Goal: Task Accomplishment & Management: Use online tool/utility

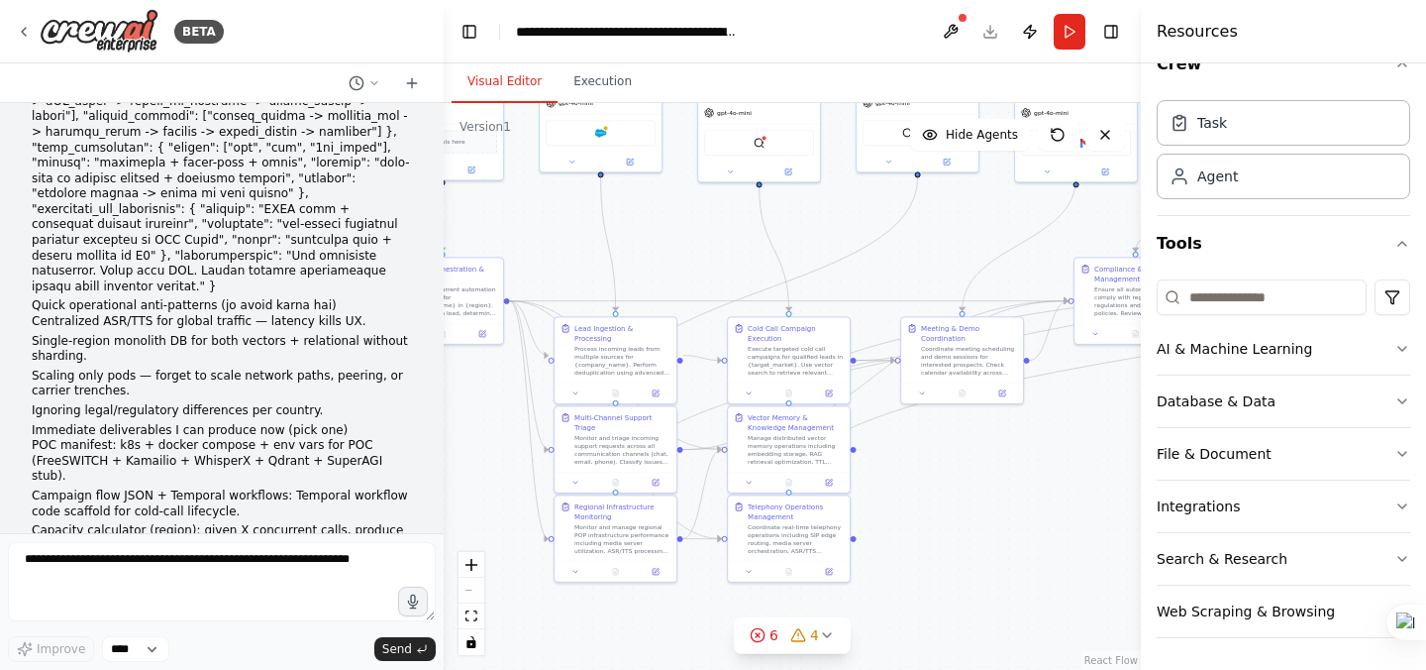
scroll to position [17019, 0]
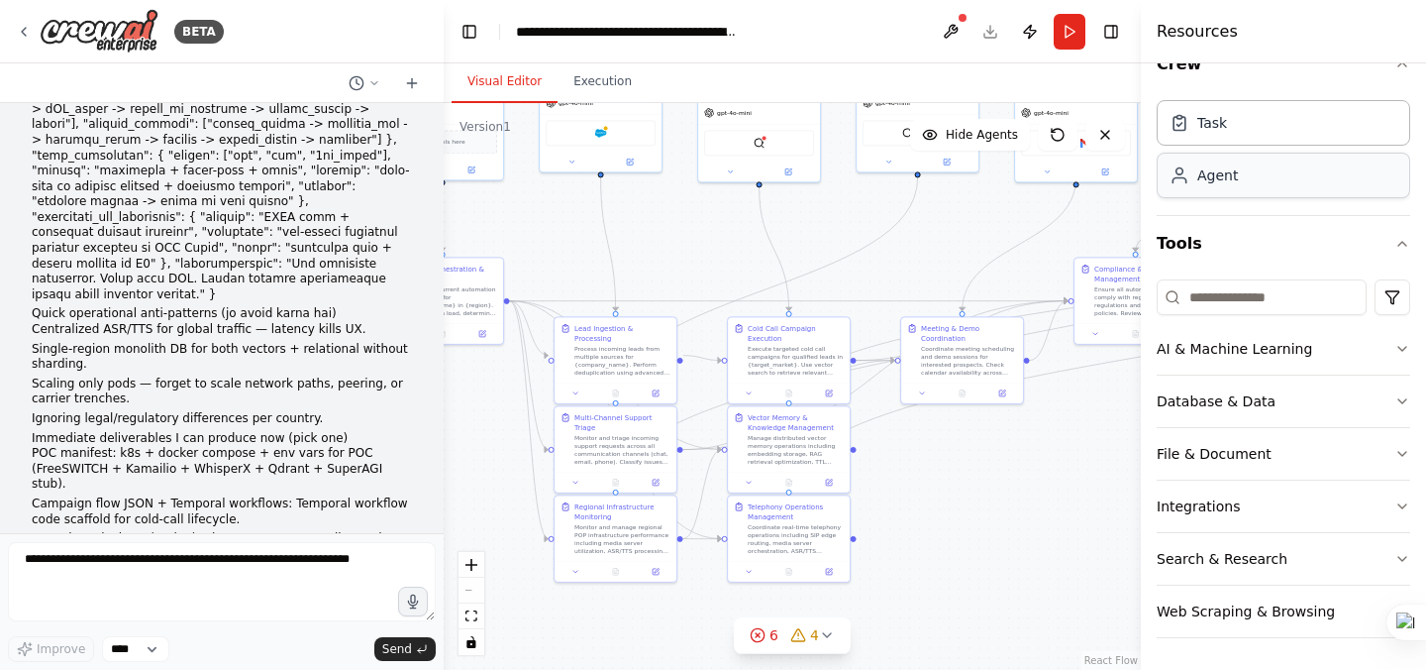
click at [1238, 171] on div "Agent" at bounding box center [1284, 176] width 254 height 46
click at [1039, 37] on button "Publish" at bounding box center [1030, 32] width 32 height 36
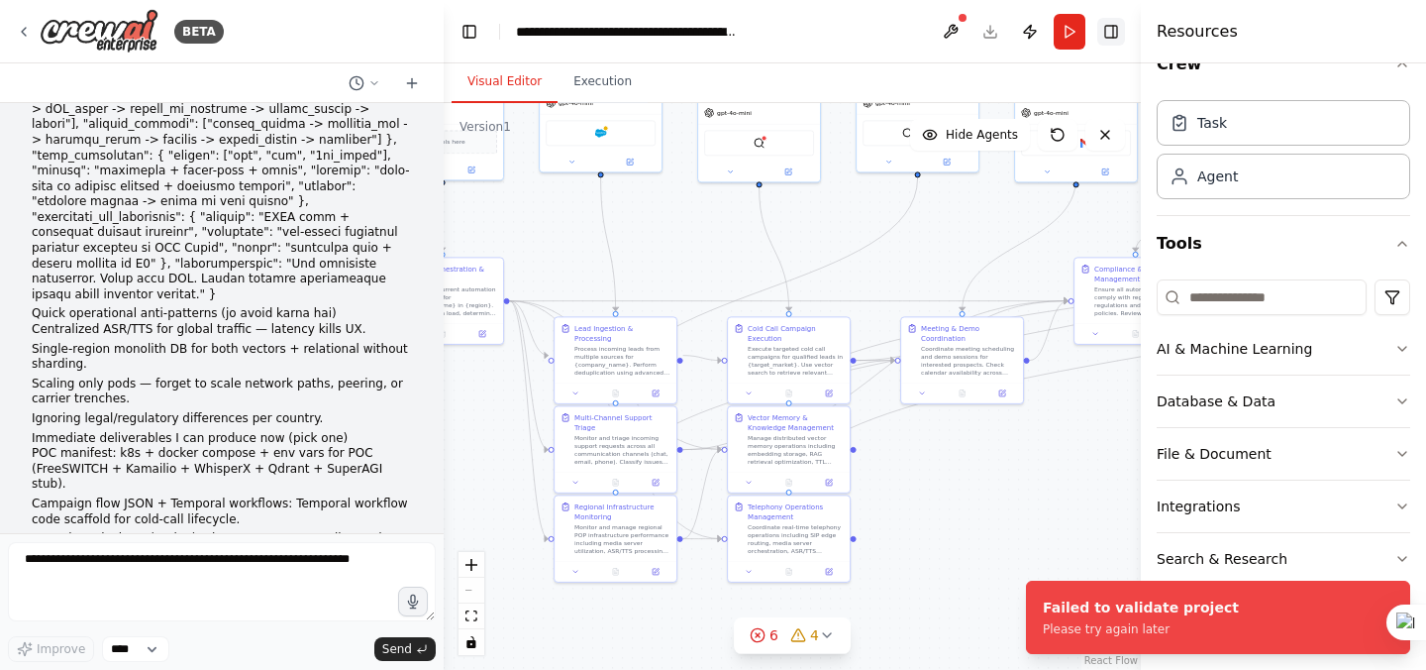
click at [1110, 35] on button "Toggle Right Sidebar" at bounding box center [1111, 32] width 28 height 28
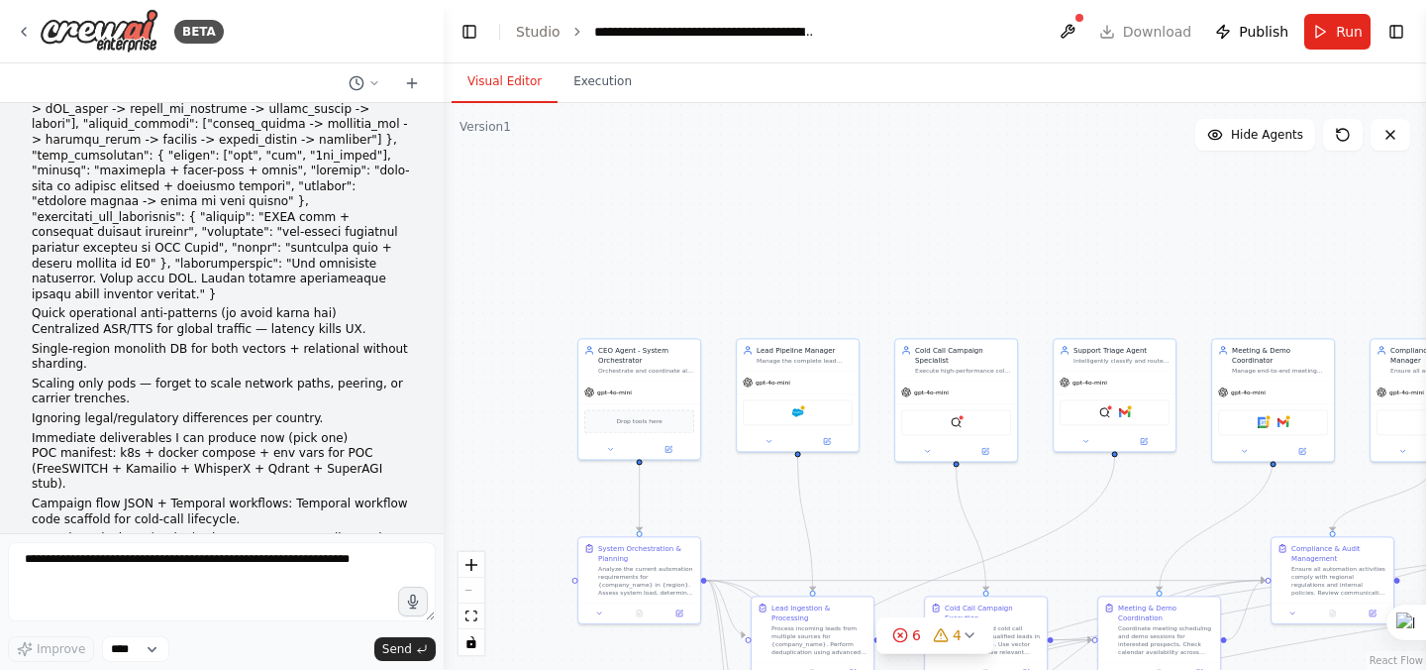
drag, startPoint x: 952, startPoint y: 466, endPoint x: 1149, endPoint y: 746, distance: 341.8
click at [1149, 669] on html "BETA Edge-first, globally-sharded, agent-fabric controlled by a CEO-Agent orche…" at bounding box center [713, 335] width 1426 height 670
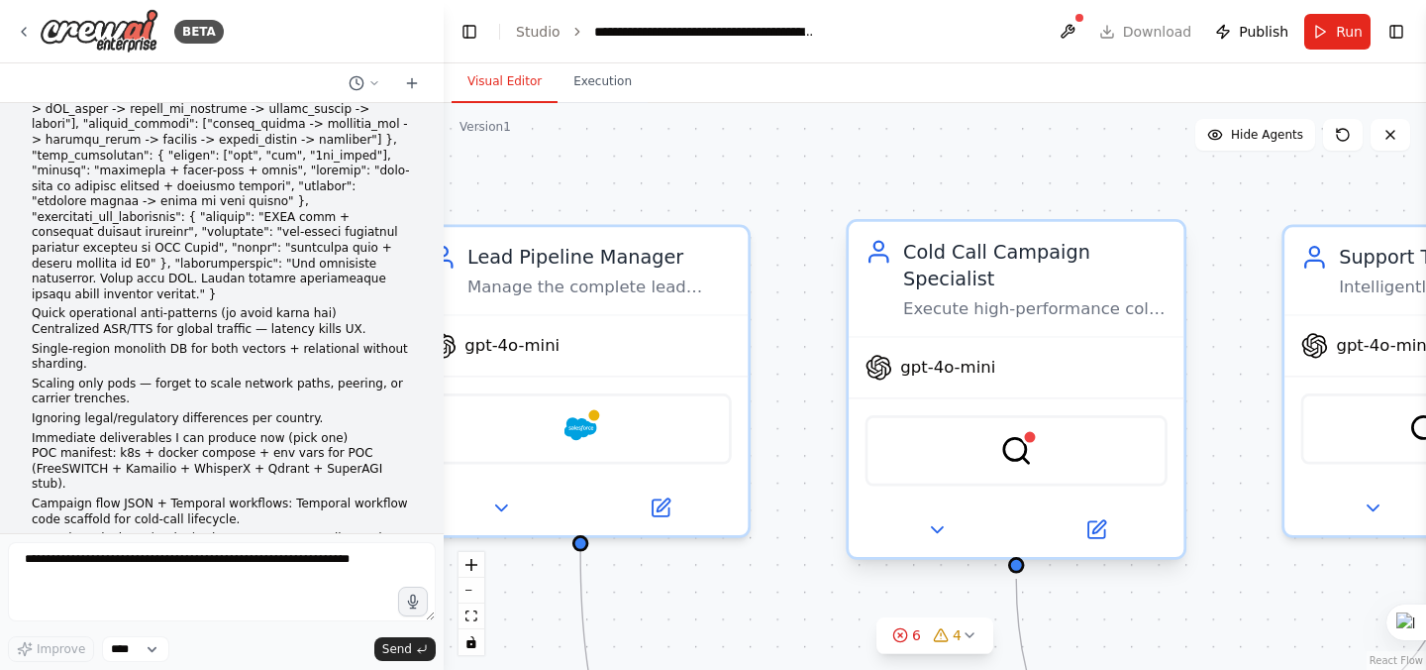
click at [927, 376] on span "gpt-4o-mini" at bounding box center [947, 368] width 95 height 22
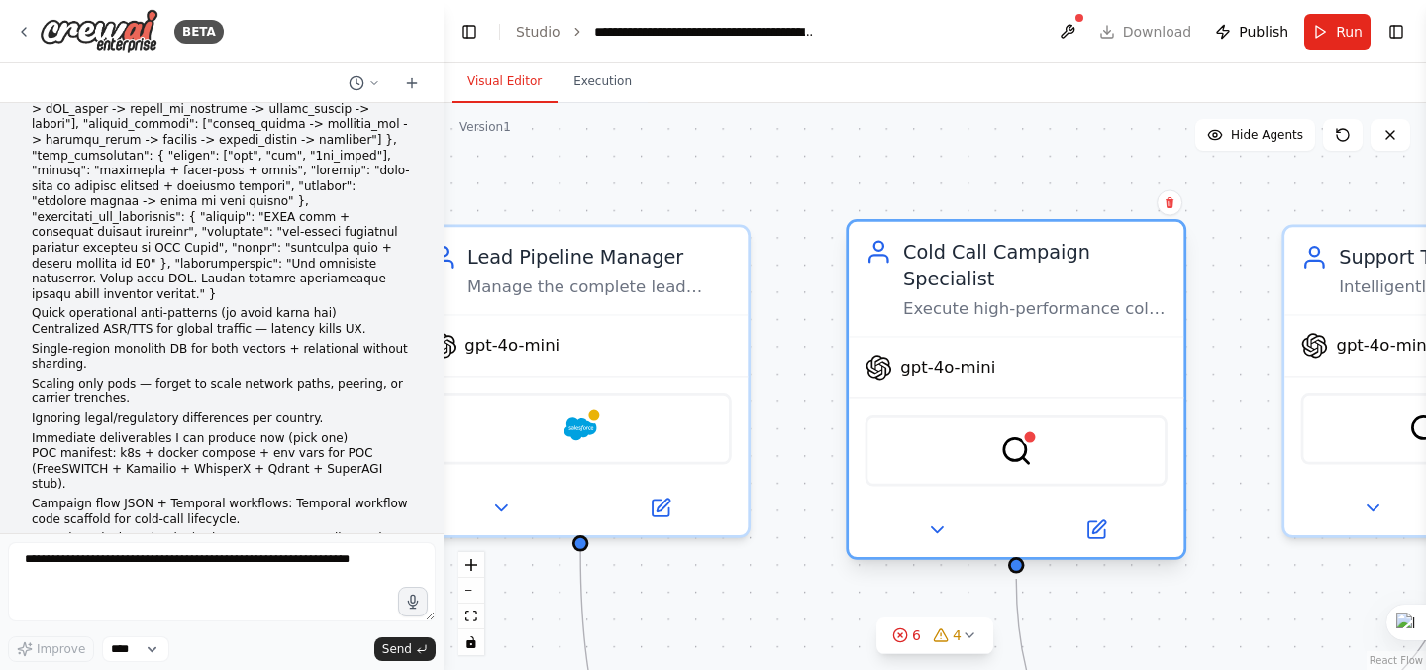
click at [927, 376] on span "gpt-4o-mini" at bounding box center [947, 368] width 95 height 22
click at [933, 532] on icon at bounding box center [937, 530] width 22 height 22
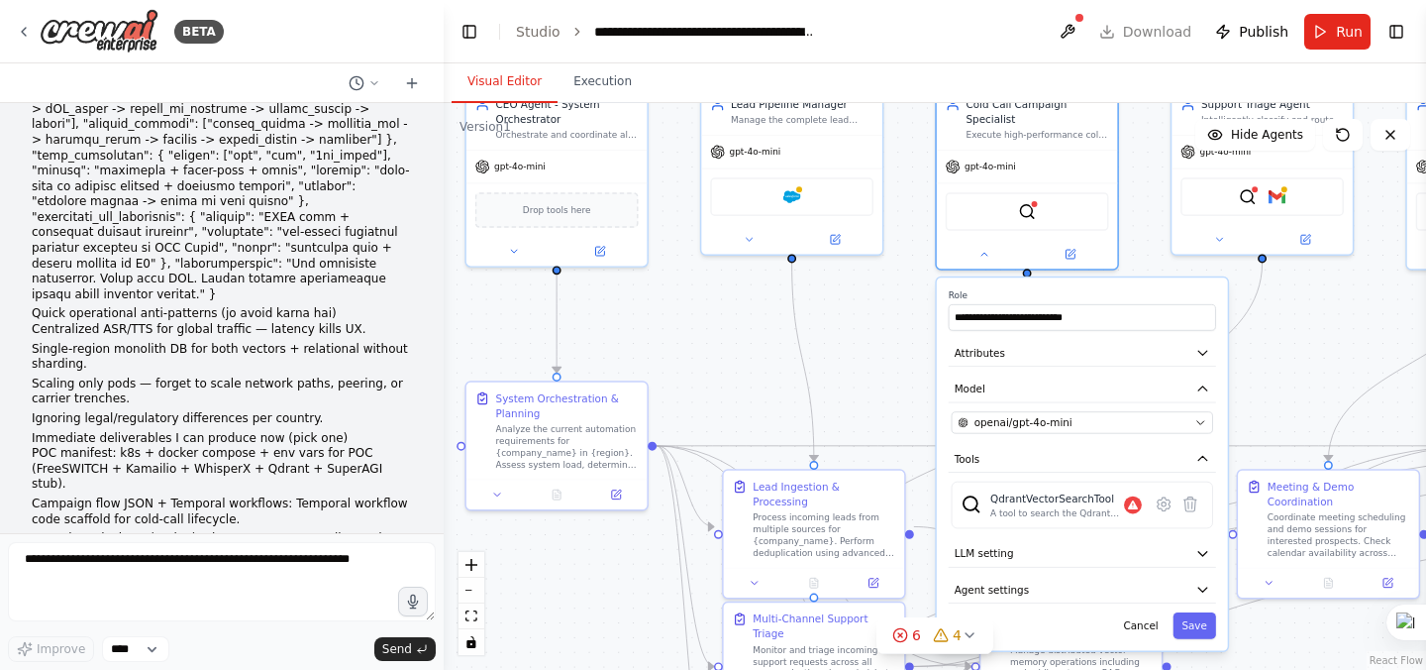
drag, startPoint x: 872, startPoint y: 569, endPoint x: 905, endPoint y: 294, distance: 277.4
click at [905, 294] on div ".deletable-edge-delete-btn { width: 20px; height: 20px; border: 0px solid #ffff…" at bounding box center [935, 386] width 982 height 567
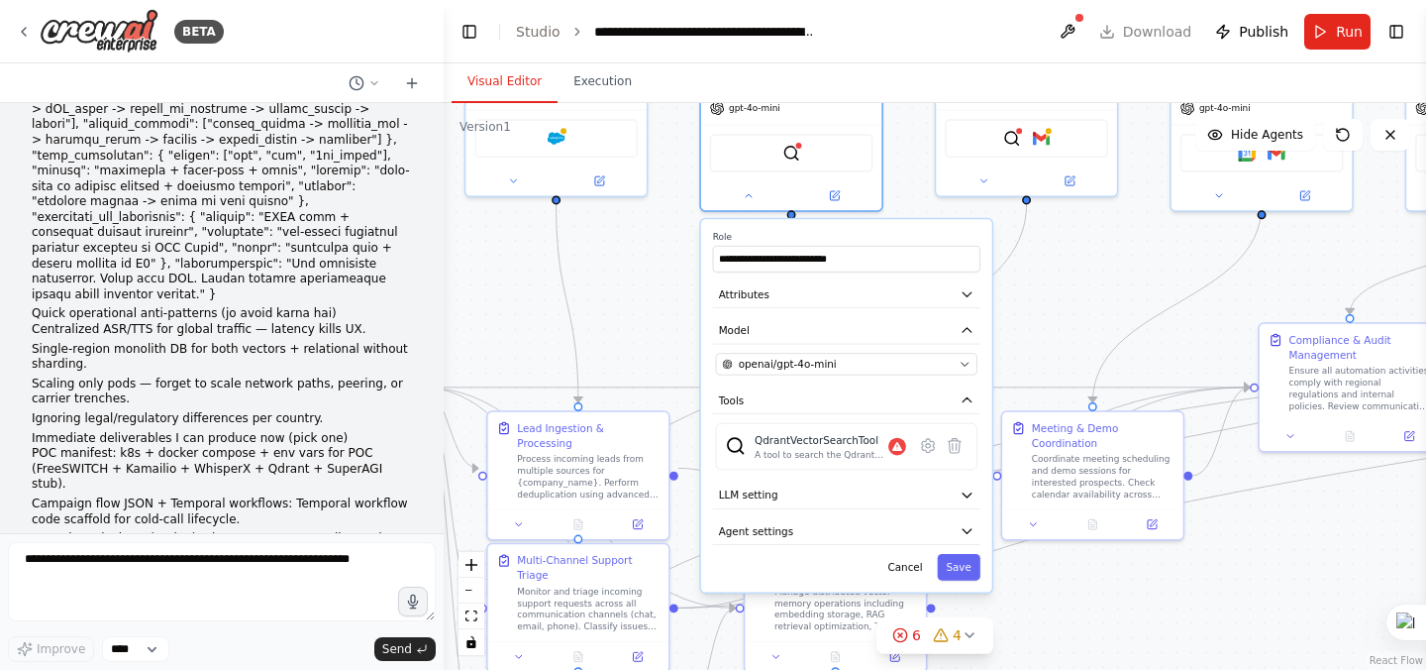
drag, startPoint x: 901, startPoint y: 328, endPoint x: 666, endPoint y: 269, distance: 242.8
click at [666, 269] on div ".deletable-edge-delete-btn { width: 20px; height: 20px; border: 0px solid #ffff…" at bounding box center [935, 386] width 982 height 567
click at [904, 363] on div "openai/gpt-4o-mini" at bounding box center [837, 364] width 231 height 15
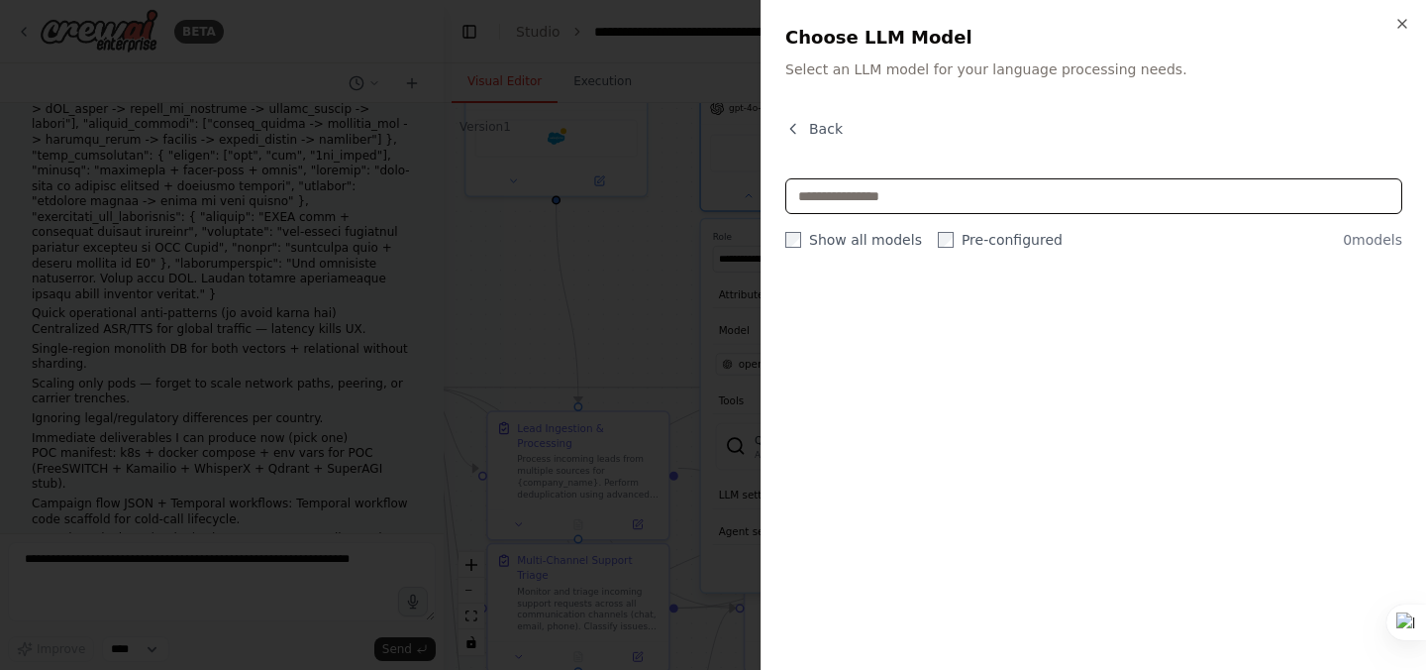
click at [892, 200] on input "text" at bounding box center [1093, 196] width 617 height 36
click at [876, 200] on input "text" at bounding box center [1093, 196] width 617 height 36
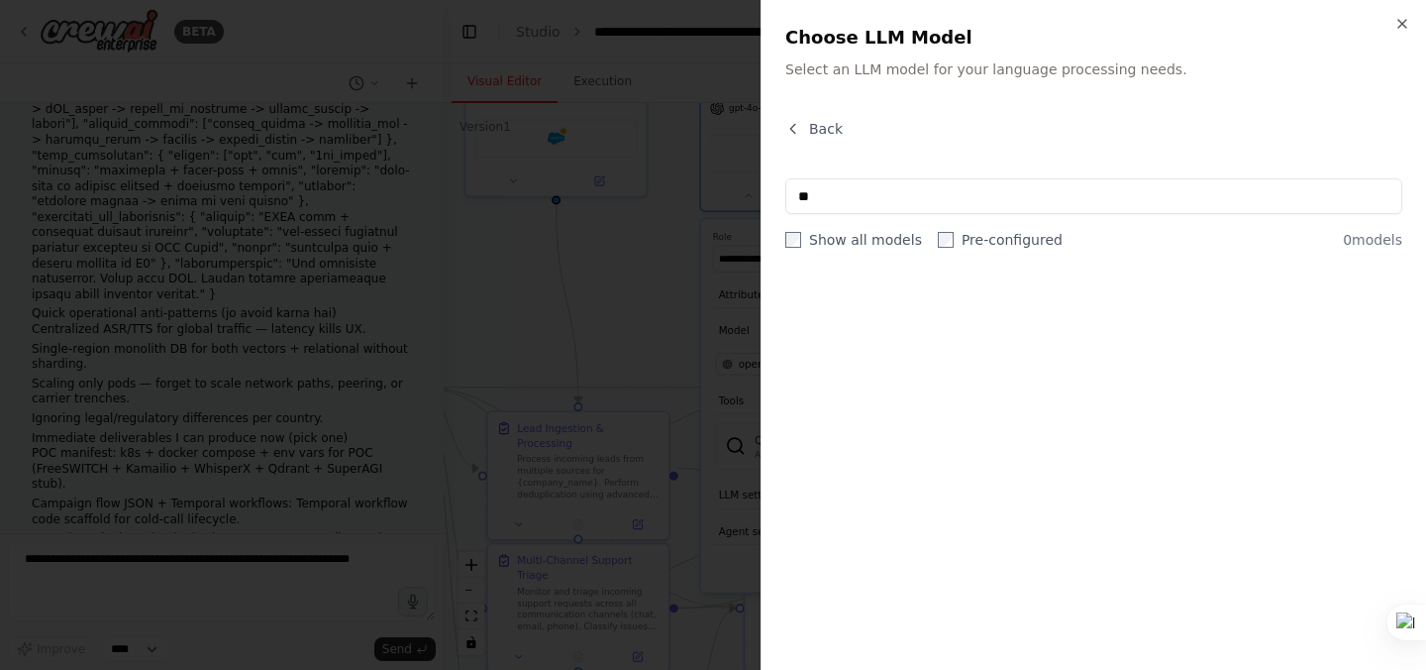
click at [851, 234] on label "Show all models" at bounding box center [853, 240] width 137 height 20
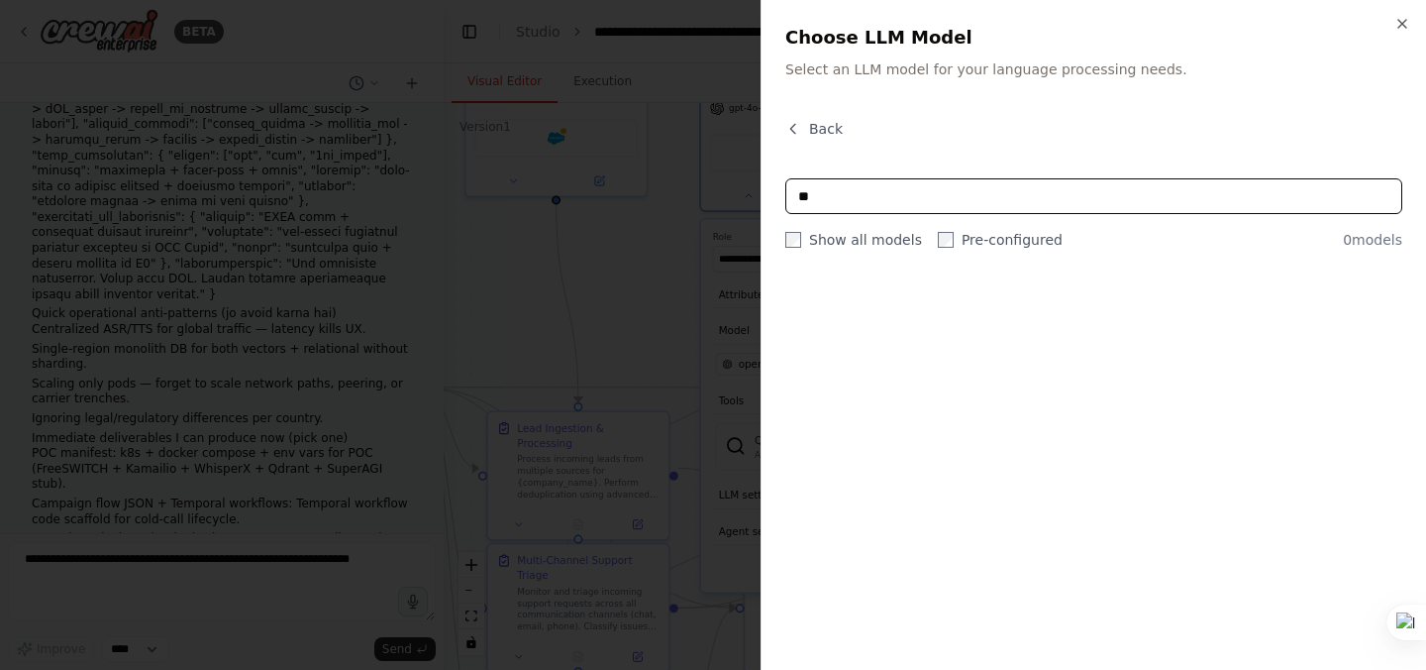
click at [835, 202] on input "**" at bounding box center [1093, 196] width 617 height 36
type input "*"
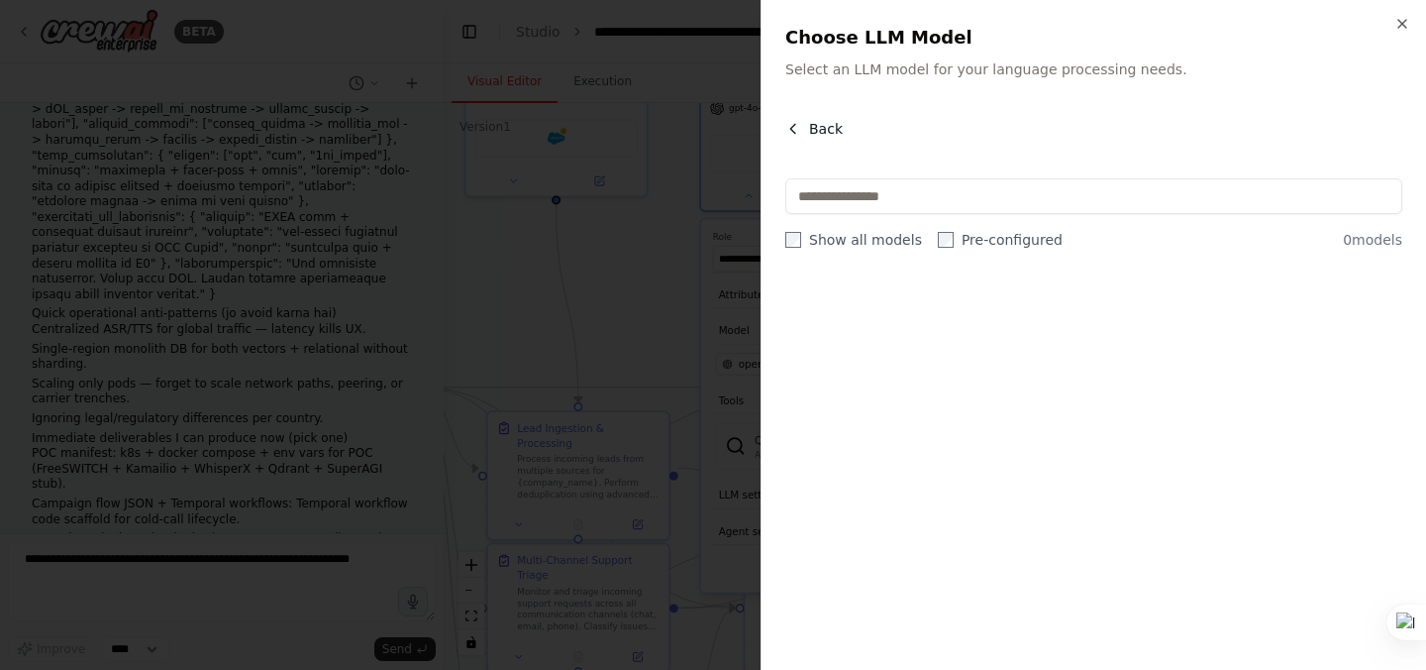
click at [805, 128] on button "Back" at bounding box center [813, 129] width 57 height 20
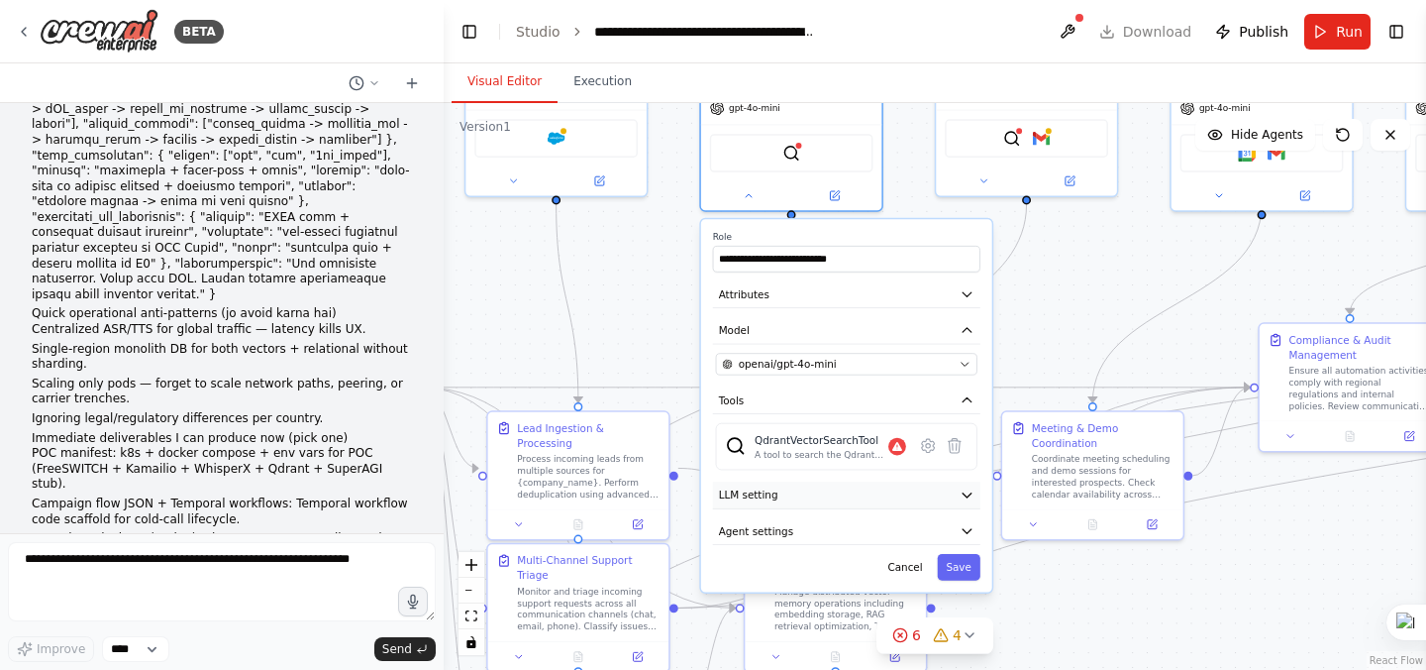
click at [810, 501] on button "LLM setting" at bounding box center [846, 494] width 267 height 27
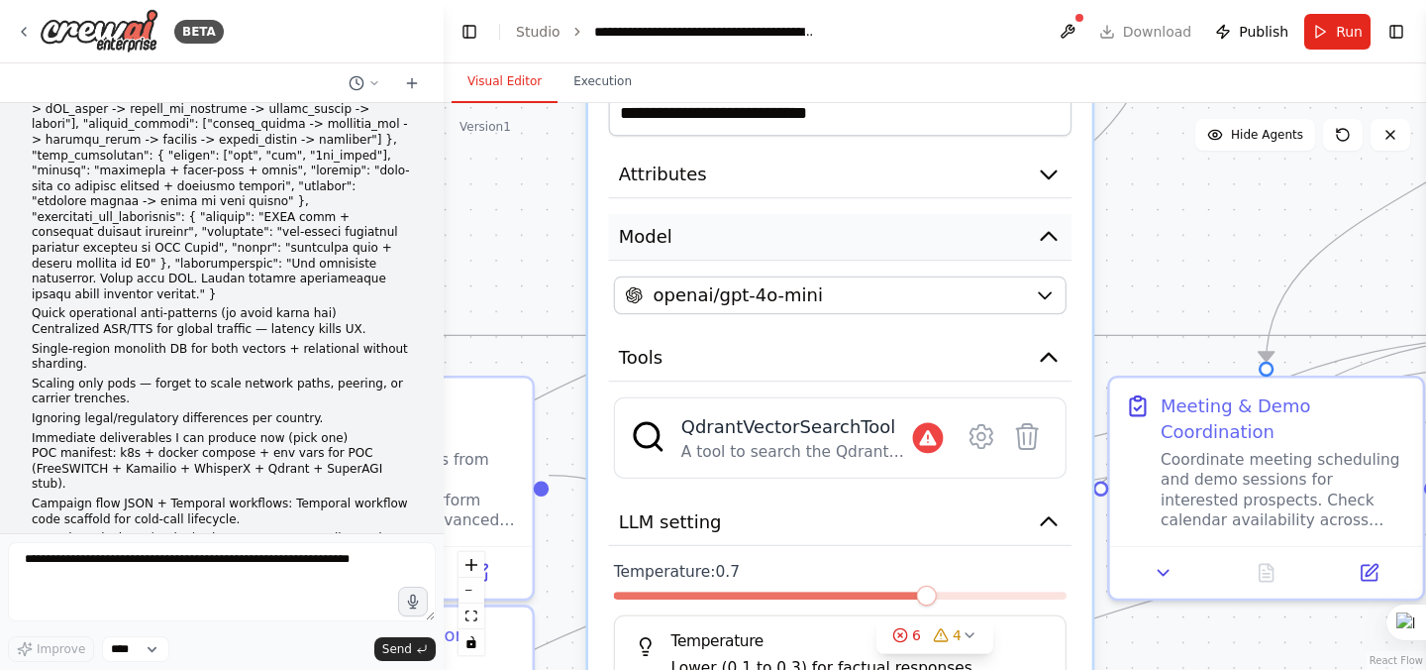
click at [928, 234] on button "Model" at bounding box center [841, 238] width 464 height 48
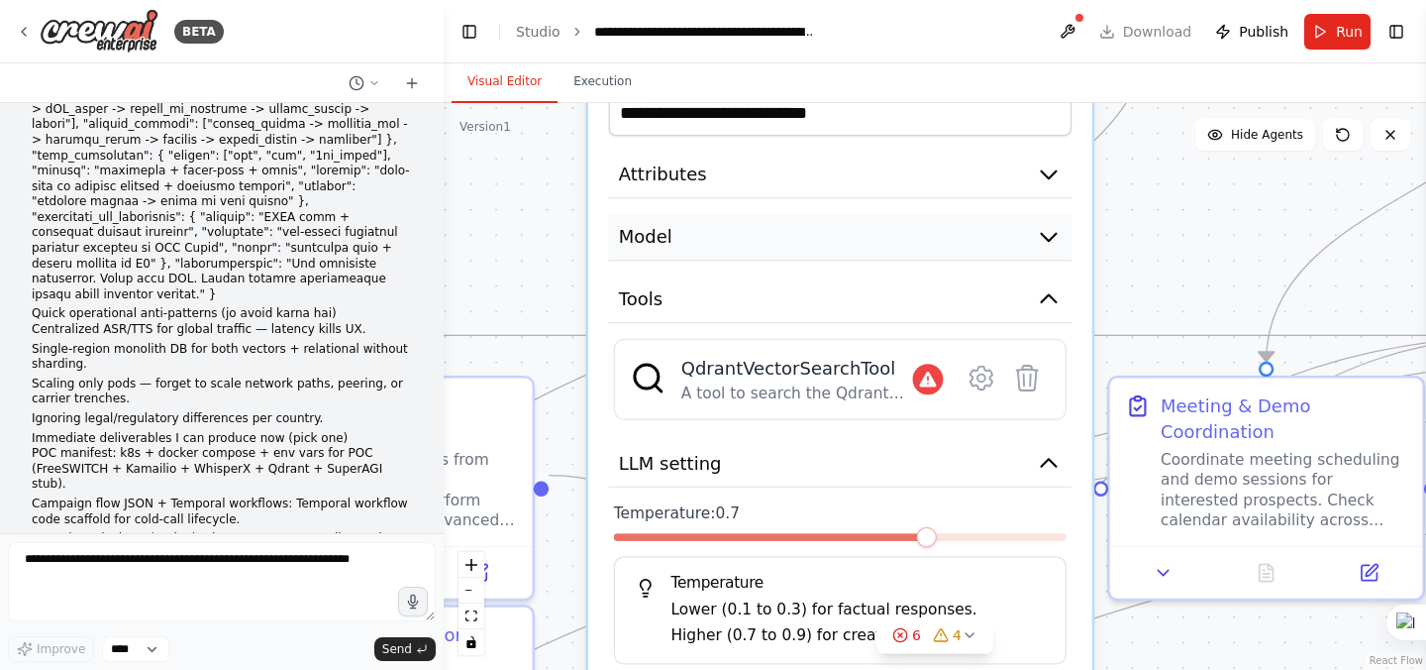
click at [922, 248] on button "Model" at bounding box center [841, 238] width 464 height 48
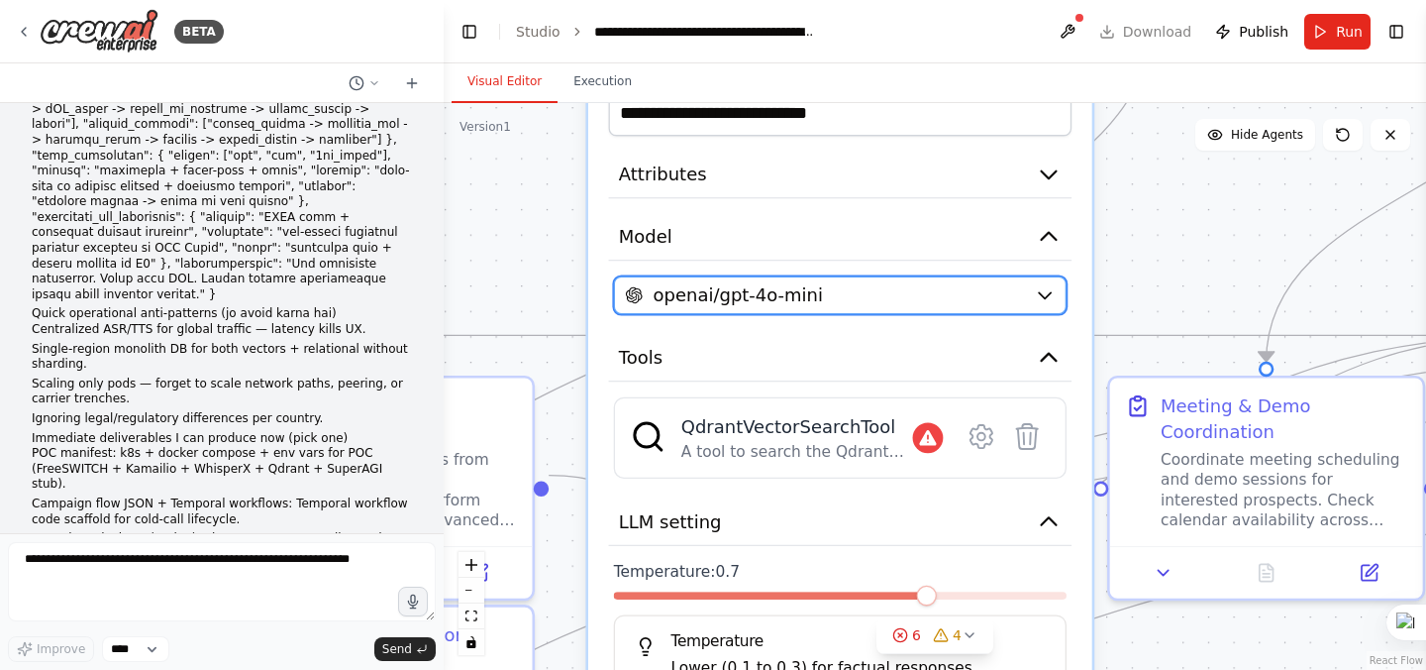
click at [917, 292] on div "openai/gpt-4o-mini" at bounding box center [824, 295] width 399 height 26
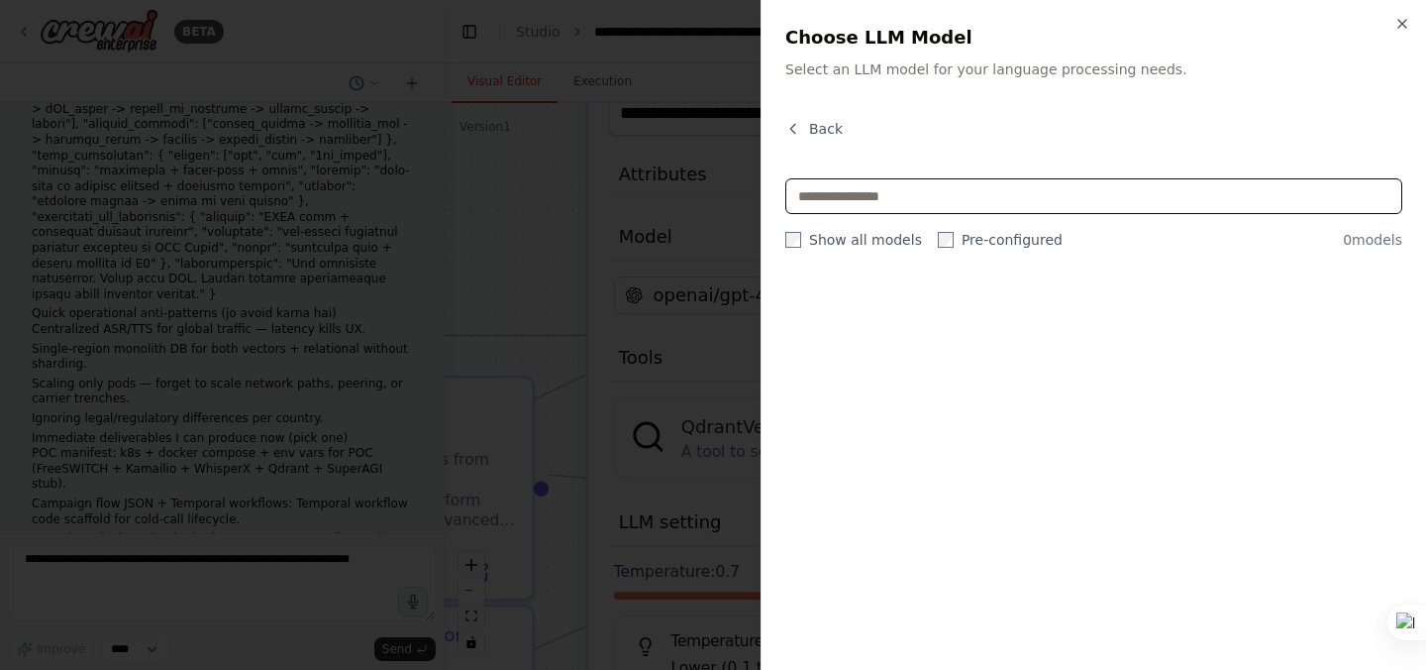
click at [911, 199] on input "text" at bounding box center [1093, 196] width 617 height 36
type input "*"
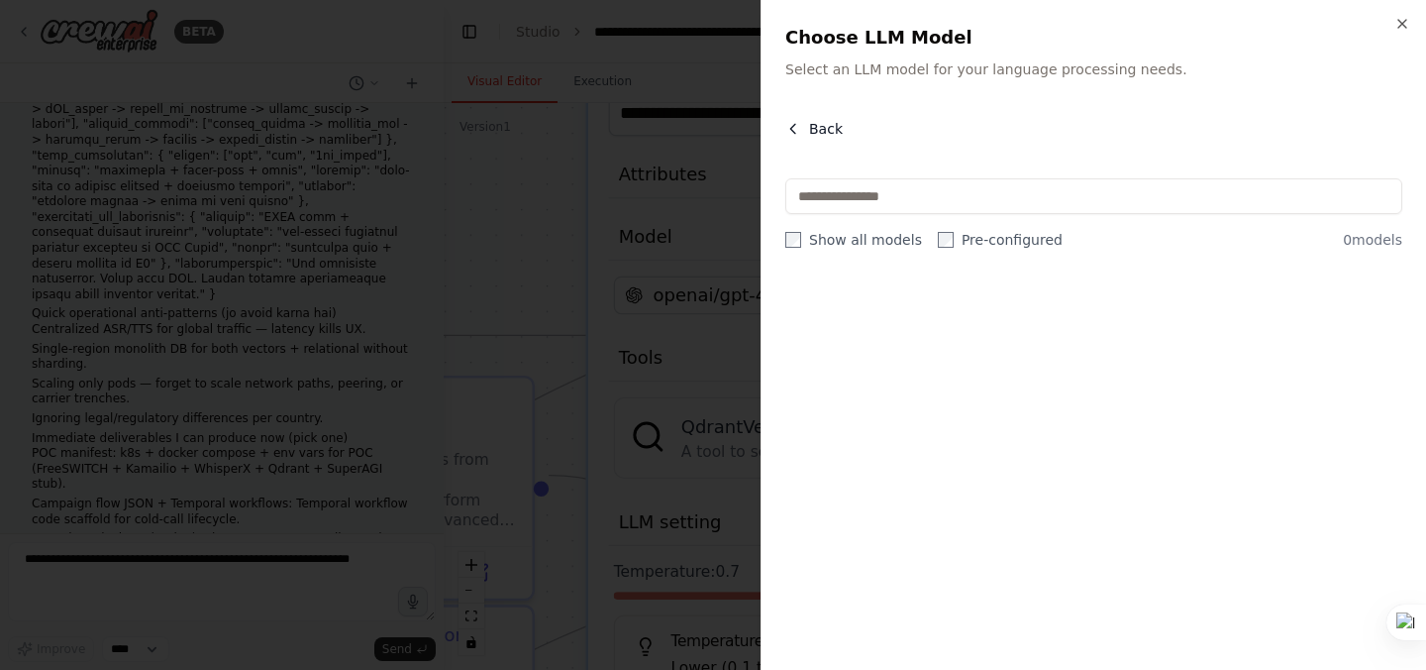
click at [805, 121] on button "Back" at bounding box center [813, 129] width 57 height 20
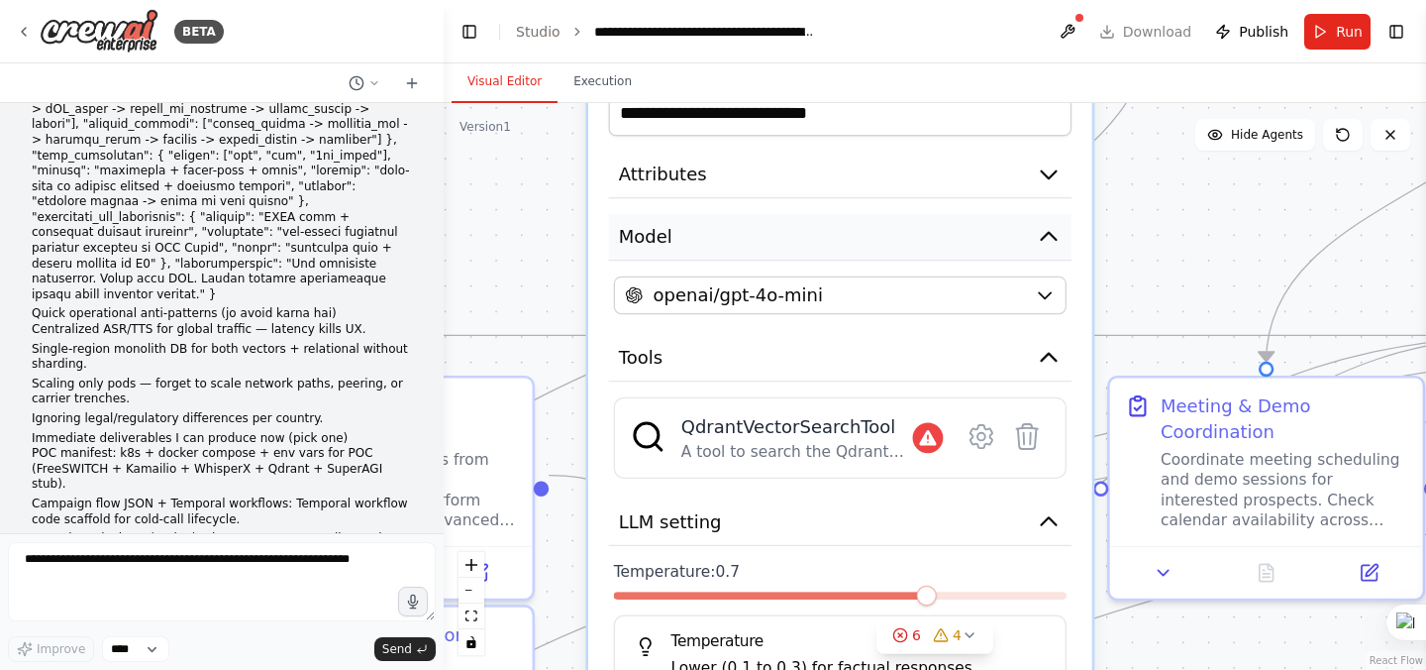
click at [806, 234] on button "Model" at bounding box center [841, 238] width 464 height 48
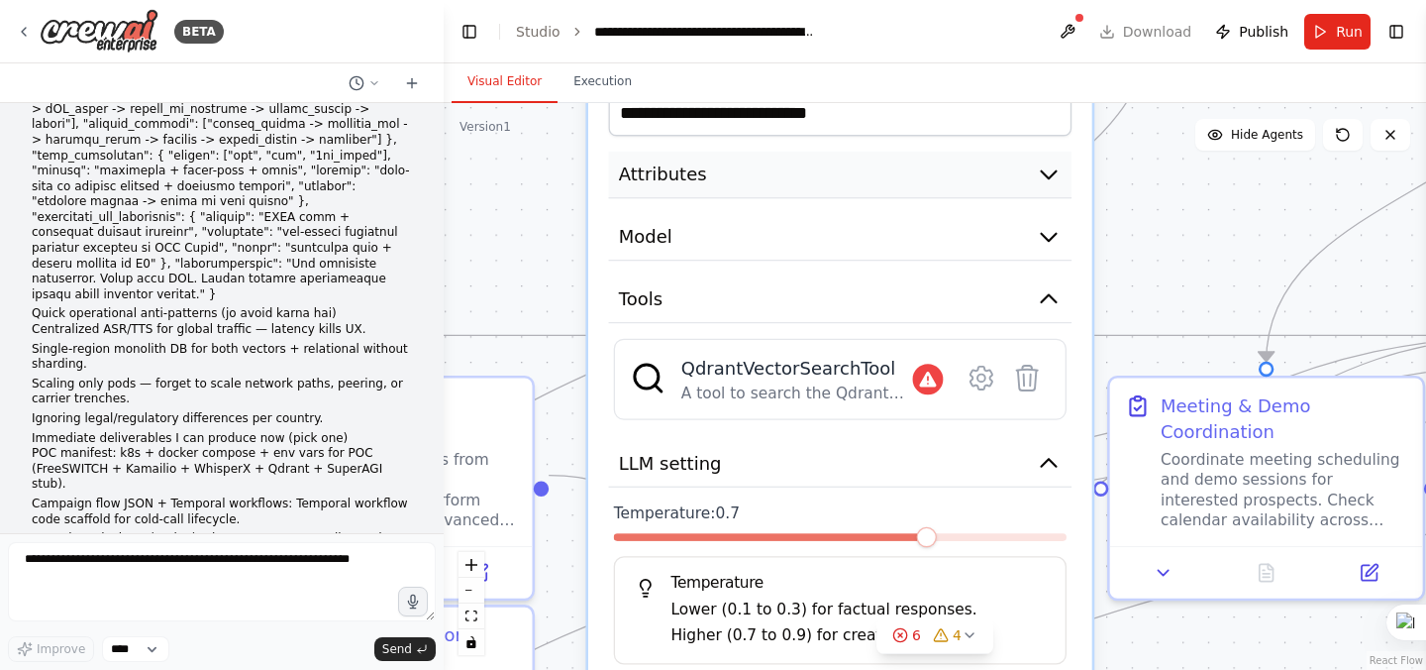
click at [863, 176] on button "Attributes" at bounding box center [841, 176] width 464 height 48
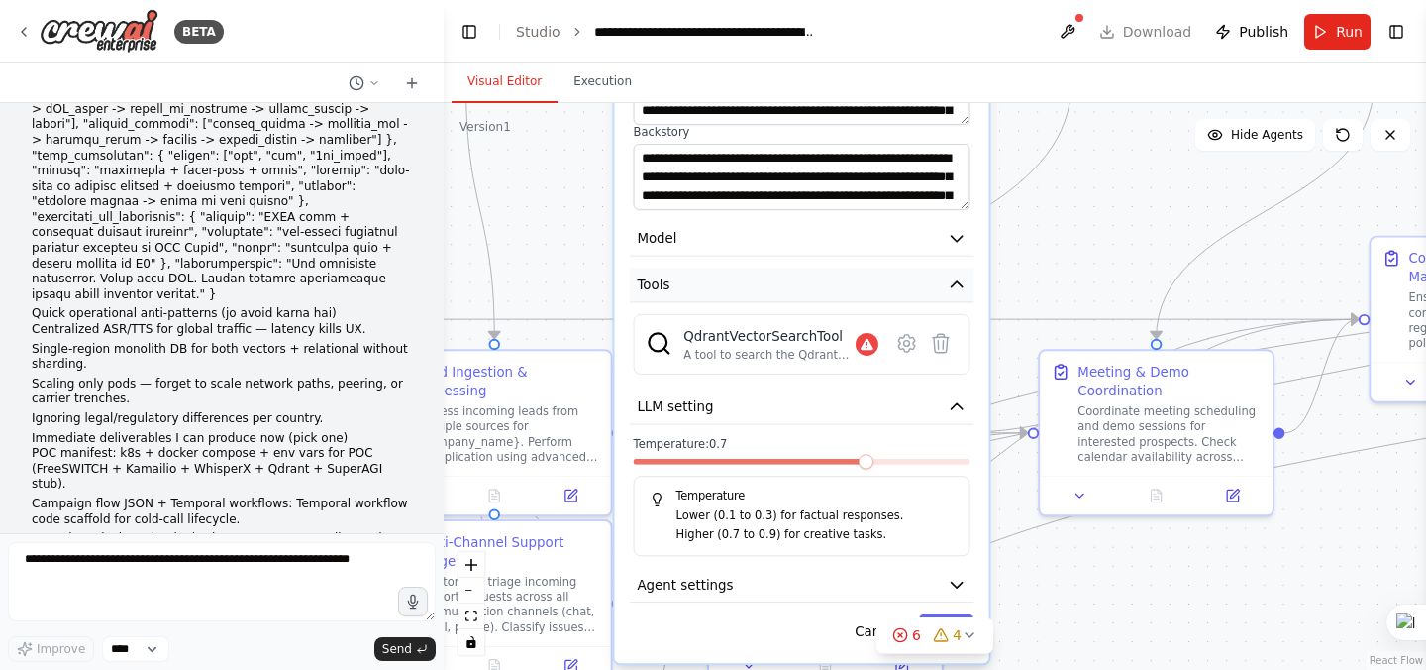
drag, startPoint x: 823, startPoint y: 490, endPoint x: 792, endPoint y: 294, distance: 198.5
click at [792, 294] on button "Tools" at bounding box center [802, 284] width 345 height 35
click at [901, 350] on icon at bounding box center [906, 343] width 23 height 23
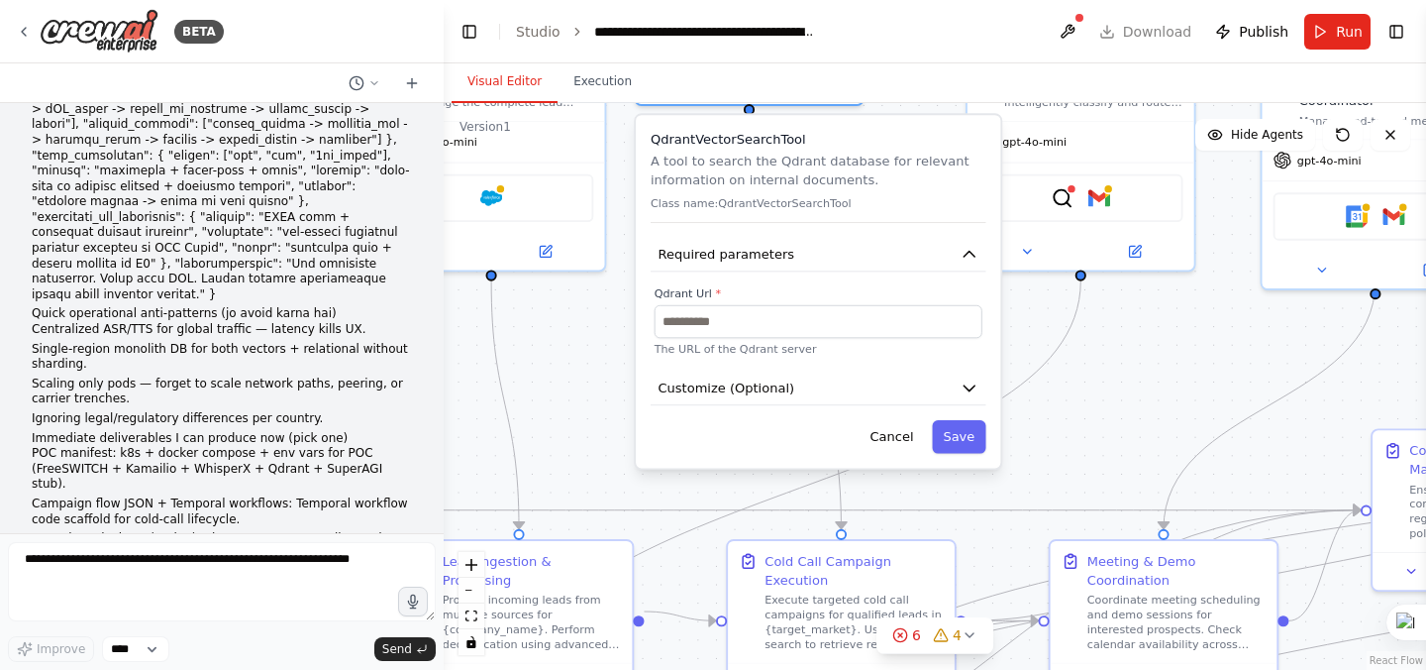
drag, startPoint x: 1009, startPoint y: 296, endPoint x: 1024, endPoint y: 487, distance: 191.7
click at [1024, 487] on div ".deletable-edge-delete-btn { width: 20px; height: 20px; border: 0px solid #ffff…" at bounding box center [935, 386] width 982 height 567
click at [948, 391] on button "Customize (Optional)" at bounding box center [819, 388] width 336 height 34
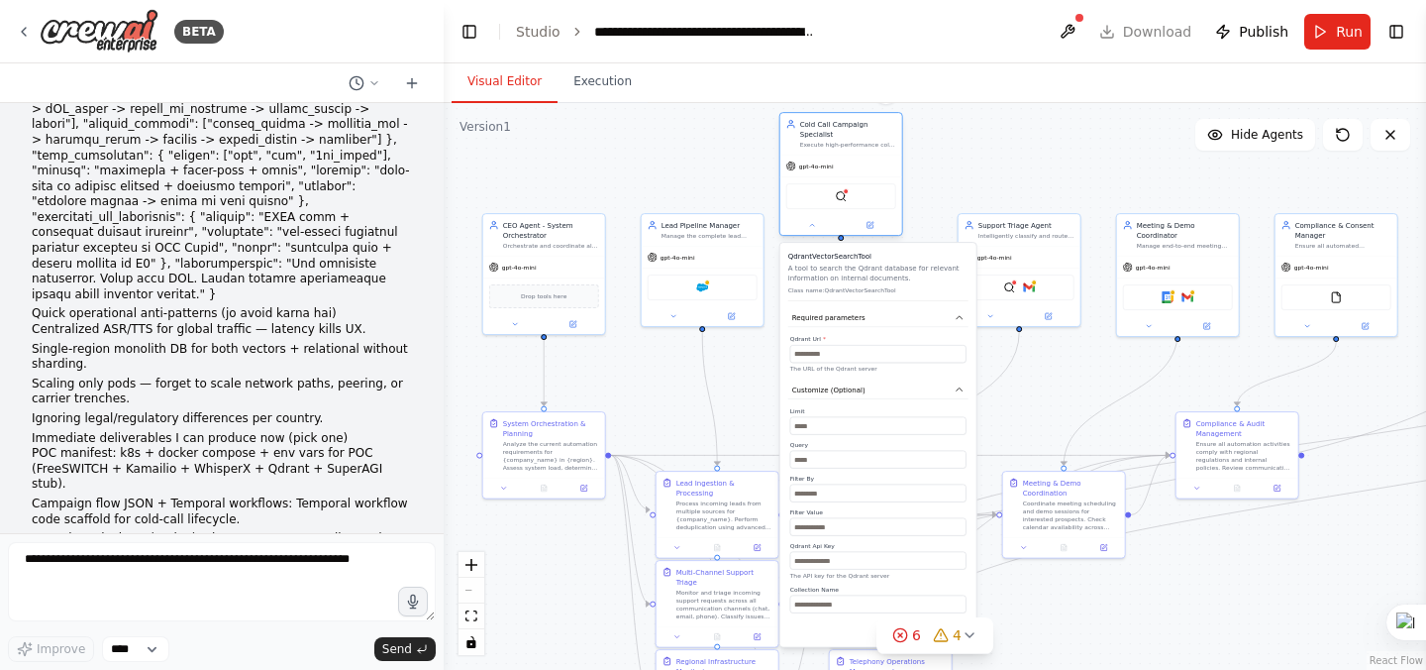
click at [866, 234] on div at bounding box center [841, 225] width 122 height 20
click at [875, 227] on button at bounding box center [870, 225] width 56 height 12
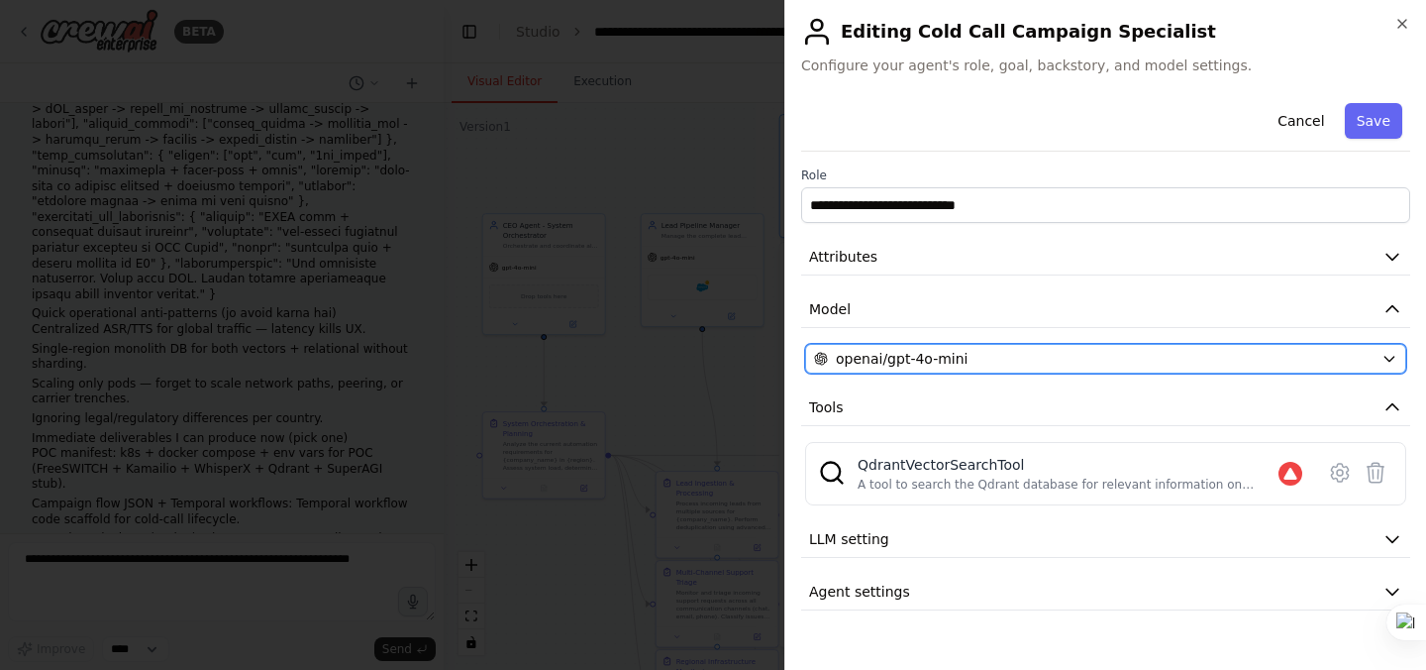
click at [935, 358] on span "openai/gpt-4o-mini" at bounding box center [902, 359] width 133 height 20
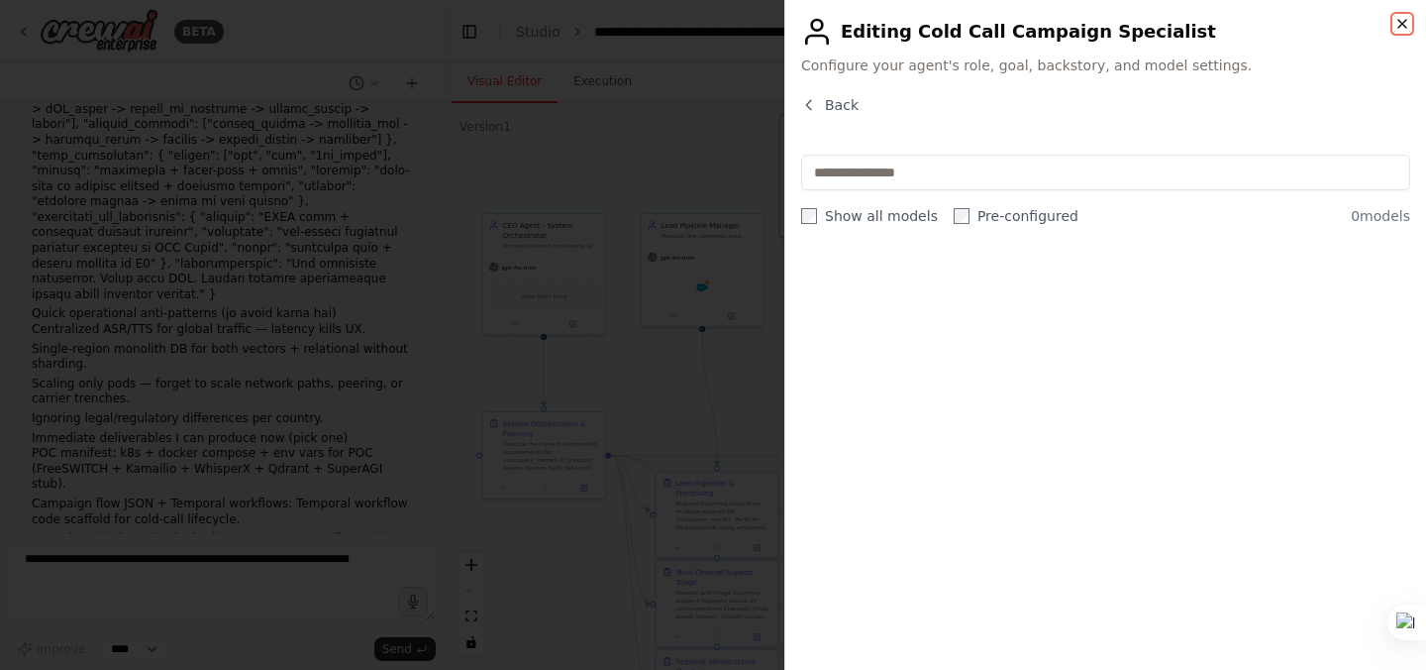
click at [1408, 17] on icon "button" at bounding box center [1402, 24] width 16 height 16
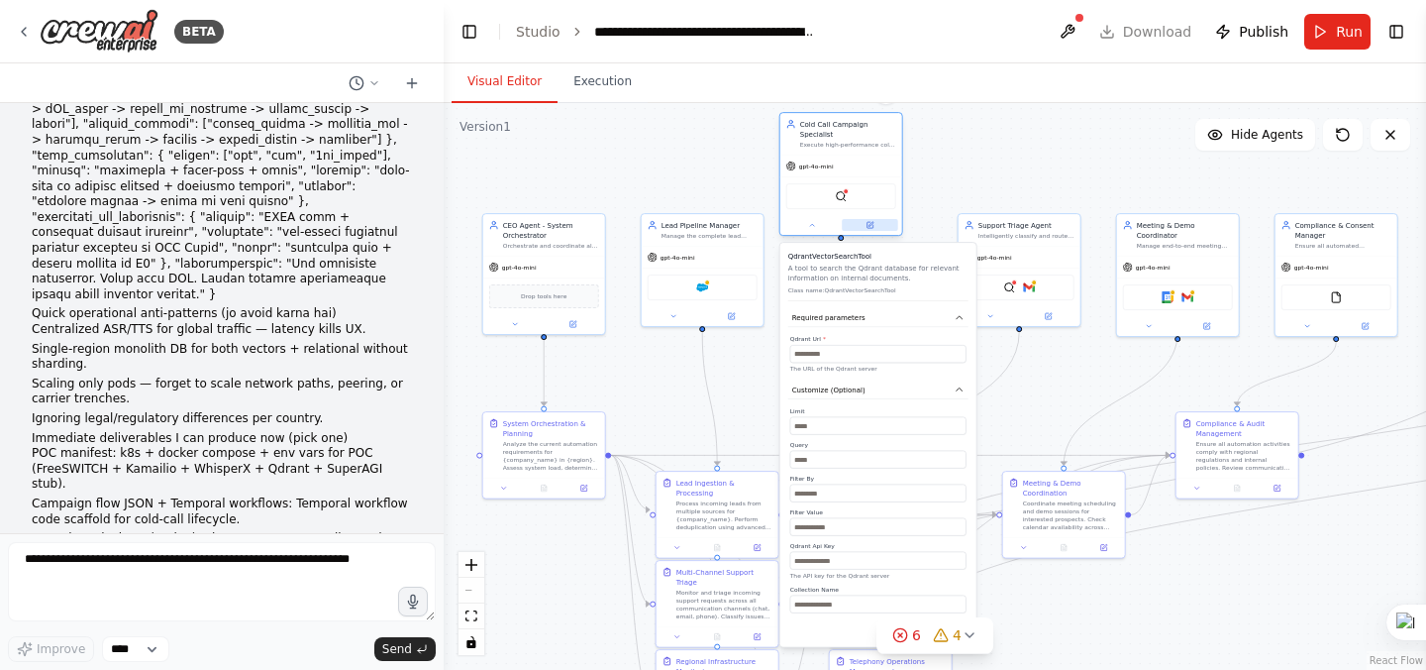
click at [871, 223] on icon at bounding box center [871, 224] width 5 height 5
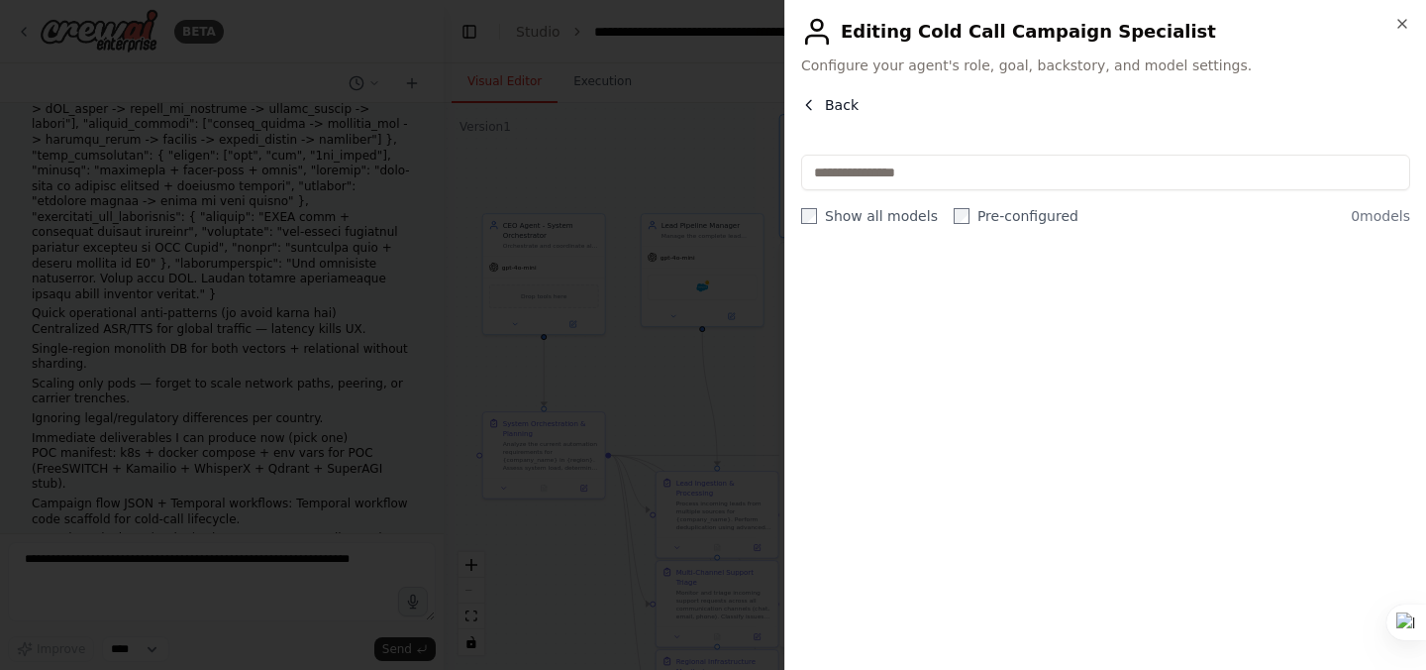
click at [835, 100] on span "Back" at bounding box center [842, 105] width 34 height 20
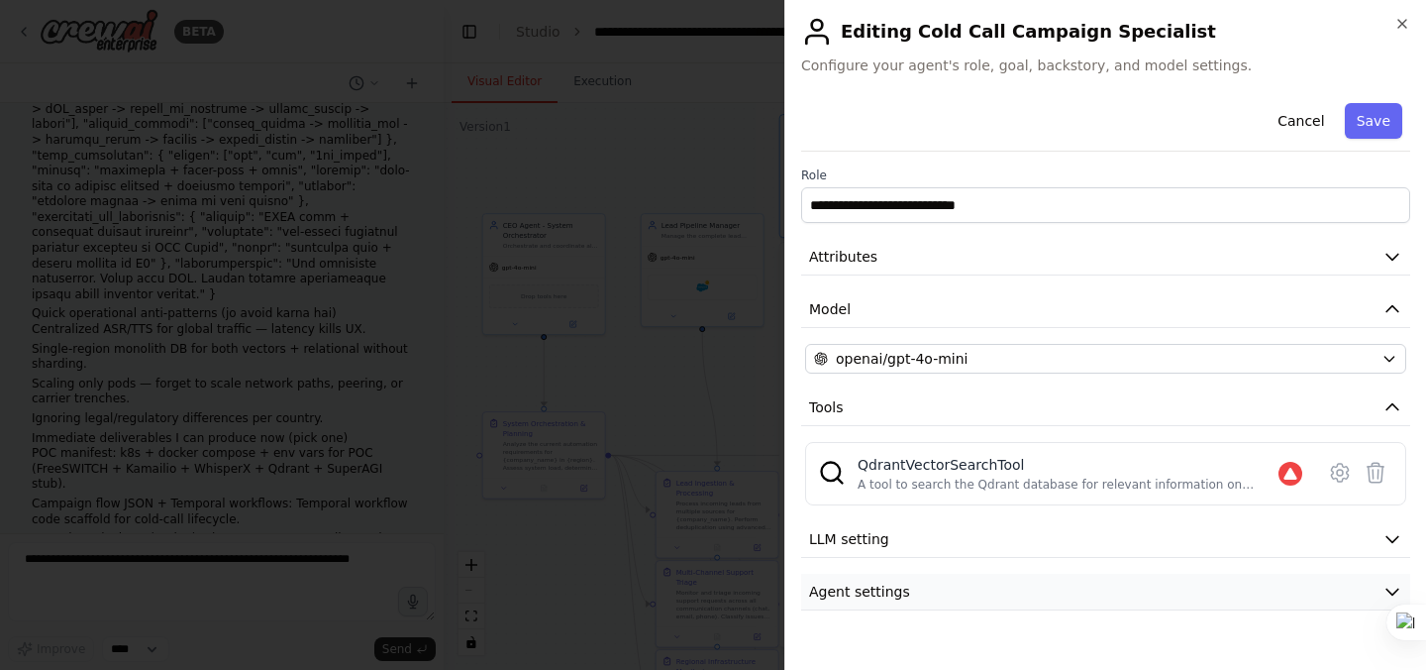
click at [956, 581] on button "Agent settings" at bounding box center [1105, 591] width 609 height 37
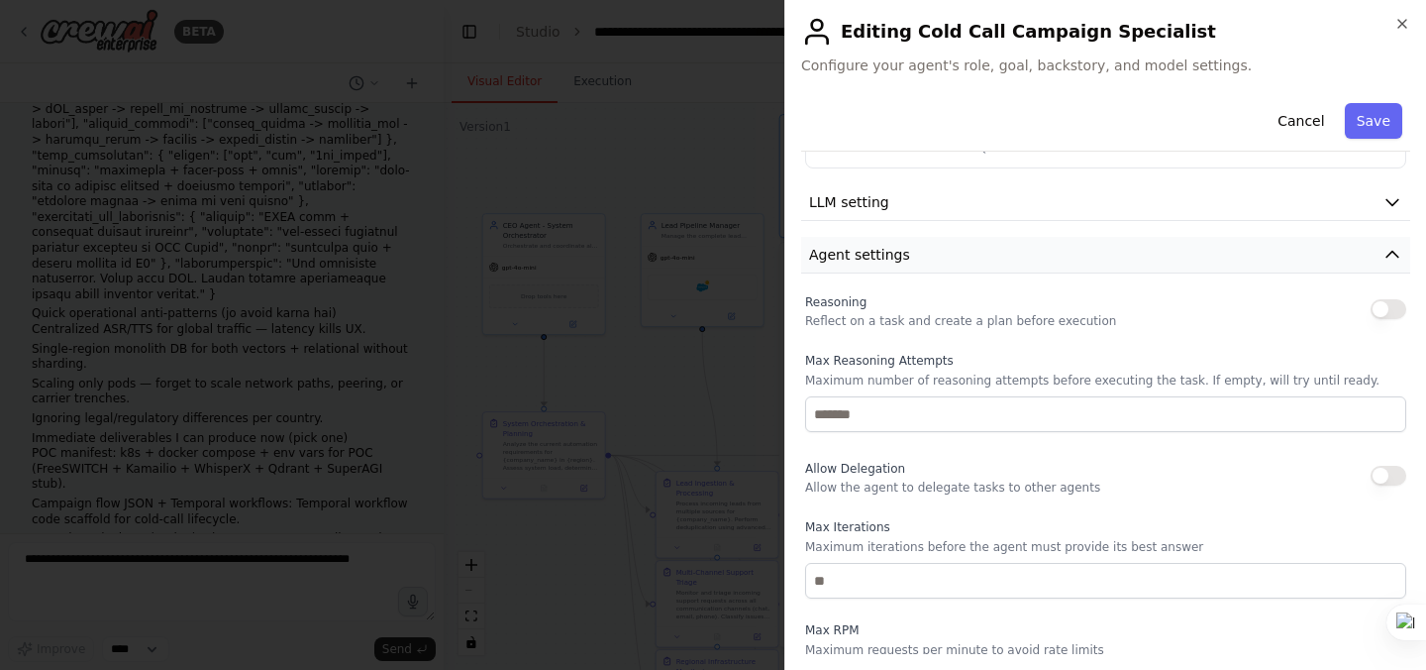
scroll to position [359, 0]
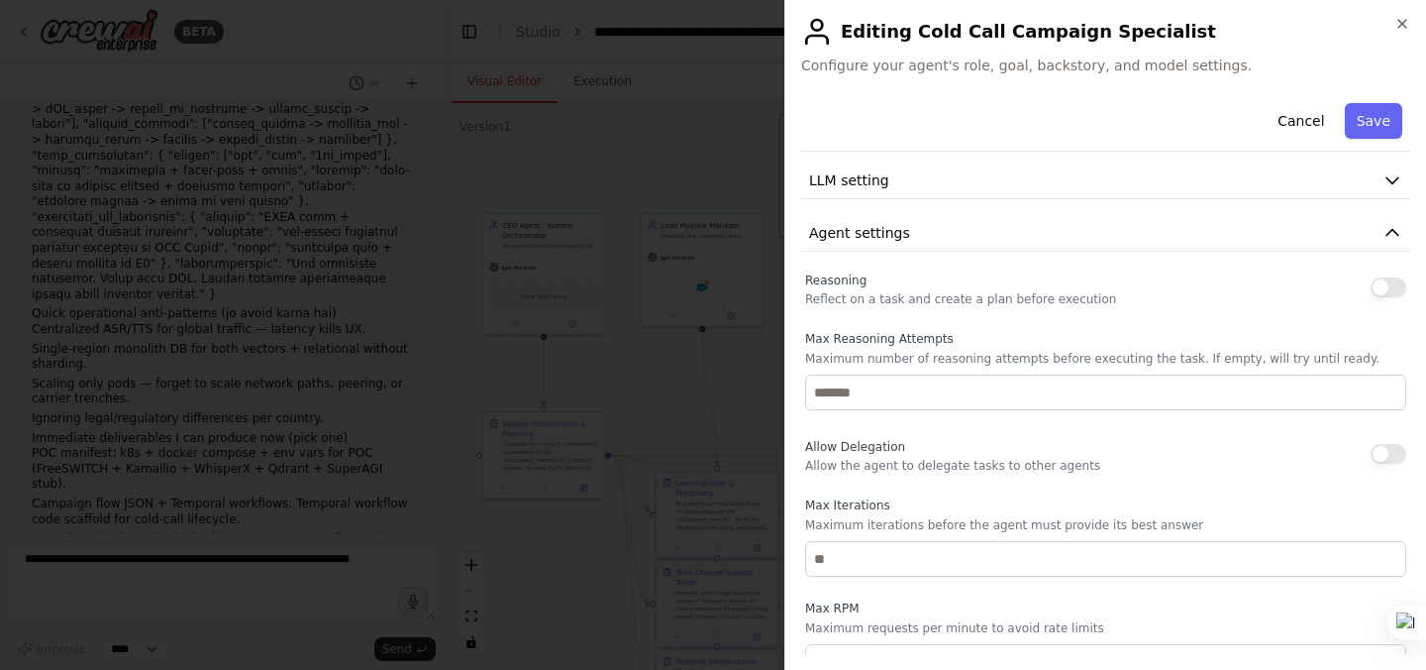
click at [1389, 290] on button "button" at bounding box center [1389, 287] width 36 height 20
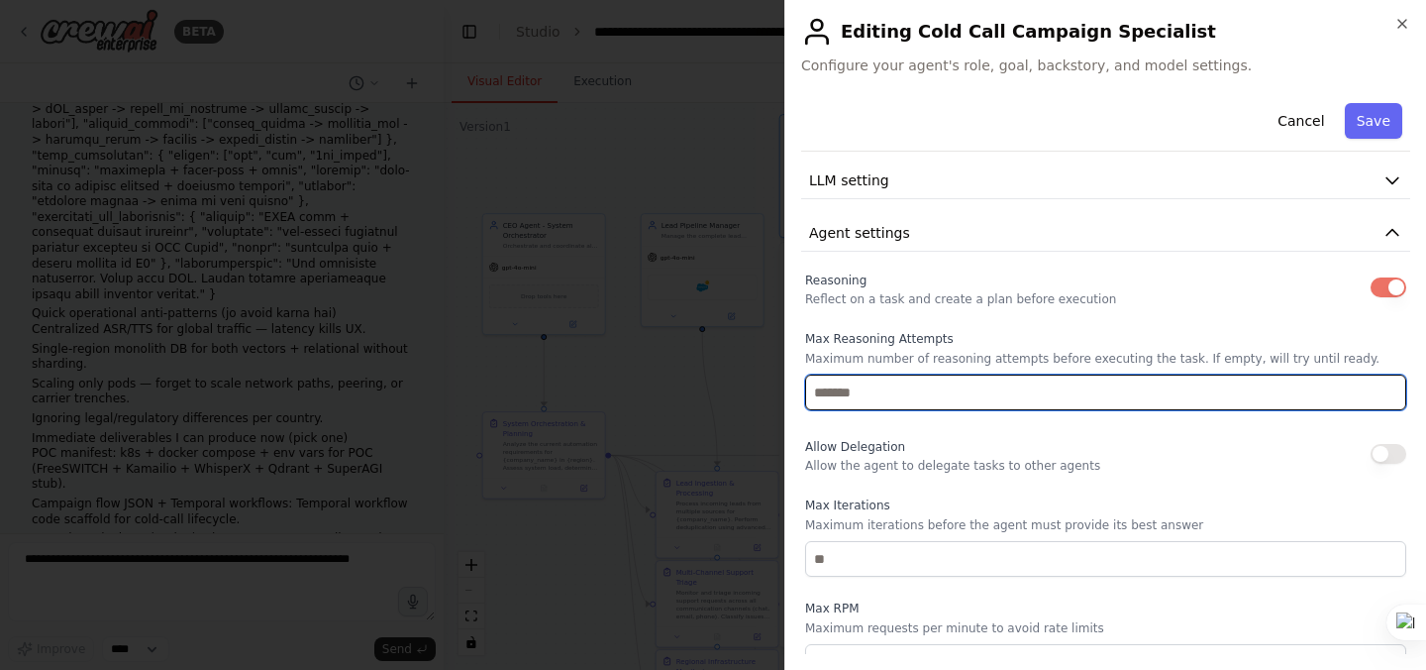
click at [1290, 387] on input "number" at bounding box center [1105, 392] width 601 height 36
click at [1392, 391] on input "*" at bounding box center [1105, 392] width 601 height 36
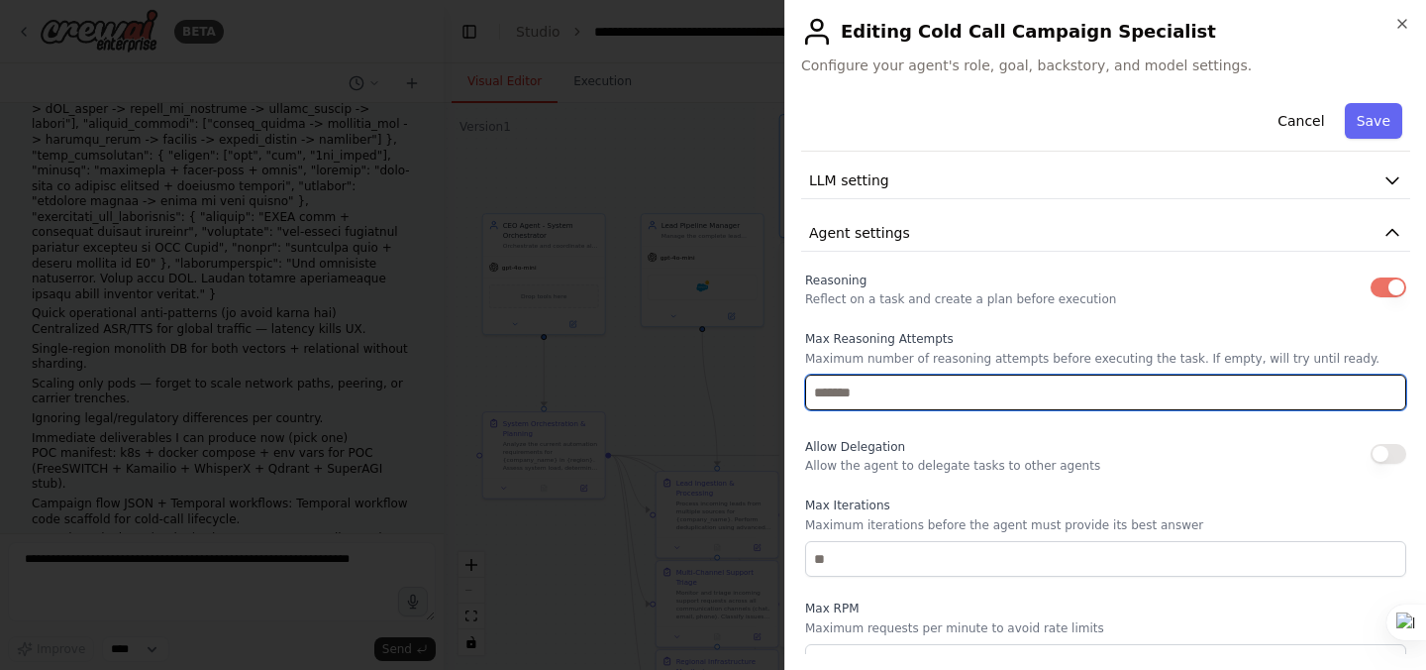
click at [1392, 391] on input "*" at bounding box center [1105, 392] width 601 height 36
click at [1389, 399] on input "*" at bounding box center [1105, 392] width 601 height 36
type input "*"
click at [1389, 399] on input "*" at bounding box center [1105, 392] width 601 height 36
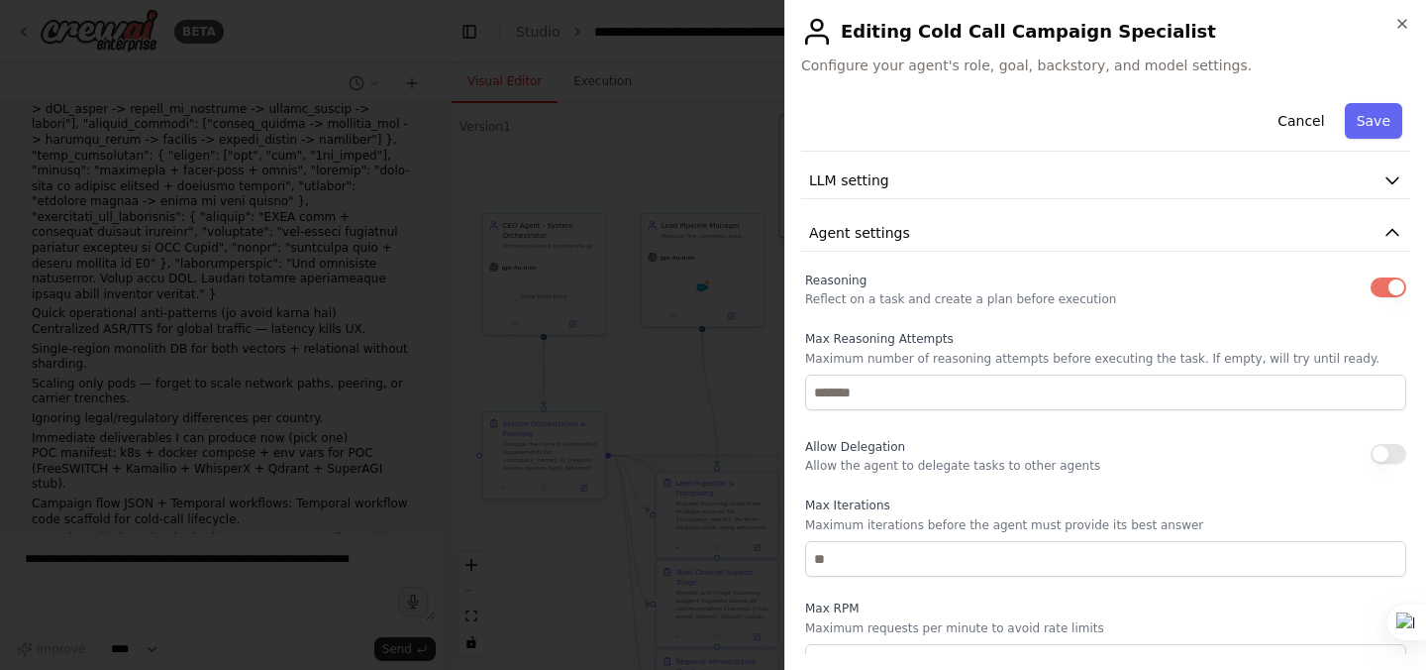
click at [1382, 447] on button "button" at bounding box center [1389, 454] width 36 height 20
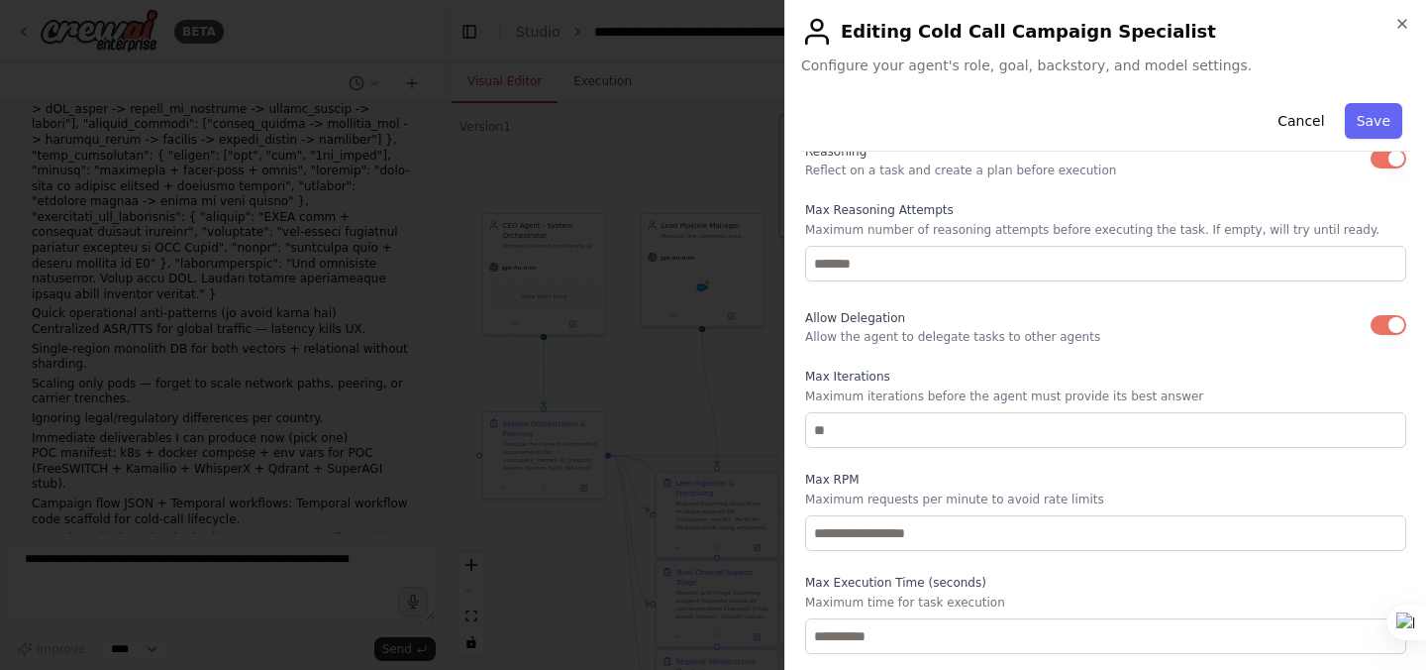
scroll to position [0, 0]
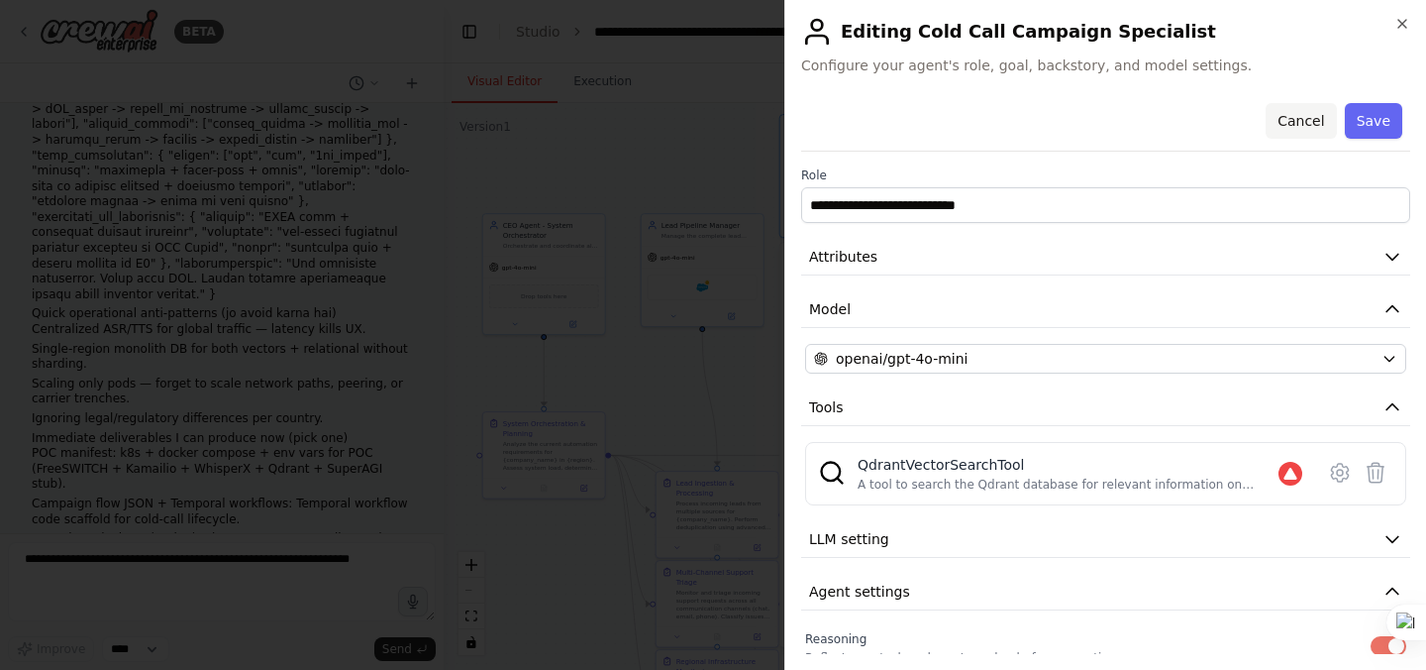
click at [1305, 123] on button "Cancel" at bounding box center [1301, 121] width 70 height 36
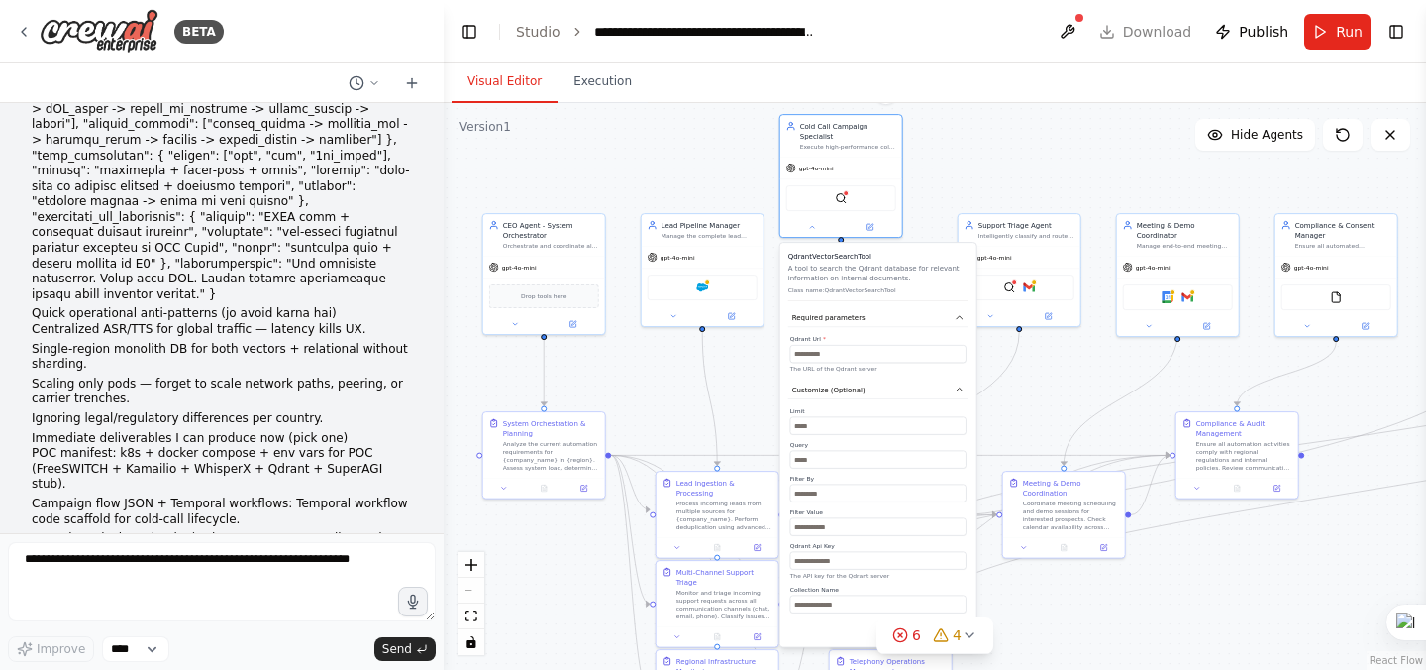
click at [973, 142] on div ".deletable-edge-delete-btn { width: 20px; height: 20px; border: 0px solid #ffff…" at bounding box center [935, 386] width 982 height 567
click at [815, 232] on div at bounding box center [841, 225] width 122 height 20
click at [873, 227] on icon at bounding box center [870, 225] width 6 height 6
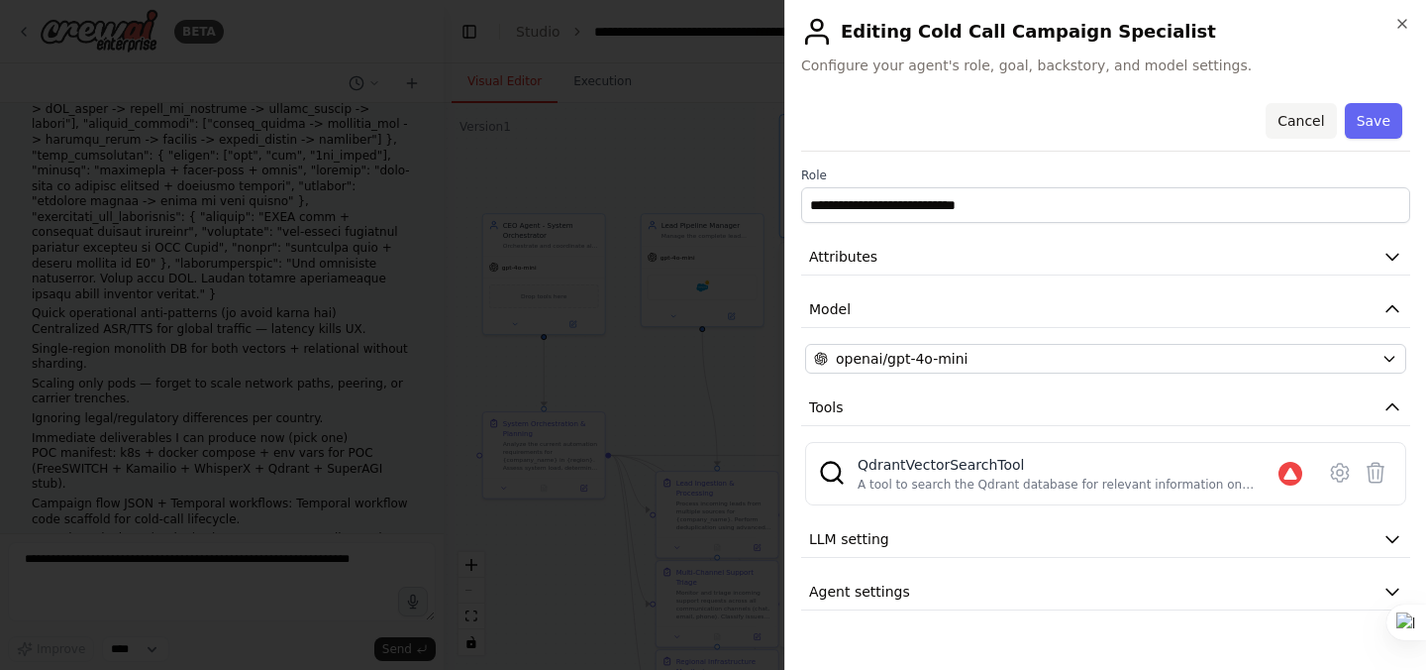
click at [1320, 118] on button "Cancel" at bounding box center [1301, 121] width 70 height 36
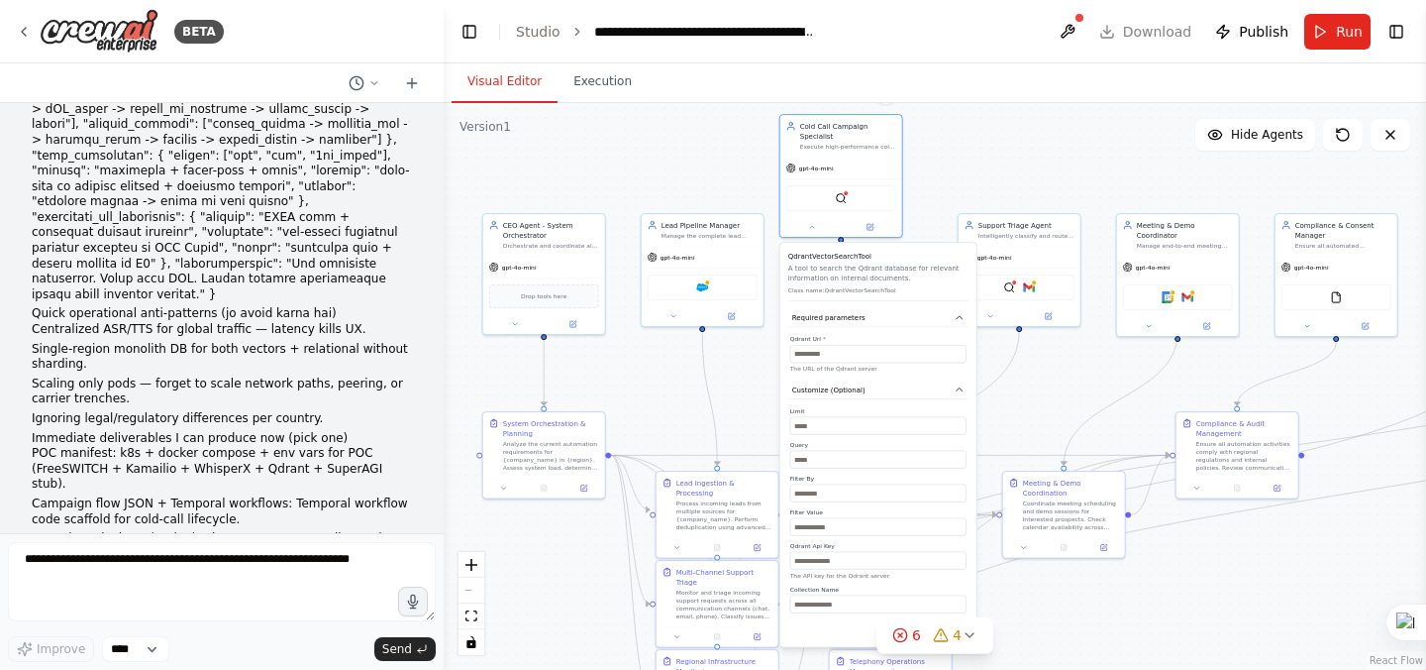
click at [840, 248] on div "QdrantVectorSearchTool A tool to search the Qdrant database for relevant inform…" at bounding box center [878, 445] width 196 height 404
click at [839, 194] on img at bounding box center [841, 196] width 12 height 12
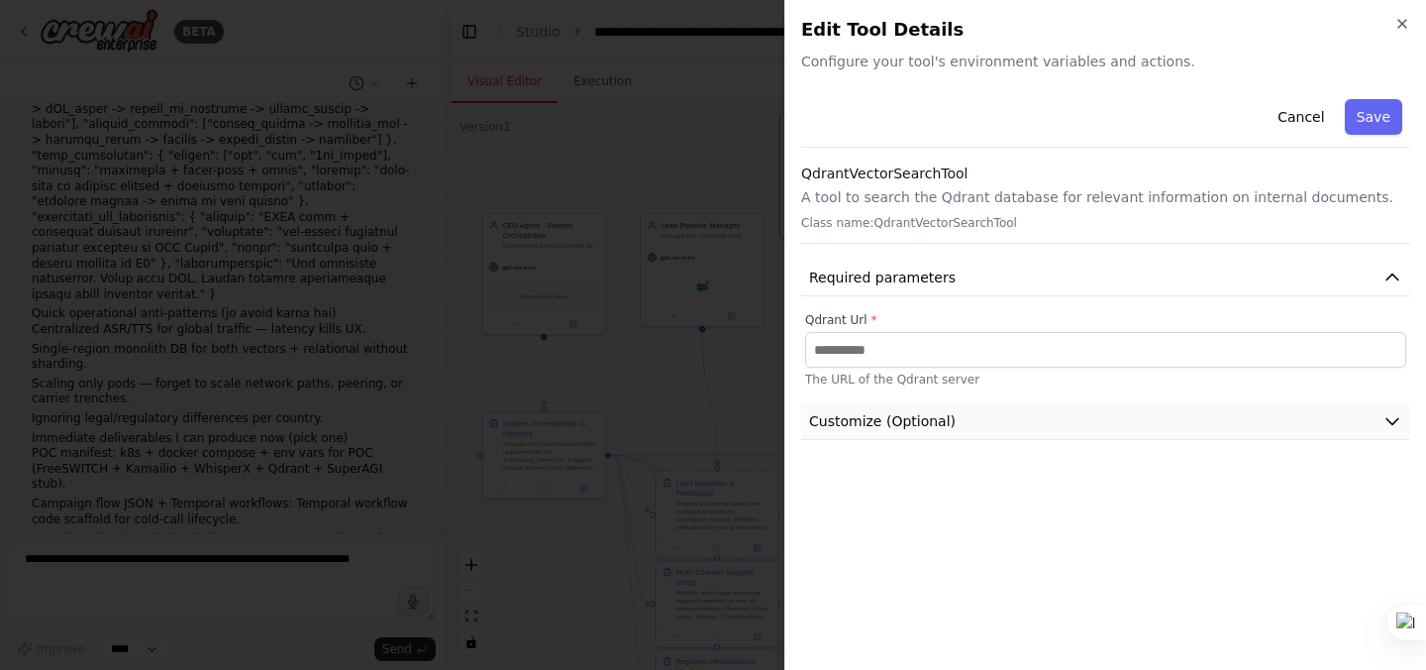
click at [1161, 414] on button "Customize (Optional)" at bounding box center [1105, 421] width 609 height 37
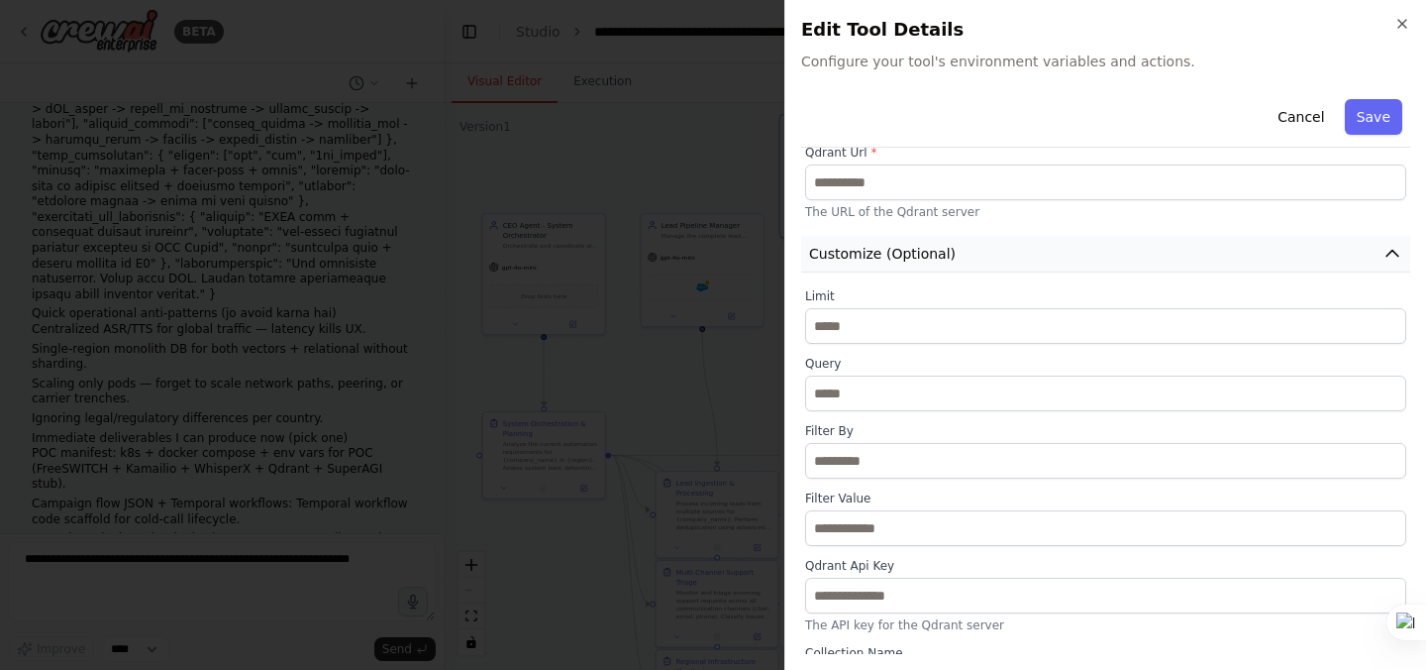
scroll to position [214, 0]
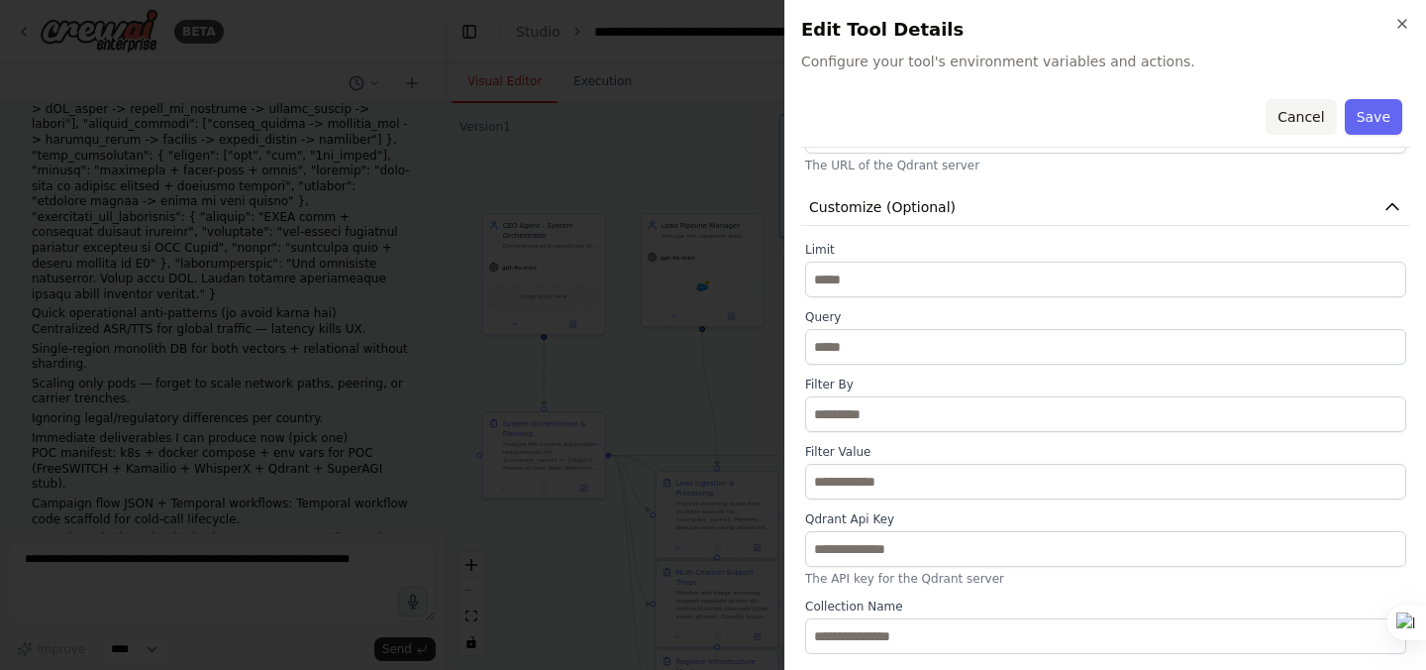
click at [1322, 108] on button "Cancel" at bounding box center [1301, 117] width 70 height 36
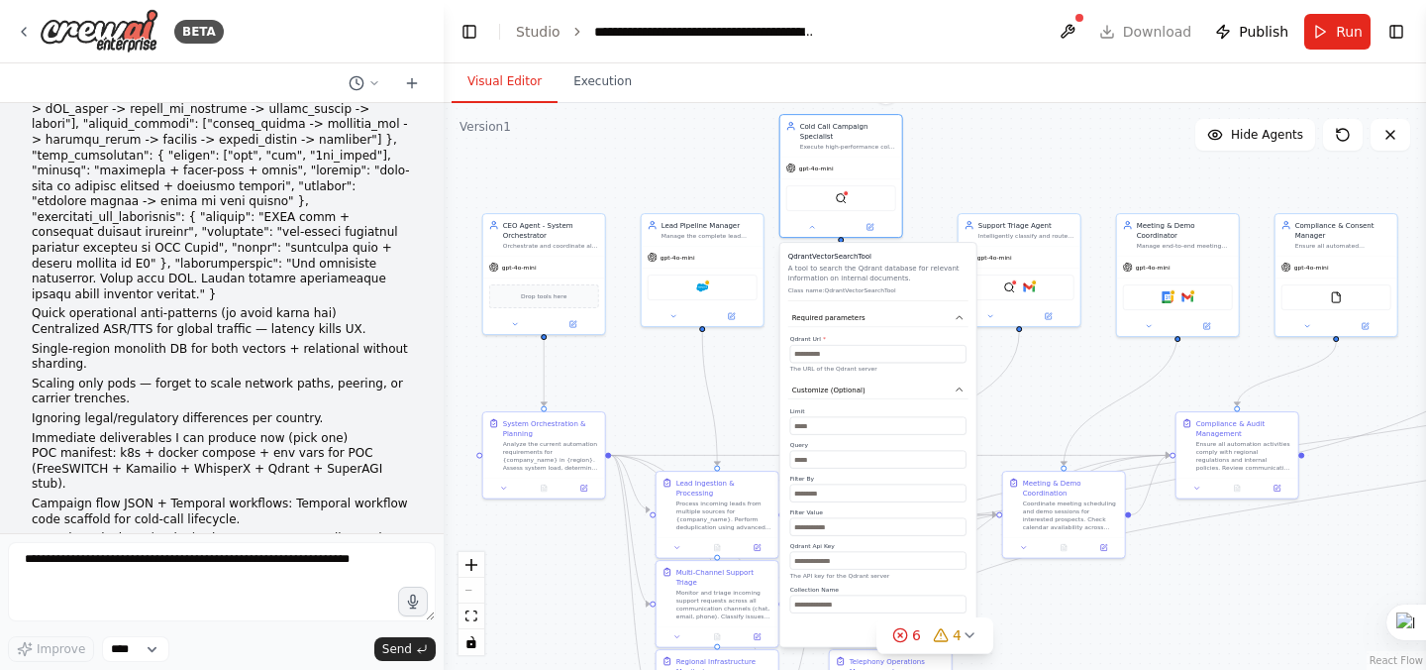
click at [1029, 161] on div ".deletable-edge-delete-btn { width: 20px; height: 20px; border: 0px solid #ffff…" at bounding box center [935, 386] width 982 height 567
click at [620, 73] on button "Execution" at bounding box center [603, 82] width 90 height 42
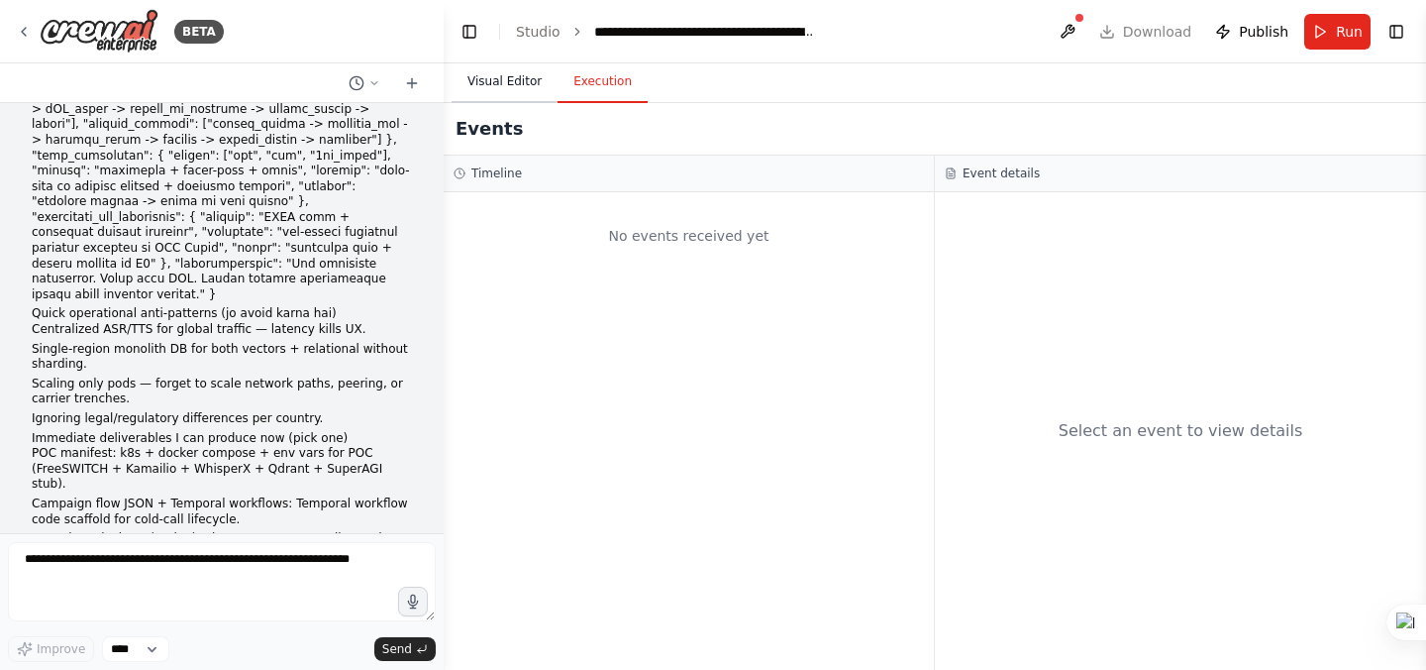
click at [520, 83] on button "Visual Editor" at bounding box center [505, 82] width 106 height 42
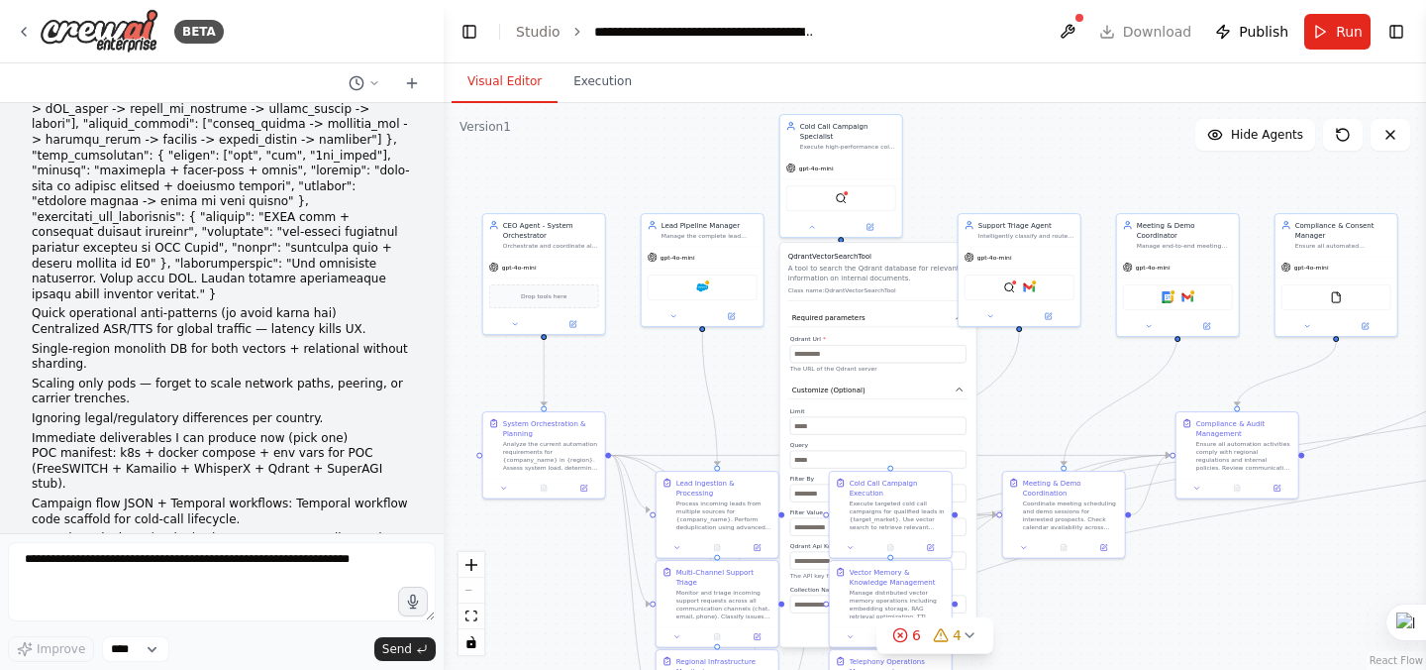
click at [946, 211] on div ".deletable-edge-delete-btn { width: 20px; height: 20px; border: 0px solid #ffff…" at bounding box center [935, 386] width 982 height 567
click at [862, 267] on p "A tool to search the Qdrant database for relevant information on internal docum…" at bounding box center [878, 272] width 180 height 20
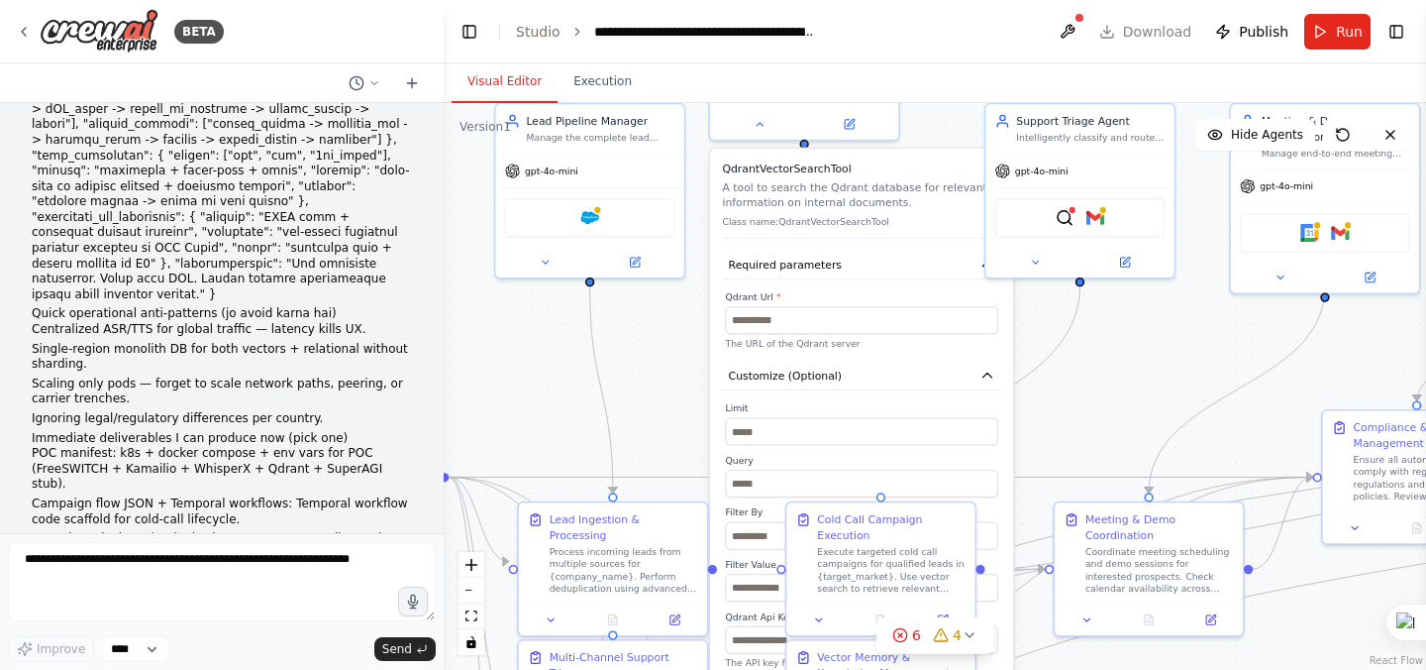
click at [806, 151] on div "QdrantVectorSearchTool A tool to search the Qdrant database for relevant inform…" at bounding box center [861, 461] width 303 height 624
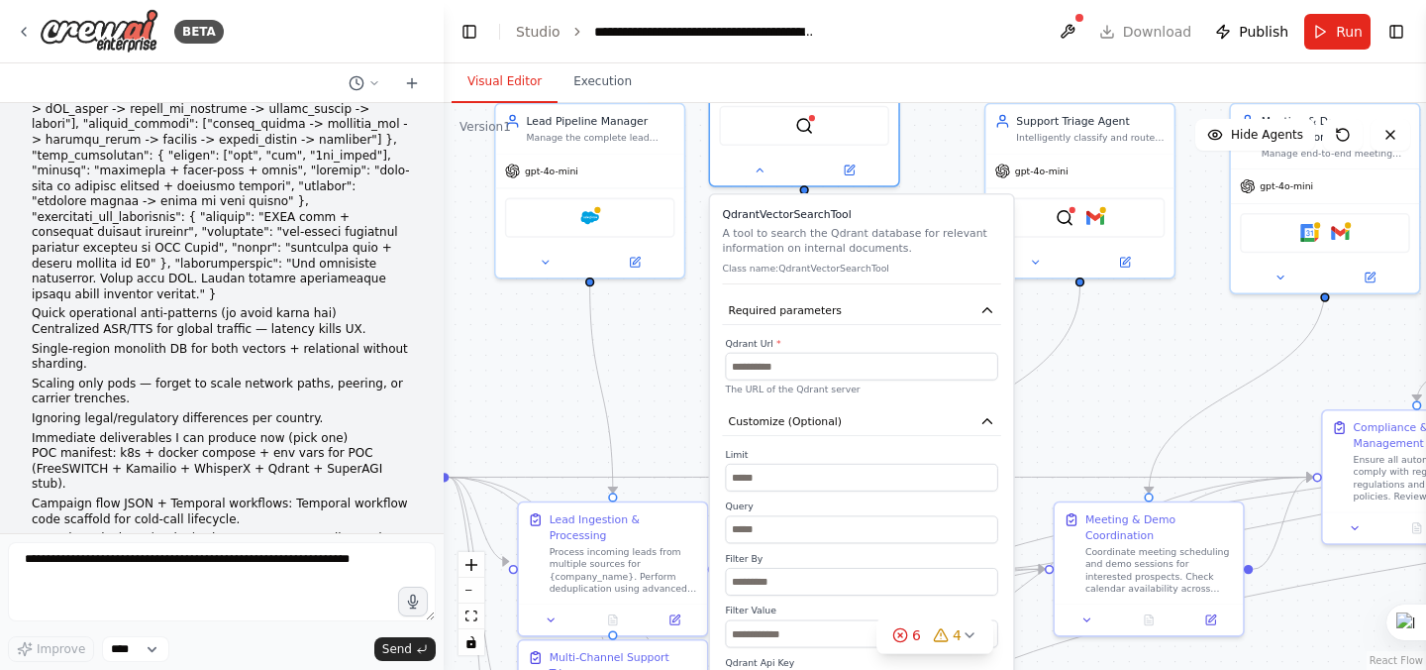
drag, startPoint x: 838, startPoint y: 189, endPoint x: 833, endPoint y: 235, distance: 45.8
click at [833, 235] on p "A tool to search the Qdrant database for relevant information on internal docum…" at bounding box center [861, 240] width 278 height 31
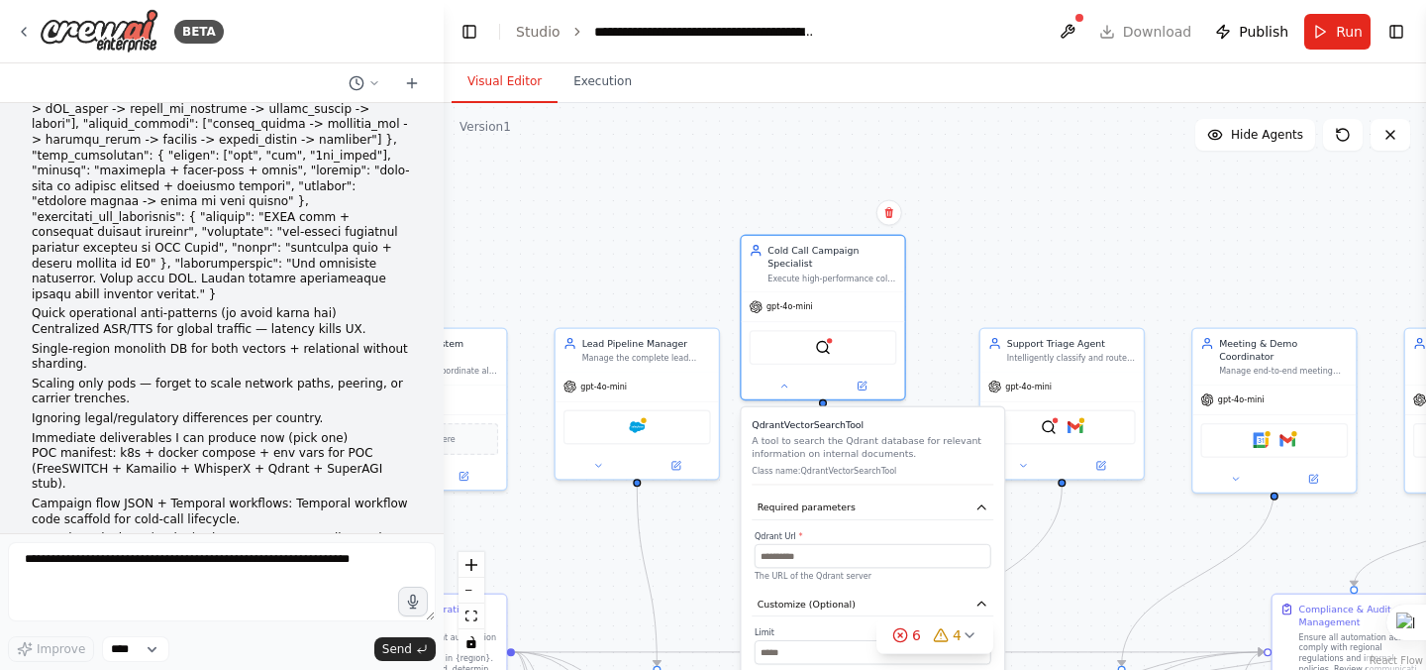
drag, startPoint x: 925, startPoint y: 134, endPoint x: 940, endPoint y: 341, distance: 207.5
click at [940, 341] on div ".deletable-edge-delete-btn { width: 20px; height: 20px; border: 0px solid #ffff…" at bounding box center [935, 386] width 982 height 567
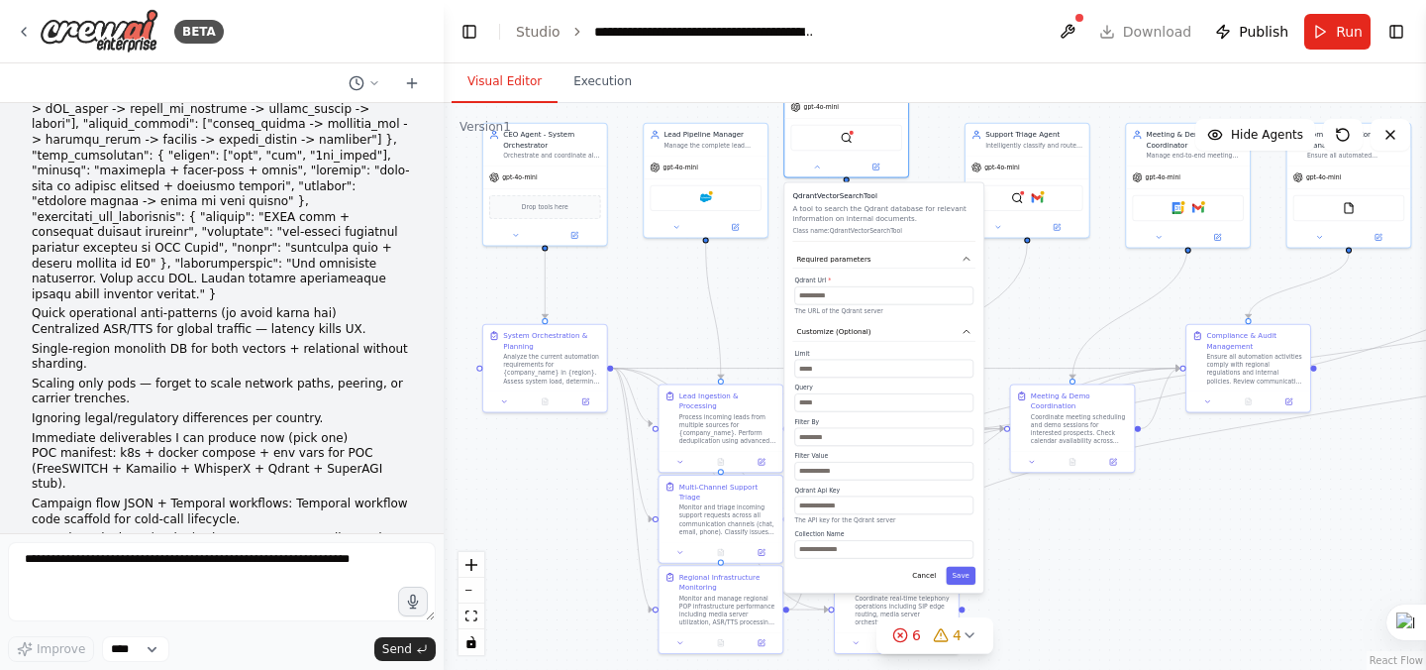
drag, startPoint x: 984, startPoint y: 280, endPoint x: 979, endPoint y: 72, distance: 208.0
click at [979, 72] on div "Visual Editor Execution Version 1 Show Tools Hide Agents .deletable-edge-delete…" at bounding box center [935, 366] width 982 height 606
click at [930, 585] on div "QdrantVectorSearchTool A tool to search the Qdrant database for relevant inform…" at bounding box center [883, 387] width 199 height 409
click at [934, 578] on button "Cancel" at bounding box center [924, 576] width 36 height 18
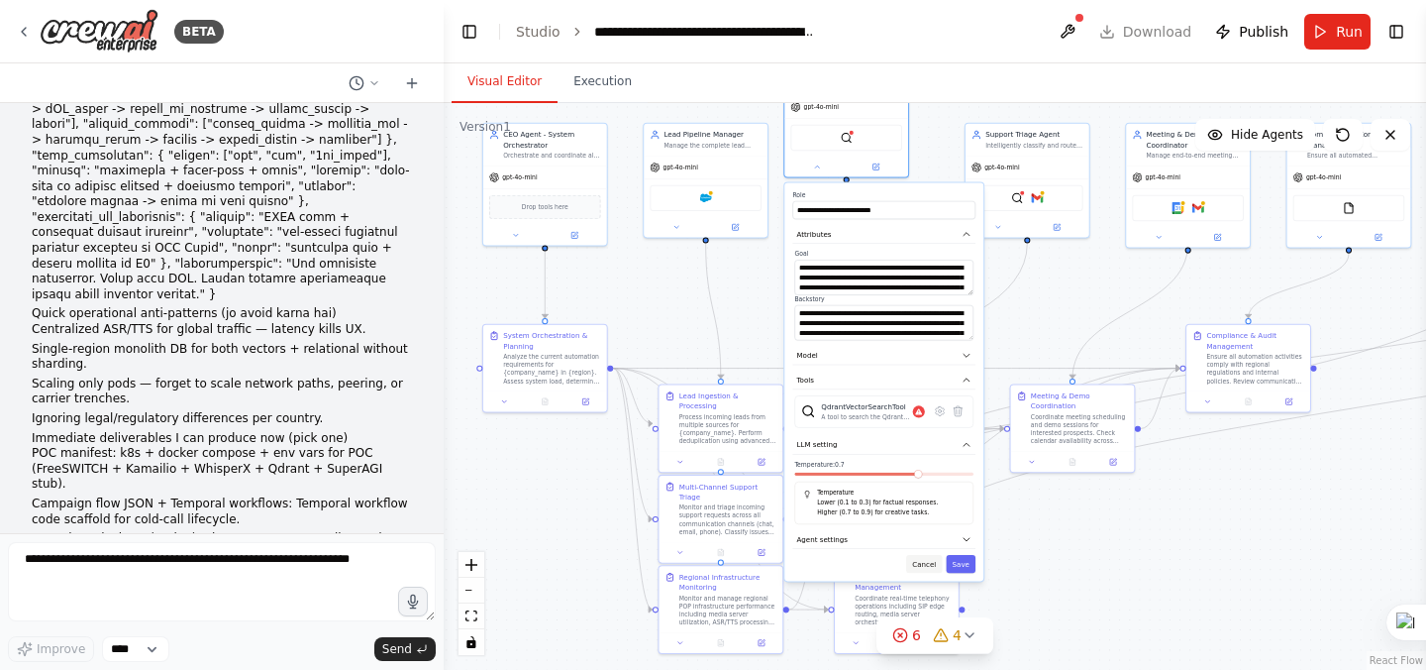
click at [936, 567] on button "Cancel" at bounding box center [924, 564] width 36 height 18
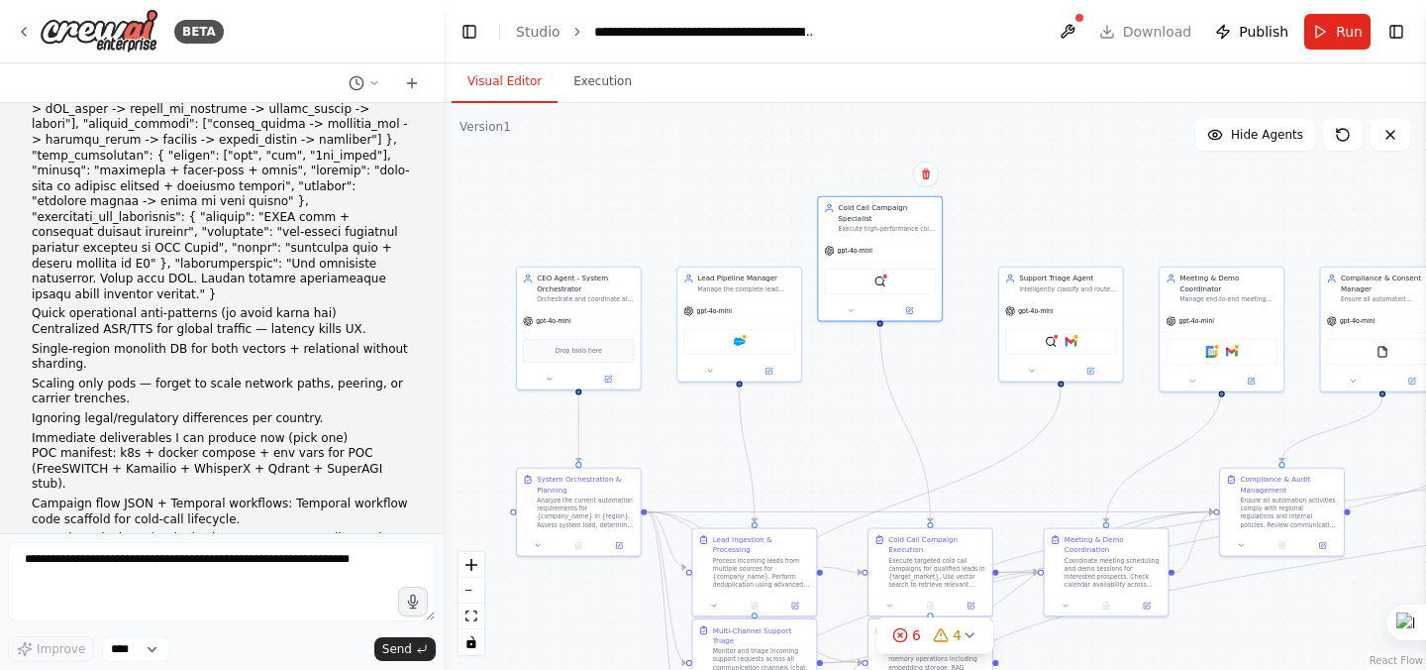
drag, startPoint x: 918, startPoint y: 301, endPoint x: 952, endPoint y: 445, distance: 147.5
click at [952, 445] on div ".deletable-edge-delete-btn { width: 20px; height: 20px; border: 0px solid #ffff…" at bounding box center [935, 386] width 982 height 567
drag, startPoint x: 902, startPoint y: 221, endPoint x: 922, endPoint y: 289, distance: 71.1
click at [922, 289] on div "Cold Call Campaign Specialist Execute high-performance cold call campaigns with…" at bounding box center [907, 286] width 97 height 30
click at [844, 205] on div ".deletable-edge-delete-btn { width: 20px; height: 20px; border: 0px solid #ffff…" at bounding box center [935, 386] width 982 height 567
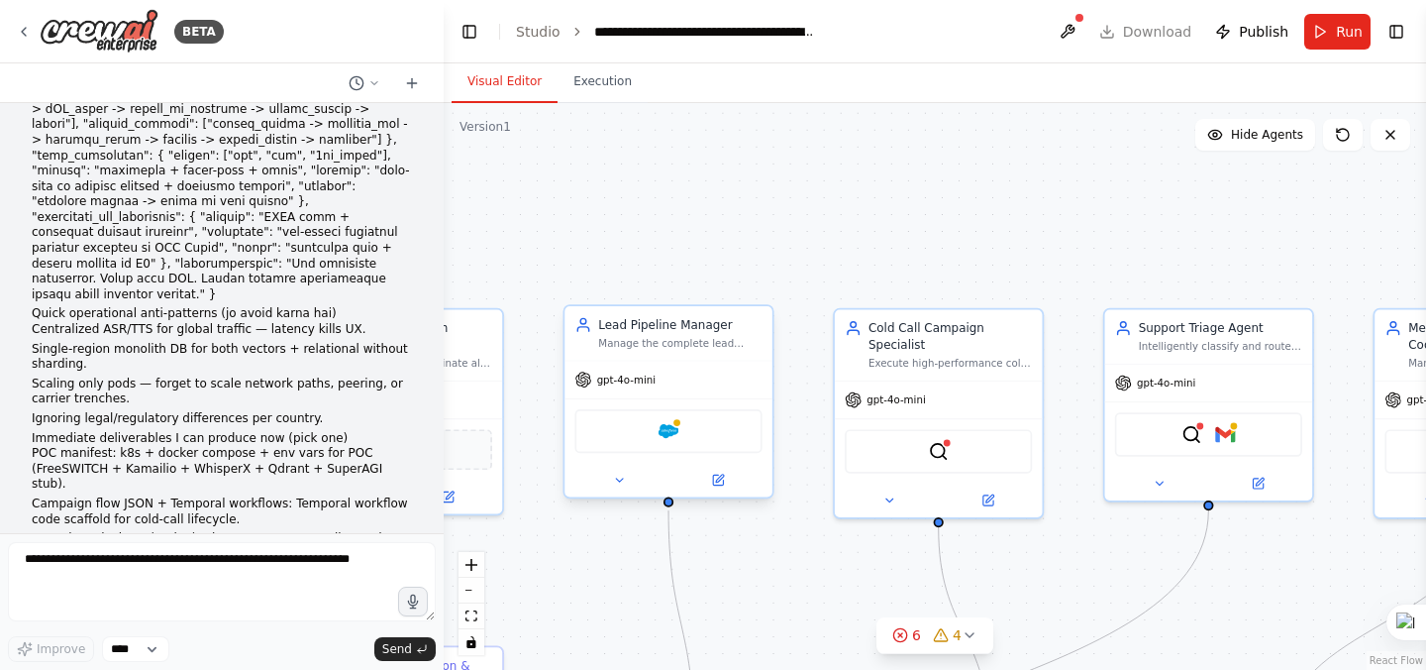
click at [679, 447] on div "Salesforce" at bounding box center [667, 431] width 187 height 44
click at [668, 442] on div "Salesforce" at bounding box center [667, 431] width 187 height 44
click at [942, 456] on img at bounding box center [938, 448] width 20 height 20
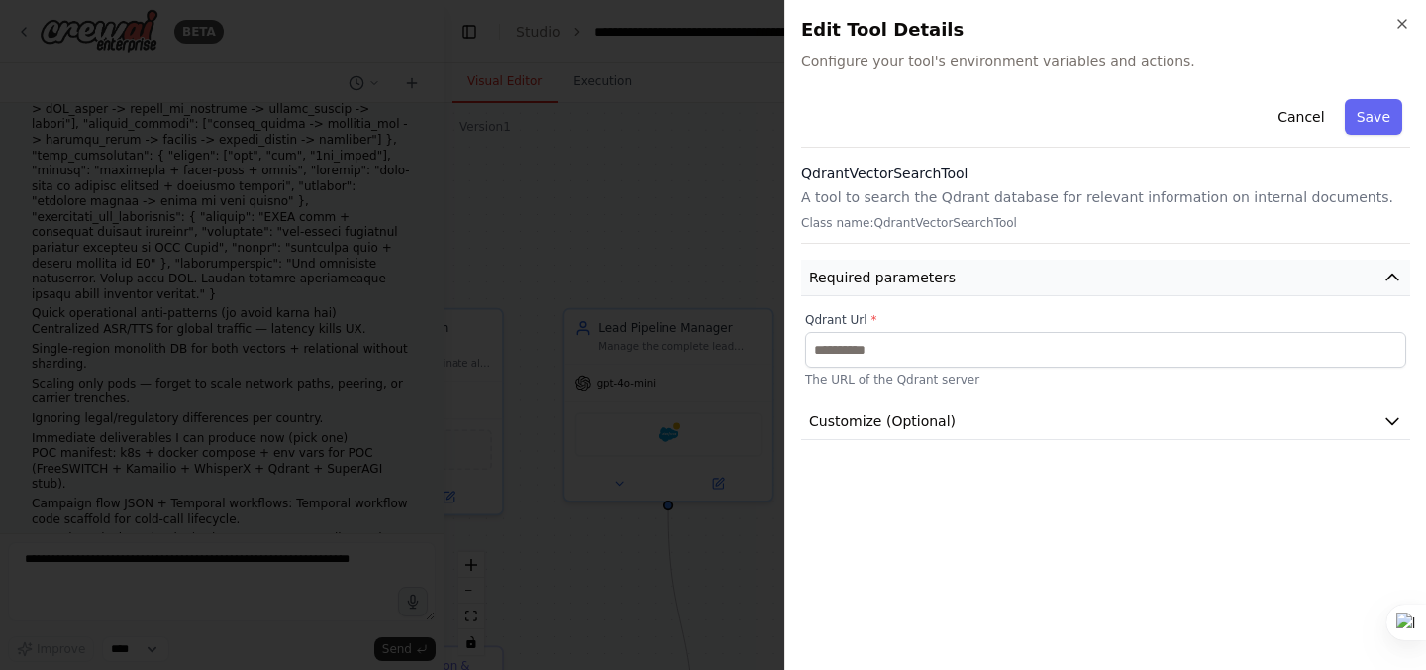
click at [962, 290] on button "Required parameters" at bounding box center [1105, 277] width 609 height 37
click at [963, 409] on button "Customize (Optional)" at bounding box center [1105, 421] width 609 height 37
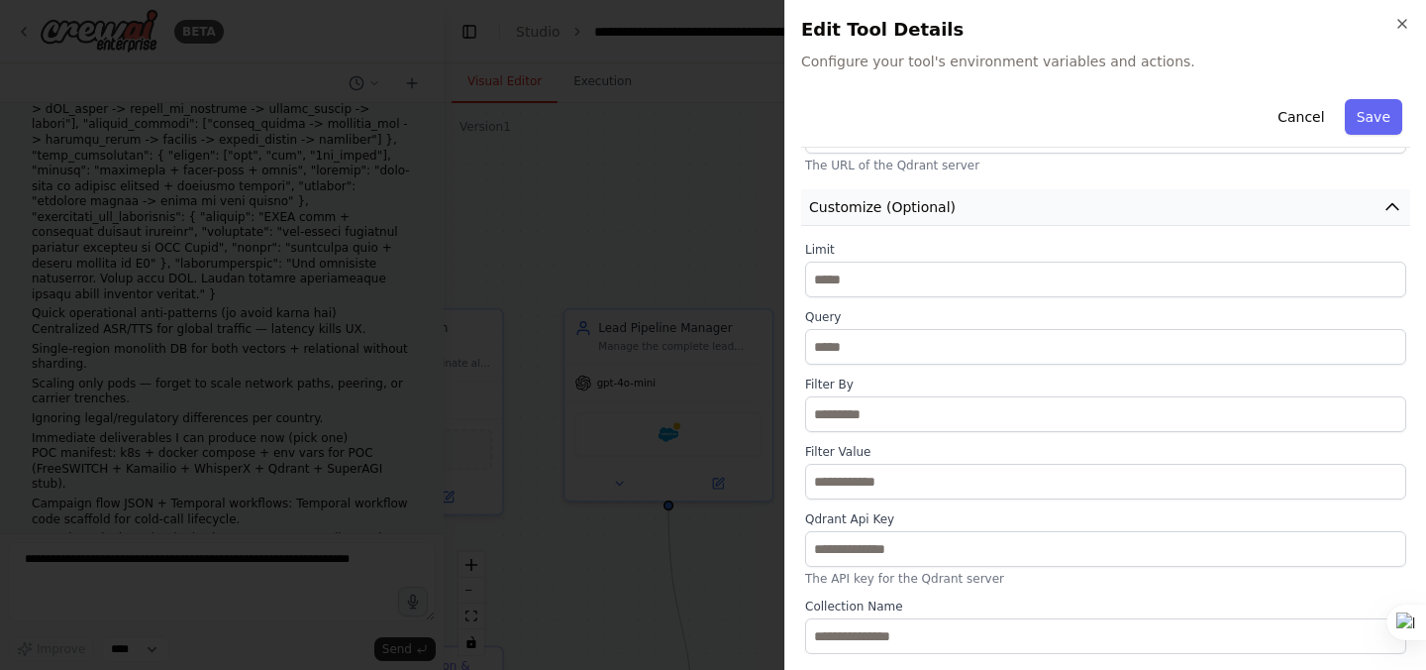
click at [1377, 205] on button "Customize (Optional)" at bounding box center [1105, 207] width 609 height 37
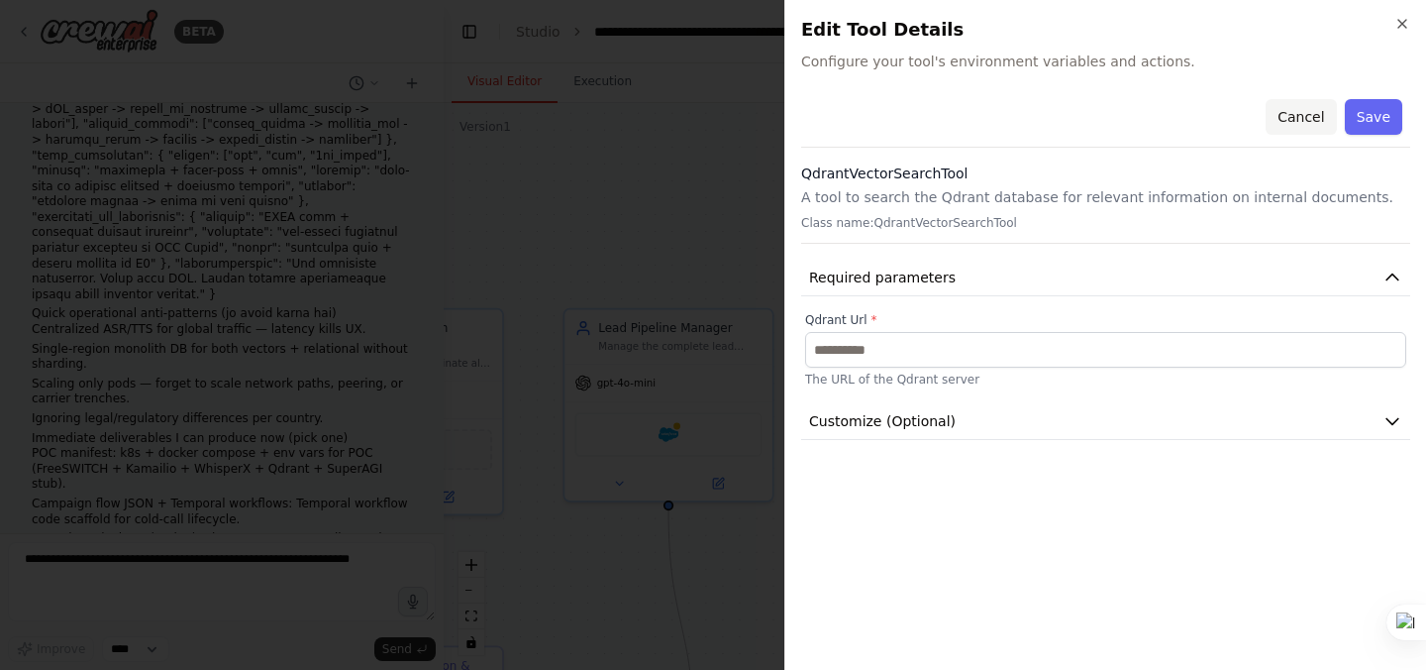
click at [1319, 120] on button "Cancel" at bounding box center [1301, 117] width 70 height 36
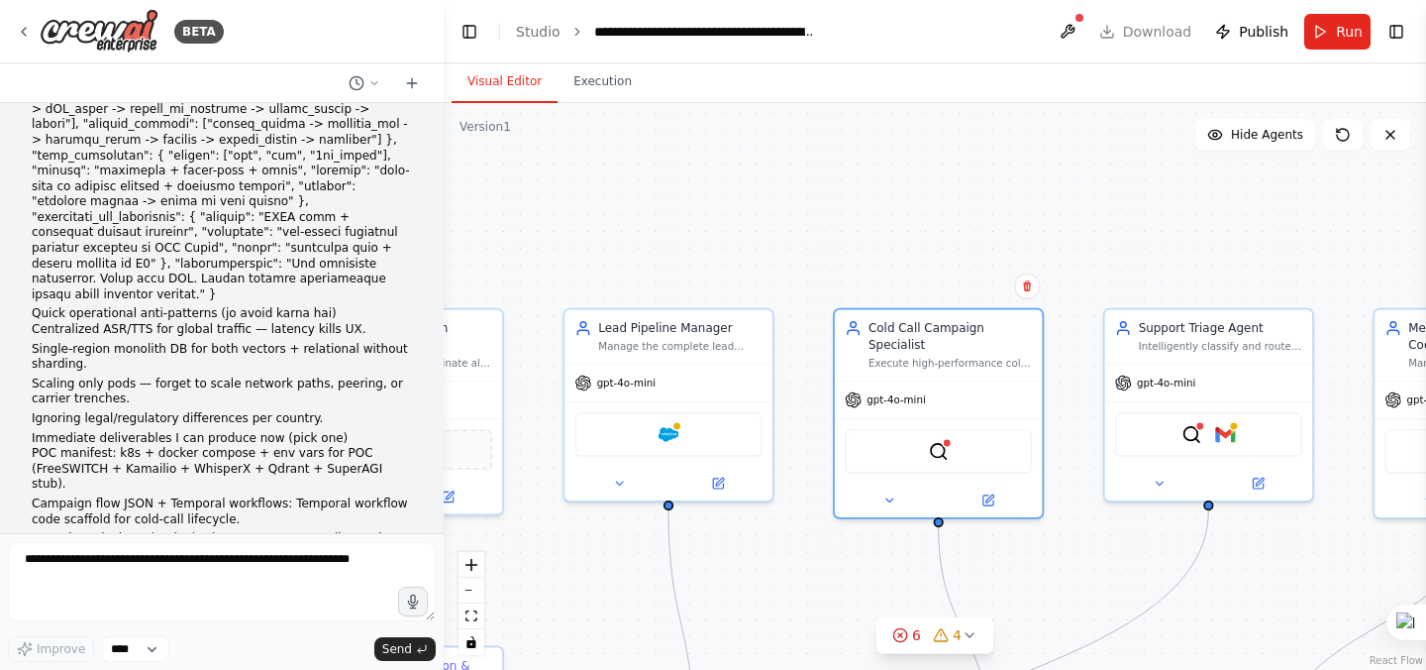
click at [610, 519] on div ".deletable-edge-delete-btn { width: 20px; height: 20px; border: 0px solid #ffff…" at bounding box center [935, 386] width 982 height 567
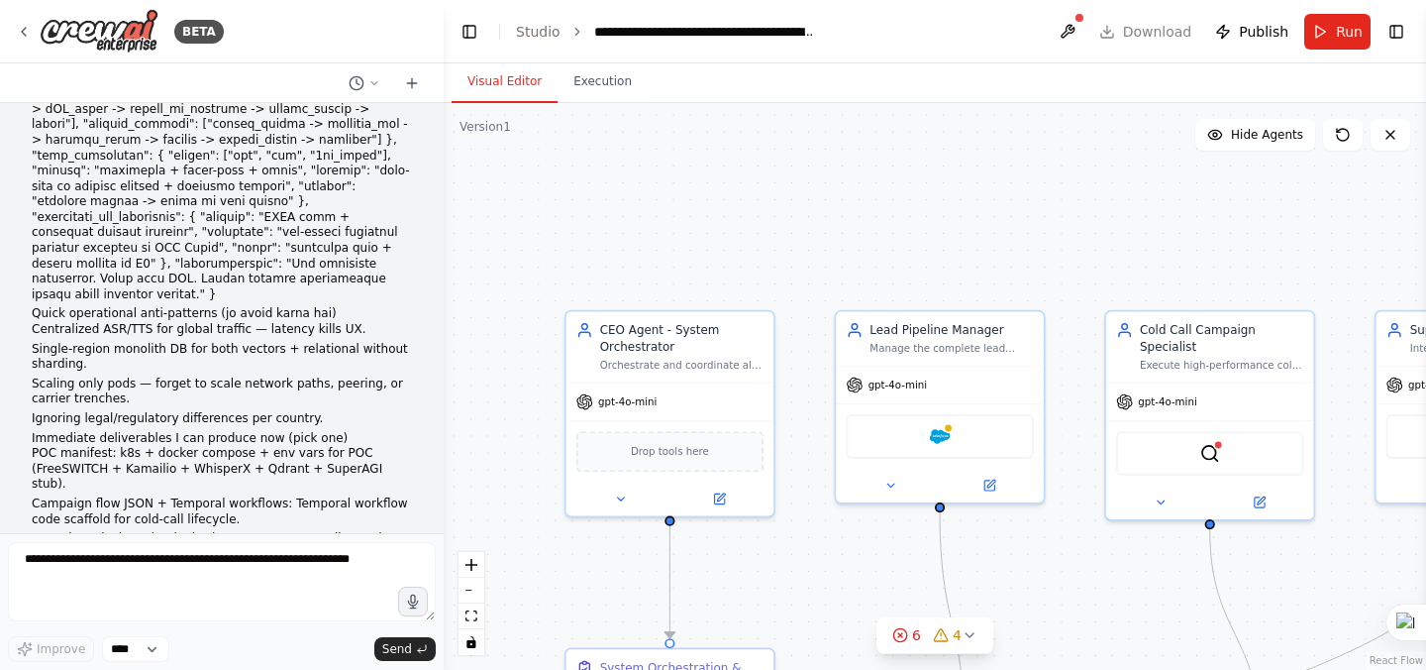
drag, startPoint x: 574, startPoint y: 565, endPoint x: 846, endPoint y: 567, distance: 271.4
click at [846, 567] on div ".deletable-edge-delete-btn { width: 20px; height: 20px; border: 0px solid #ffff…" at bounding box center [935, 386] width 982 height 567
click at [706, 453] on div "Drop tools here" at bounding box center [669, 448] width 187 height 41
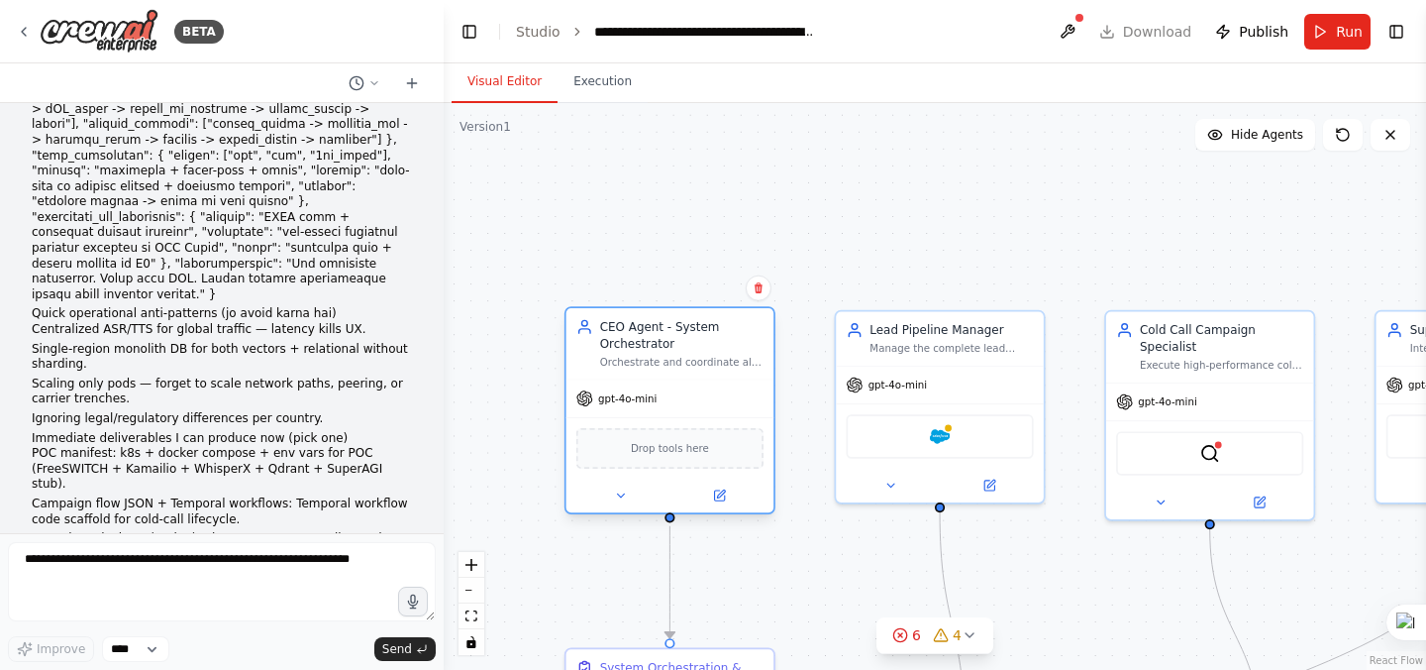
click at [706, 453] on div "Drop tools here" at bounding box center [669, 448] width 187 height 41
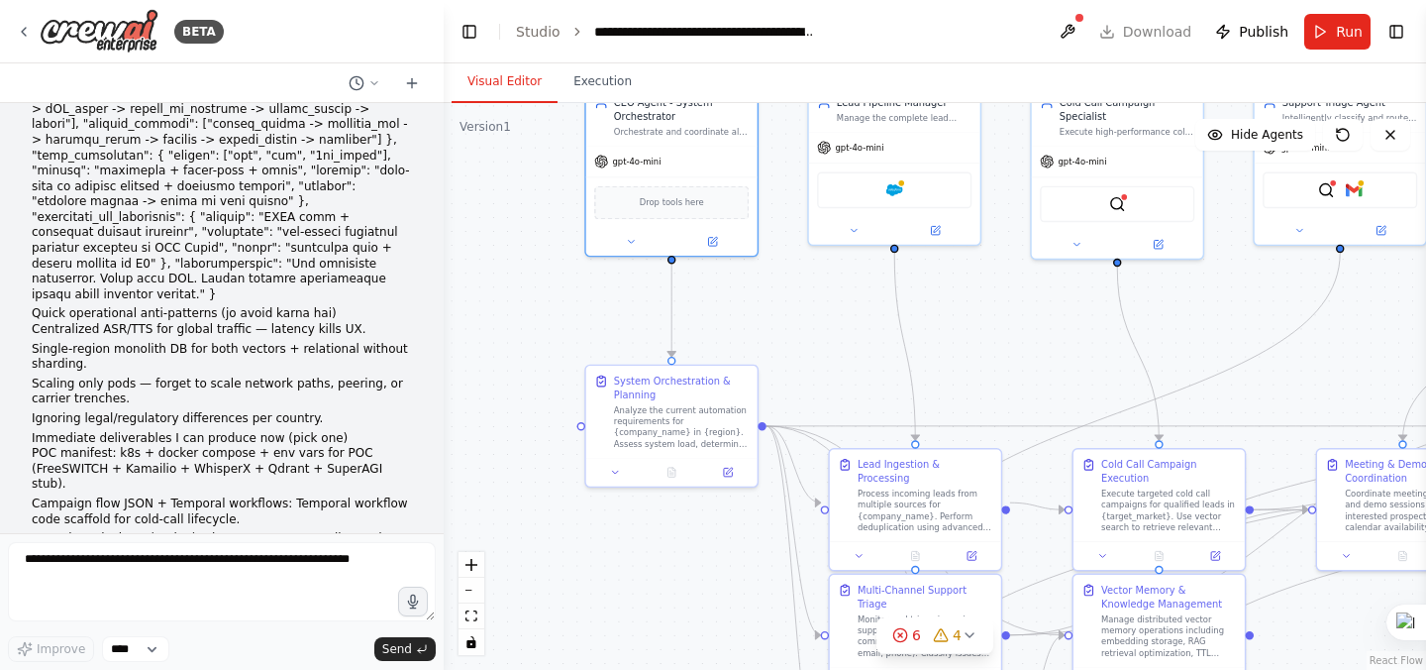
drag, startPoint x: 776, startPoint y: 552, endPoint x: 760, endPoint y: 285, distance: 266.9
click at [760, 285] on div ".deletable-edge-delete-btn { width: 20px; height: 20px; border: 0px solid #ffff…" at bounding box center [935, 386] width 982 height 567
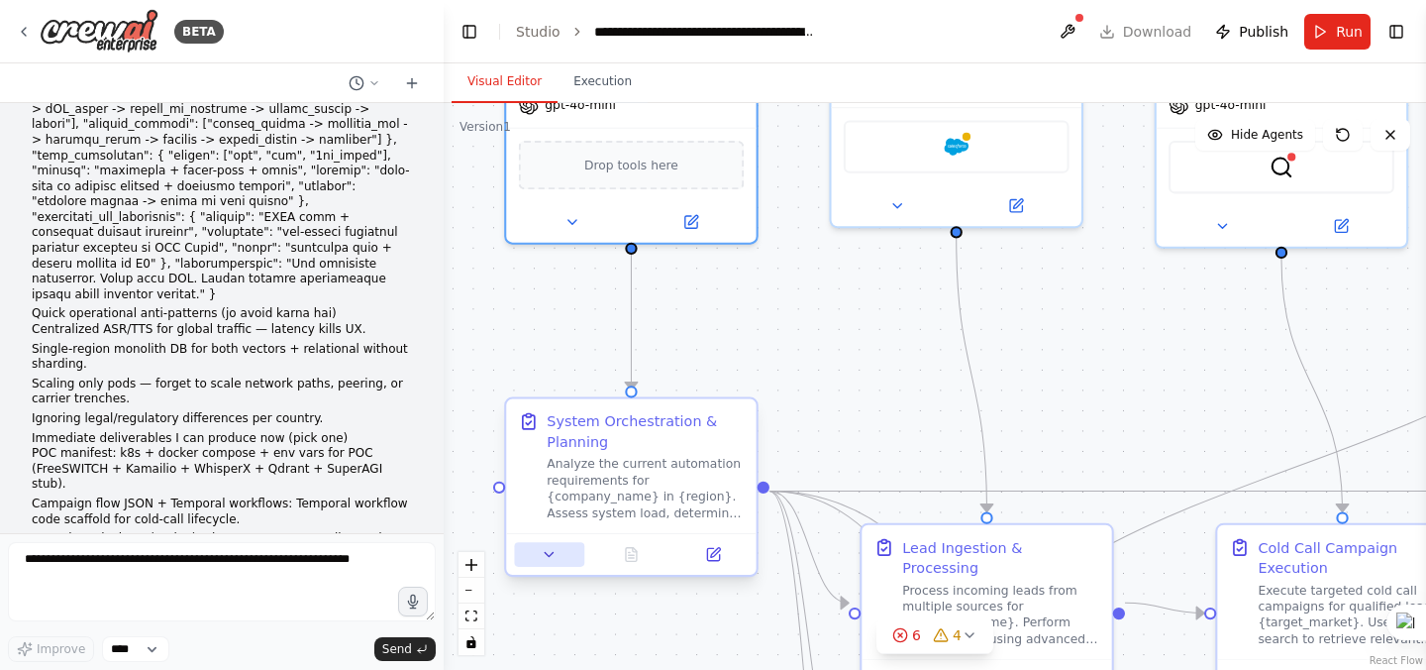
click at [565, 551] on button at bounding box center [548, 554] width 69 height 25
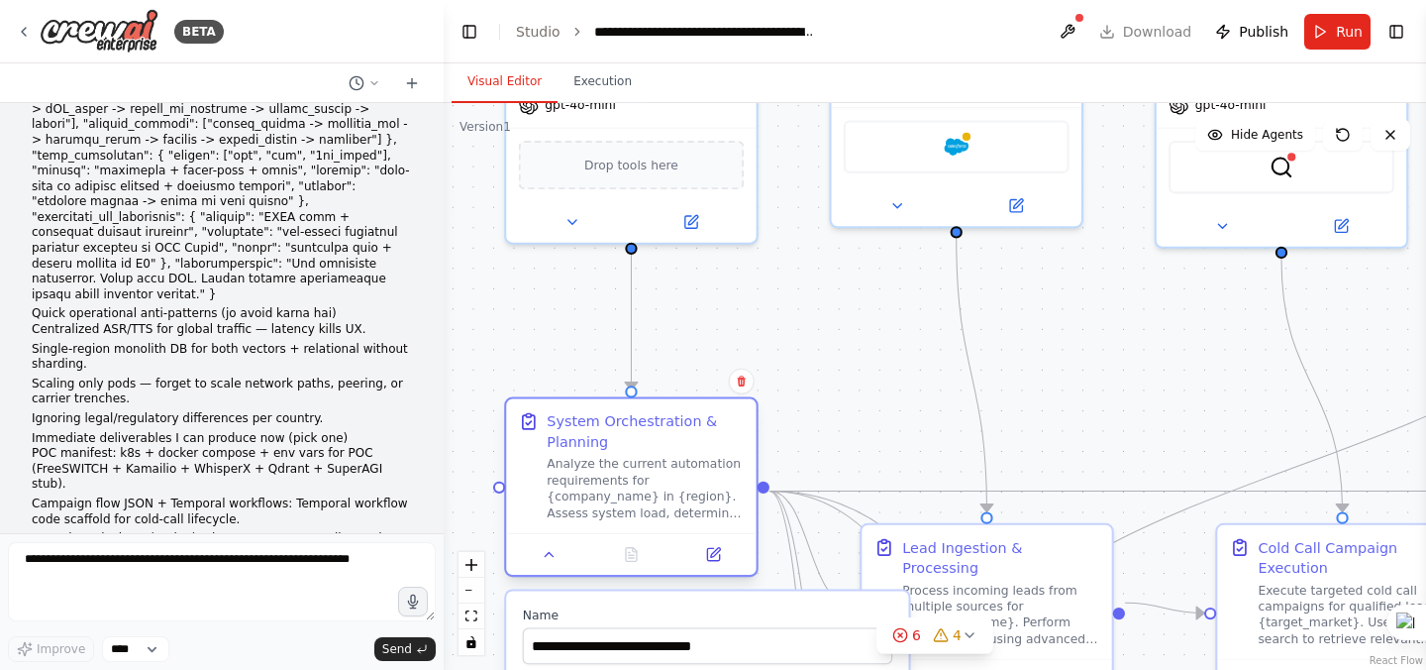
click at [633, 497] on div "Analyze the current automation requirements for {company_name} in {region}. Ass…" at bounding box center [645, 488] width 197 height 65
click at [704, 563] on button at bounding box center [712, 554] width 69 height 25
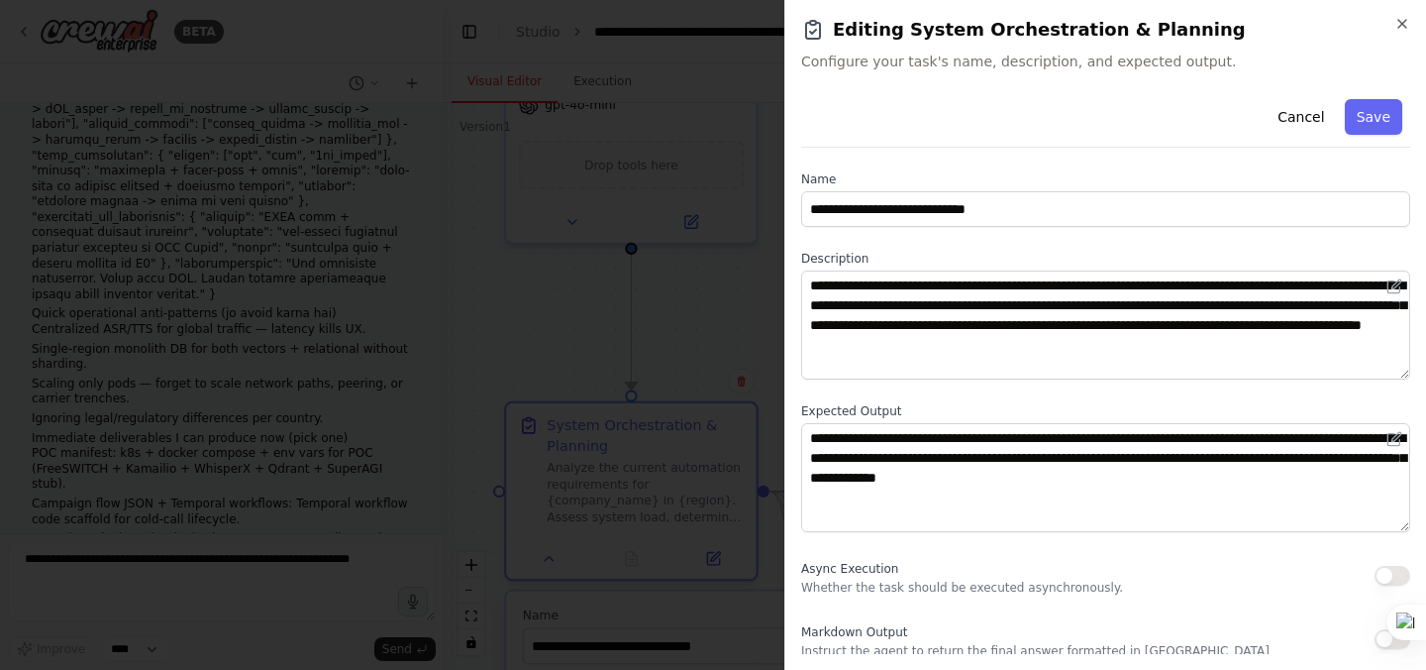
scroll to position [5, 0]
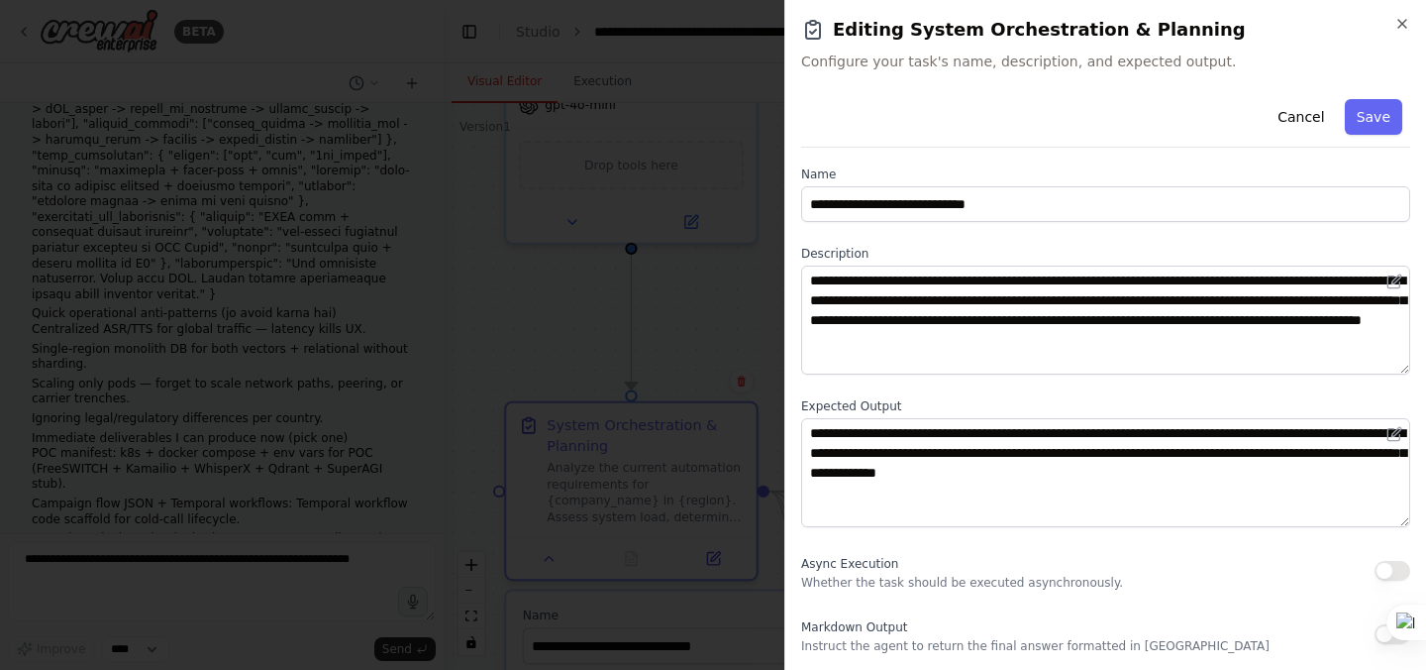
click at [1389, 567] on button "button" at bounding box center [1393, 571] width 36 height 20
click at [1385, 639] on icon at bounding box center [1383, 636] width 10 height 10
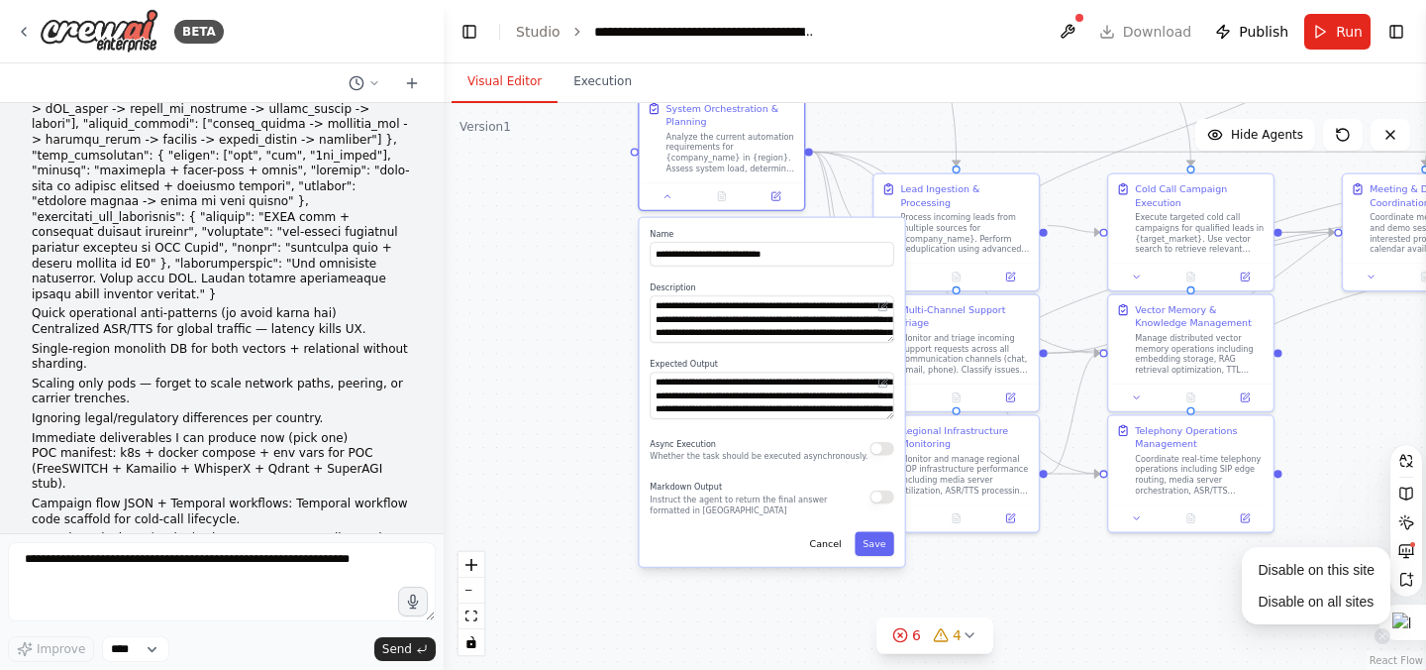
drag, startPoint x: 824, startPoint y: 447, endPoint x: 851, endPoint y: 115, distance: 332.9
click at [851, 115] on div ".deletable-edge-delete-btn { width: 20px; height: 20px; border: 0px solid #ffff…" at bounding box center [935, 386] width 982 height 567
click at [870, 455] on div "Async Execution Whether the task should be executed asynchronously." at bounding box center [772, 448] width 244 height 27
click at [876, 459] on div "Async Execution Whether the task should be executed asynchronously." at bounding box center [772, 448] width 244 height 27
click at [883, 458] on div "Async Execution Whether the task should be executed asynchronously." at bounding box center [772, 448] width 244 height 27
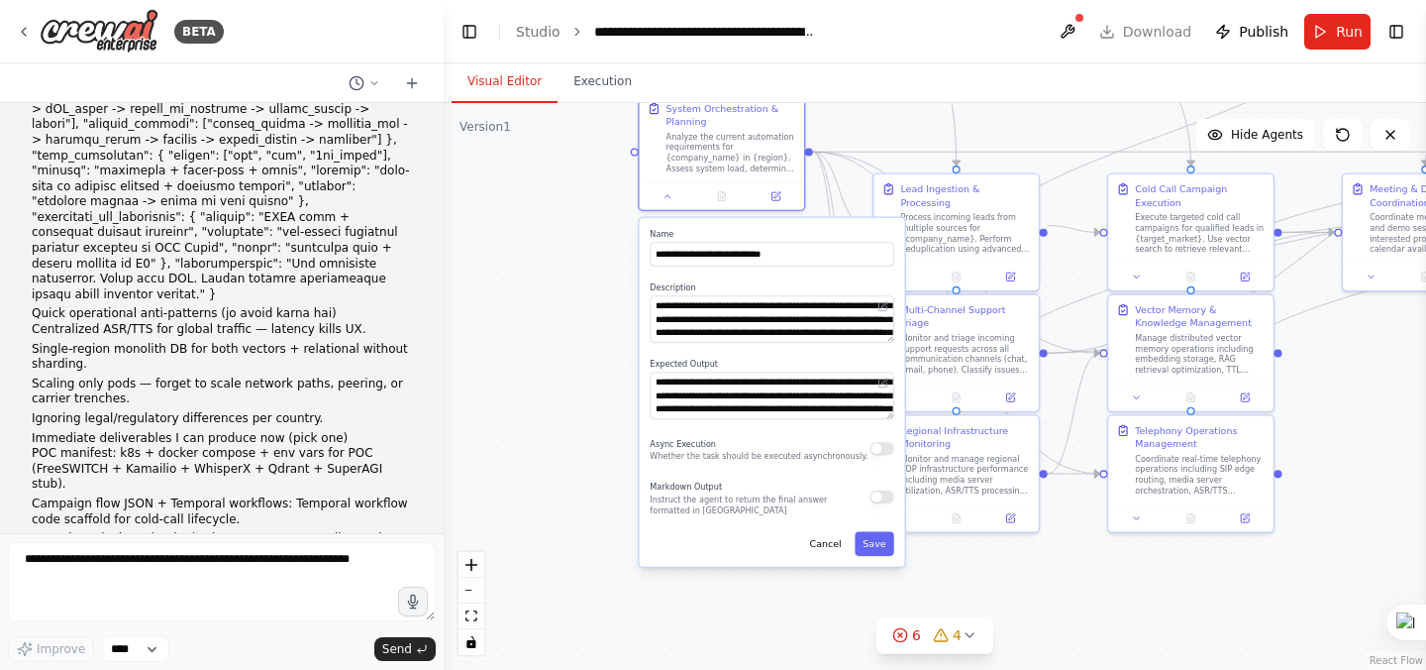
click at [883, 455] on div "Async Execution Whether the task should be executed asynchronously." at bounding box center [772, 448] width 244 height 27
click at [876, 539] on button "Save" at bounding box center [875, 544] width 40 height 24
click at [885, 452] on button "button" at bounding box center [882, 449] width 24 height 14
click at [885, 496] on button "button" at bounding box center [882, 497] width 24 height 14
click at [880, 551] on button "Save" at bounding box center [875, 544] width 40 height 24
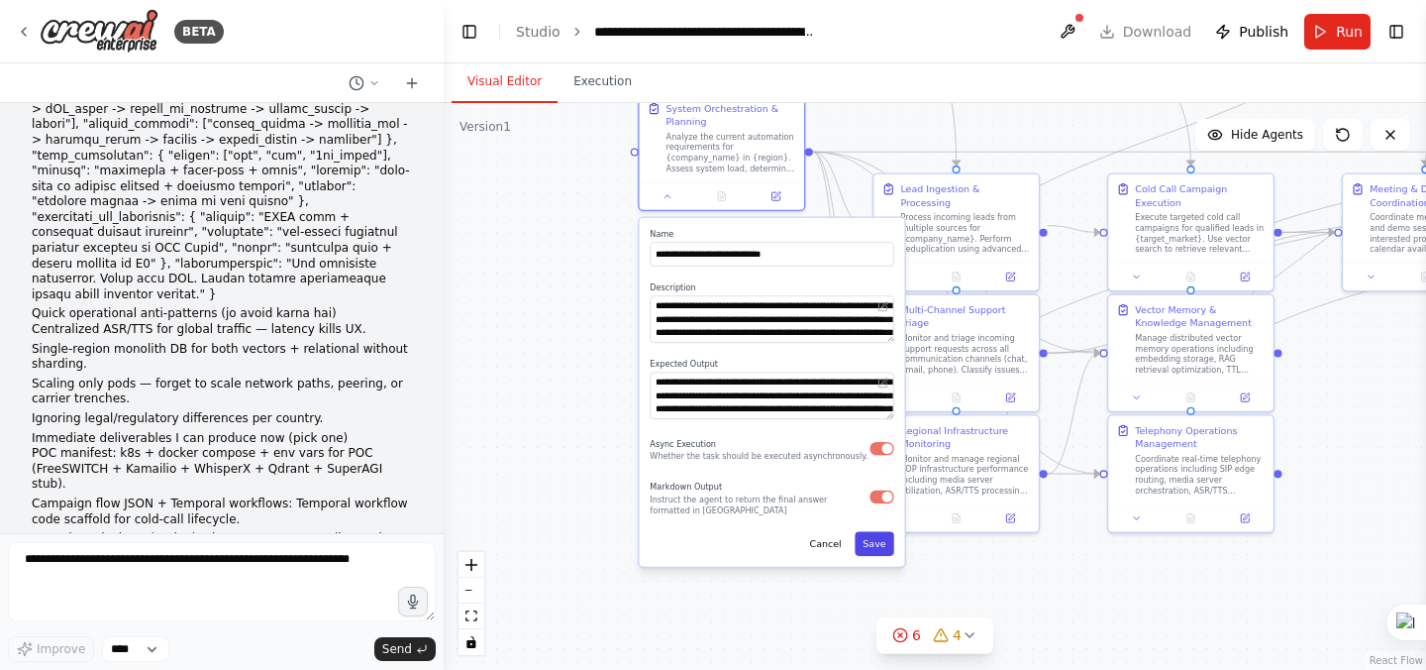
click at [873, 542] on button "Save" at bounding box center [875, 544] width 40 height 24
click at [839, 540] on button "Cancel" at bounding box center [825, 544] width 48 height 24
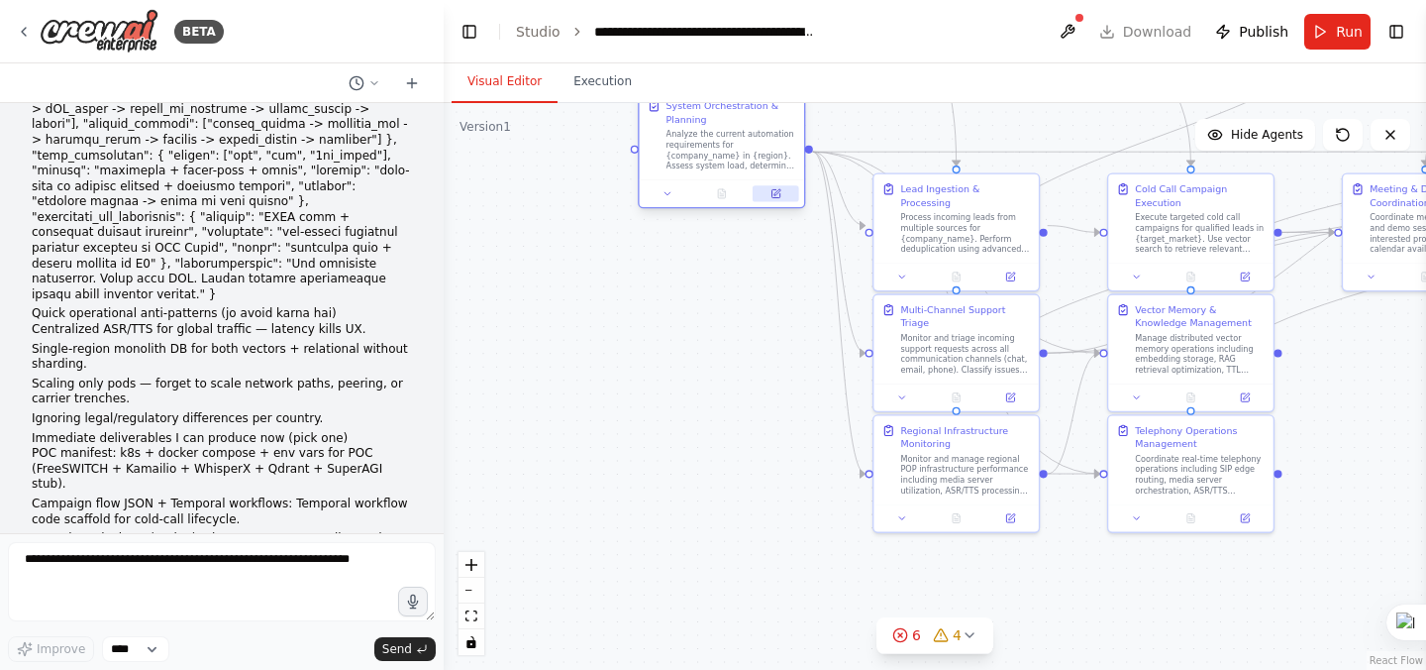
click at [780, 198] on button at bounding box center [776, 193] width 46 height 16
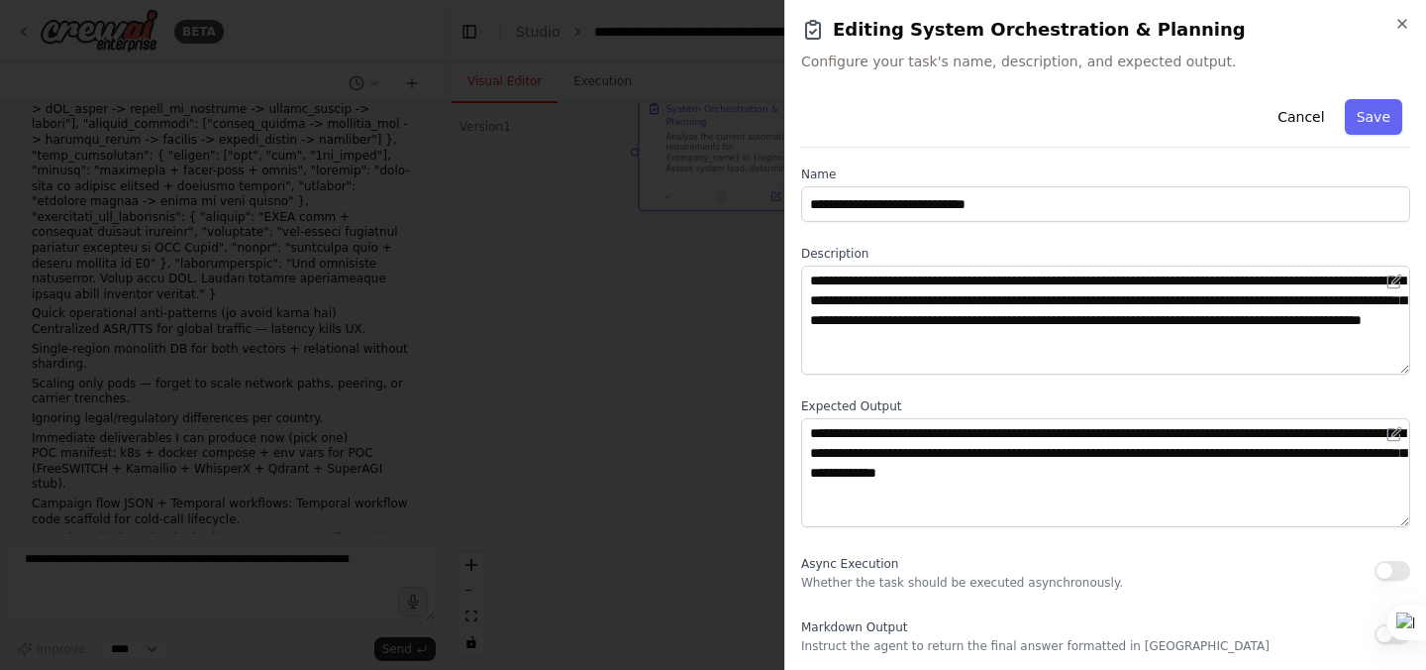
click at [1389, 574] on button "button" at bounding box center [1393, 571] width 36 height 20
click at [1391, 641] on div at bounding box center [1391, 636] width 16 height 16
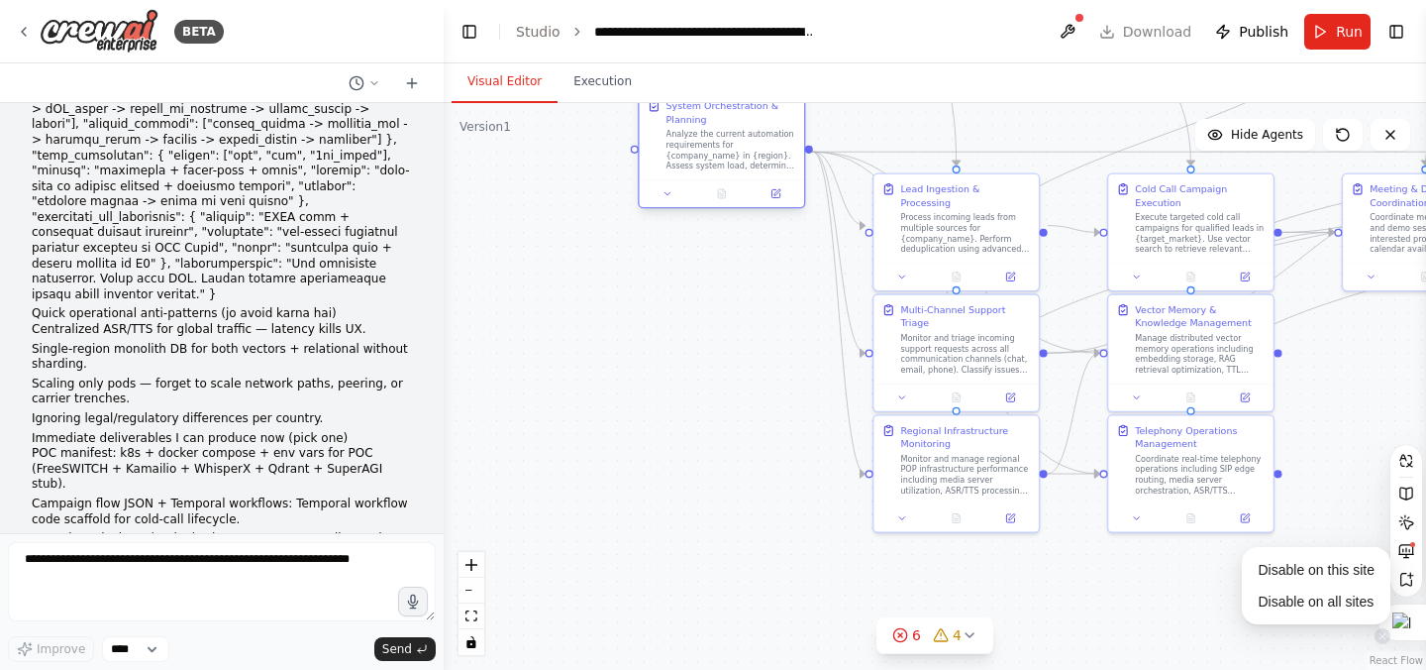
click at [779, 205] on div at bounding box center [722, 193] width 164 height 28
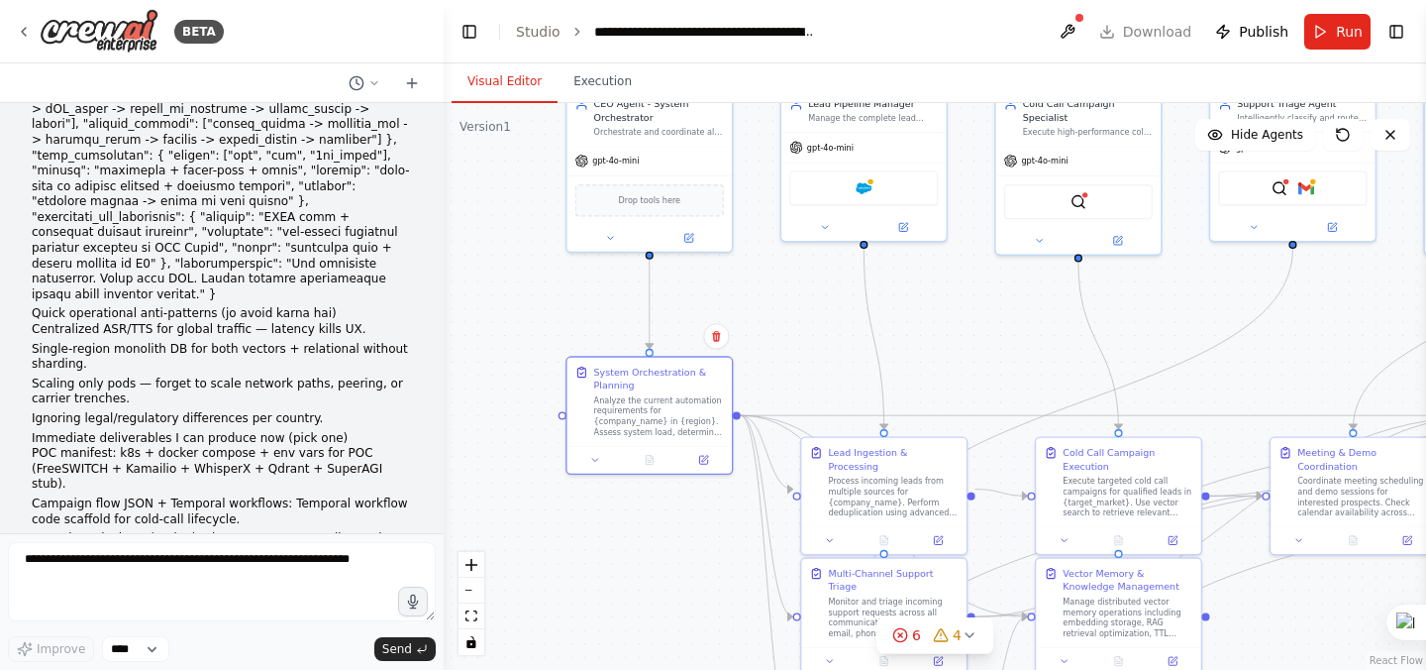
drag, startPoint x: 757, startPoint y: 334, endPoint x: 685, endPoint y: 597, distance: 272.9
click at [684, 597] on div ".deletable-edge-delete-btn { width: 20px; height: 20px; border: 0px solid #ffff…" at bounding box center [935, 386] width 982 height 567
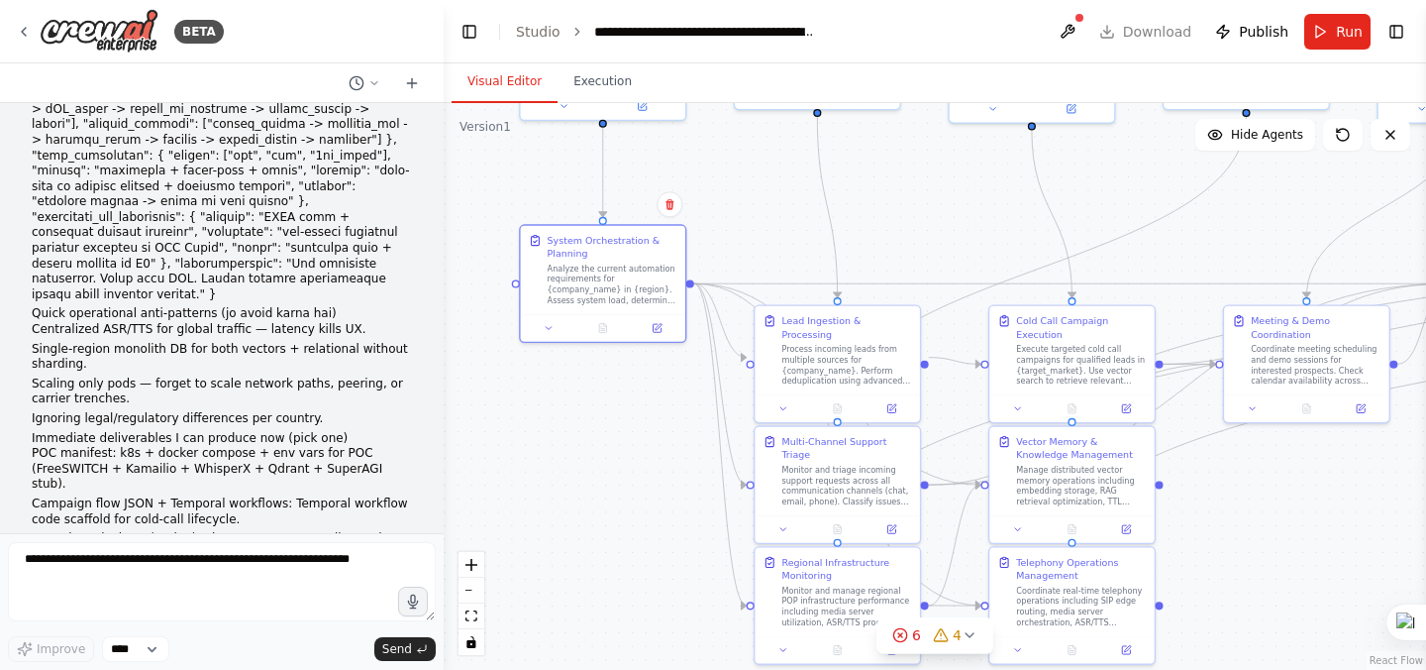
drag, startPoint x: 920, startPoint y: 356, endPoint x: 874, endPoint y: 224, distance: 139.7
click at [874, 224] on div ".deletable-edge-delete-btn { width: 20px; height: 20px; border: 0px solid #ffff…" at bounding box center [935, 386] width 982 height 567
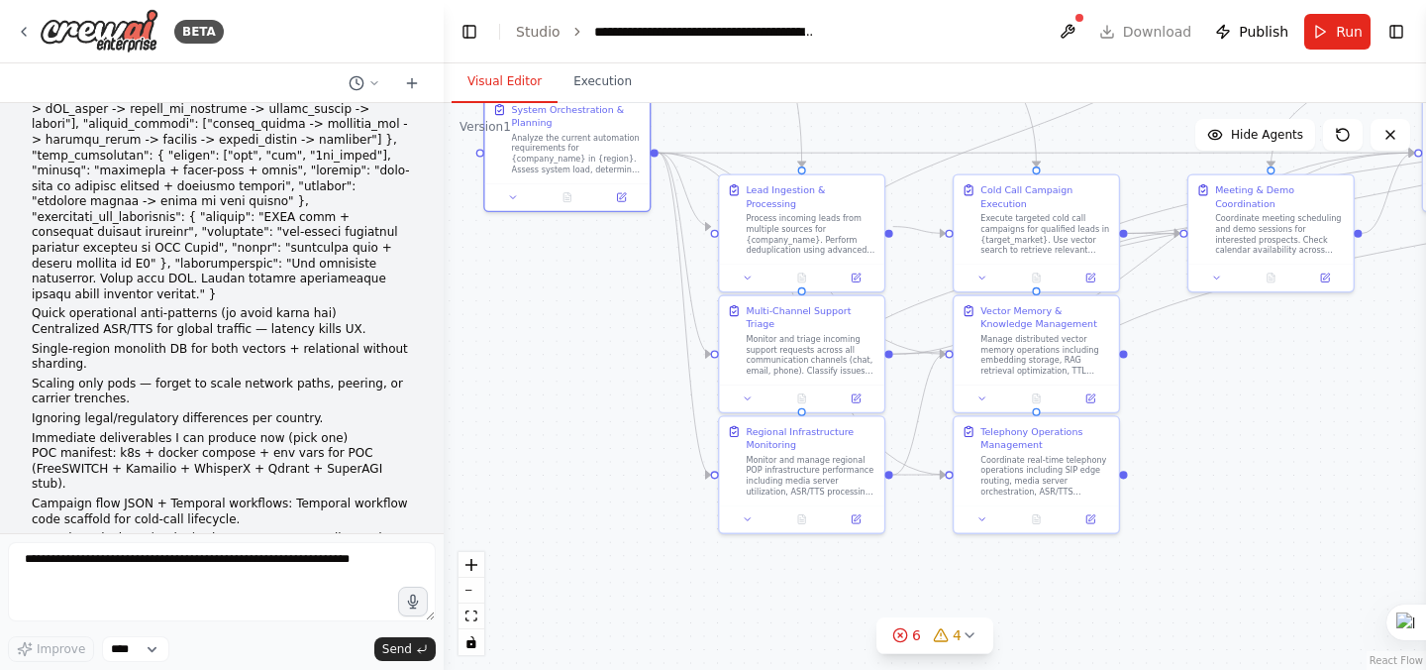
drag, startPoint x: 632, startPoint y: 505, endPoint x: 596, endPoint y: 374, distance: 135.5
click at [596, 374] on div ".deletable-edge-delete-btn { width: 20px; height: 20px; border: 0px solid #ffff…" at bounding box center [935, 386] width 982 height 567
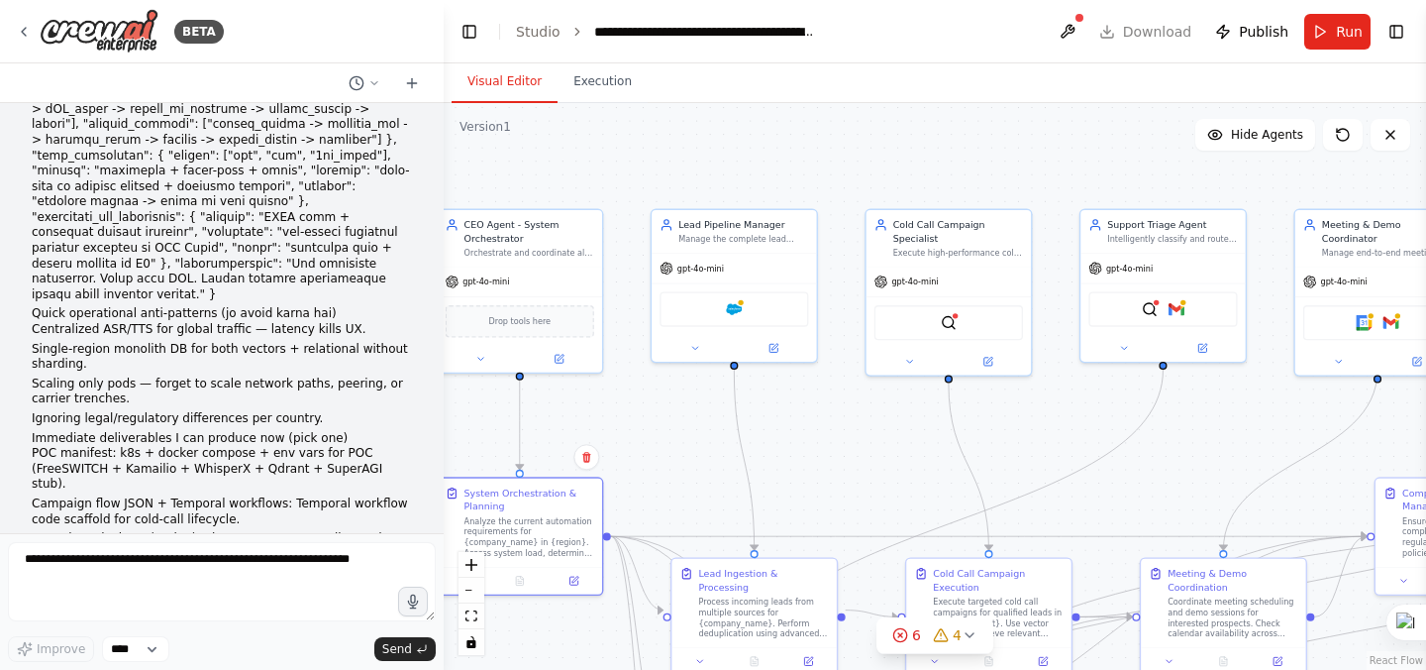
drag, startPoint x: 1179, startPoint y: 362, endPoint x: 1131, endPoint y: 746, distance: 386.2
click at [1131, 669] on html "BETA Edge-first, globally-sharded, agent-fabric controlled by a CEO-Agent orche…" at bounding box center [713, 335] width 1426 height 670
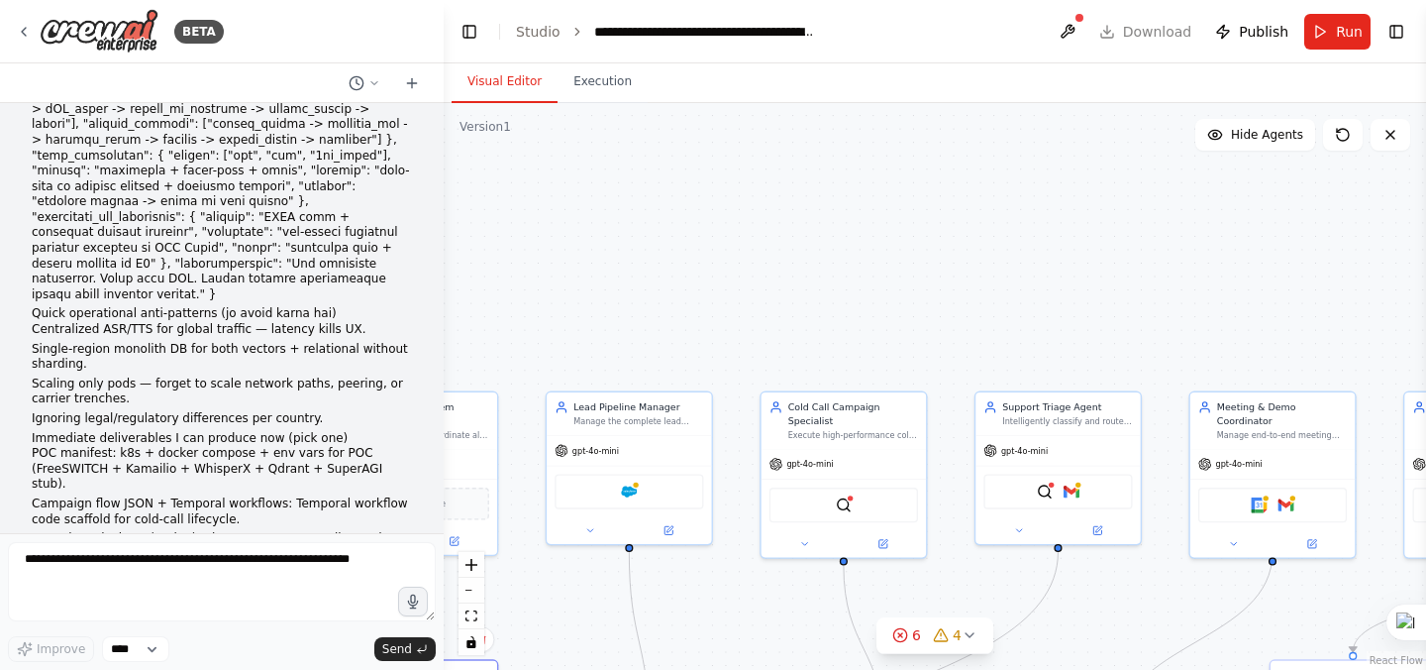
drag, startPoint x: 986, startPoint y: 170, endPoint x: 881, endPoint y: 353, distance: 210.3
click at [881, 353] on div ".deletable-edge-delete-btn { width: 20px; height: 20px; border: 0px solid #ffff…" at bounding box center [935, 386] width 982 height 567
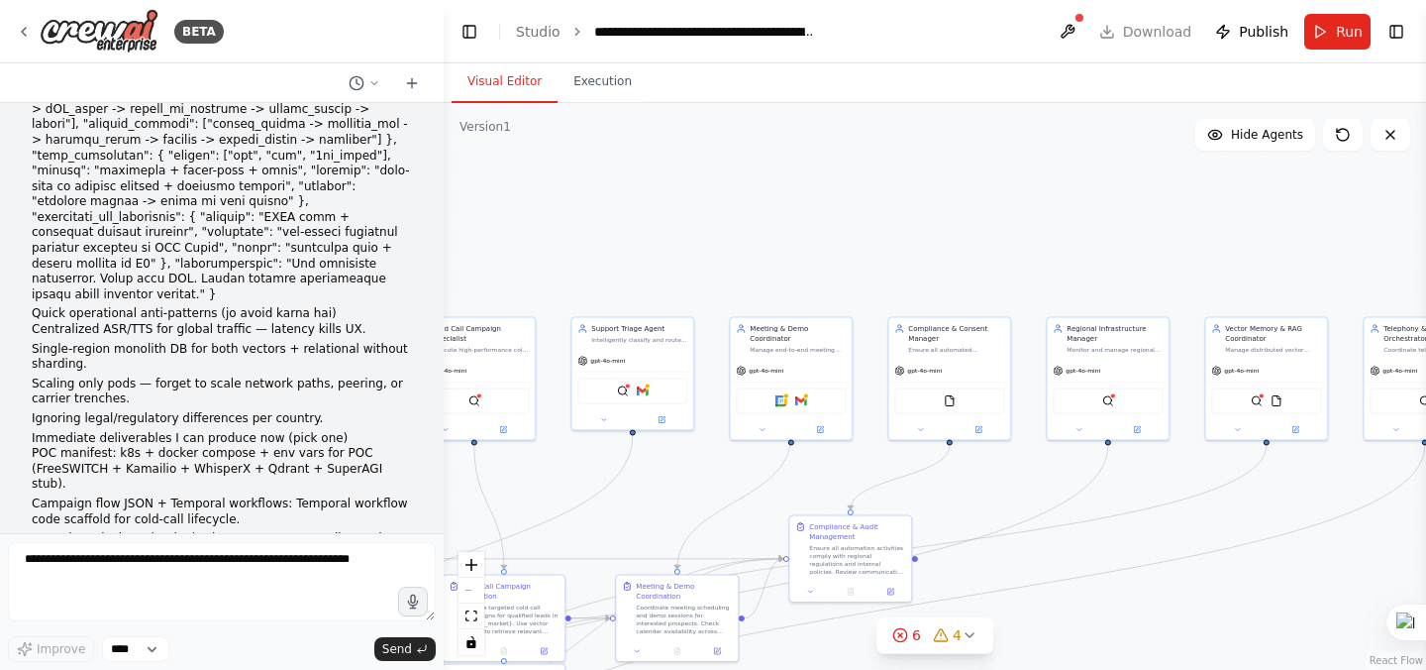
drag, startPoint x: 1033, startPoint y: 311, endPoint x: 654, endPoint y: 247, distance: 384.7
click at [654, 247] on div ".deletable-edge-delete-btn { width: 20px; height: 20px; border: 0px solid #ffff…" at bounding box center [935, 386] width 982 height 567
drag, startPoint x: 1074, startPoint y: 241, endPoint x: 787, endPoint y: 281, distance: 289.1
click at [1061, 243] on div ".deletable-edge-delete-btn { width: 20px; height: 20px; border: 0px solid #ffff…" at bounding box center [935, 386] width 982 height 567
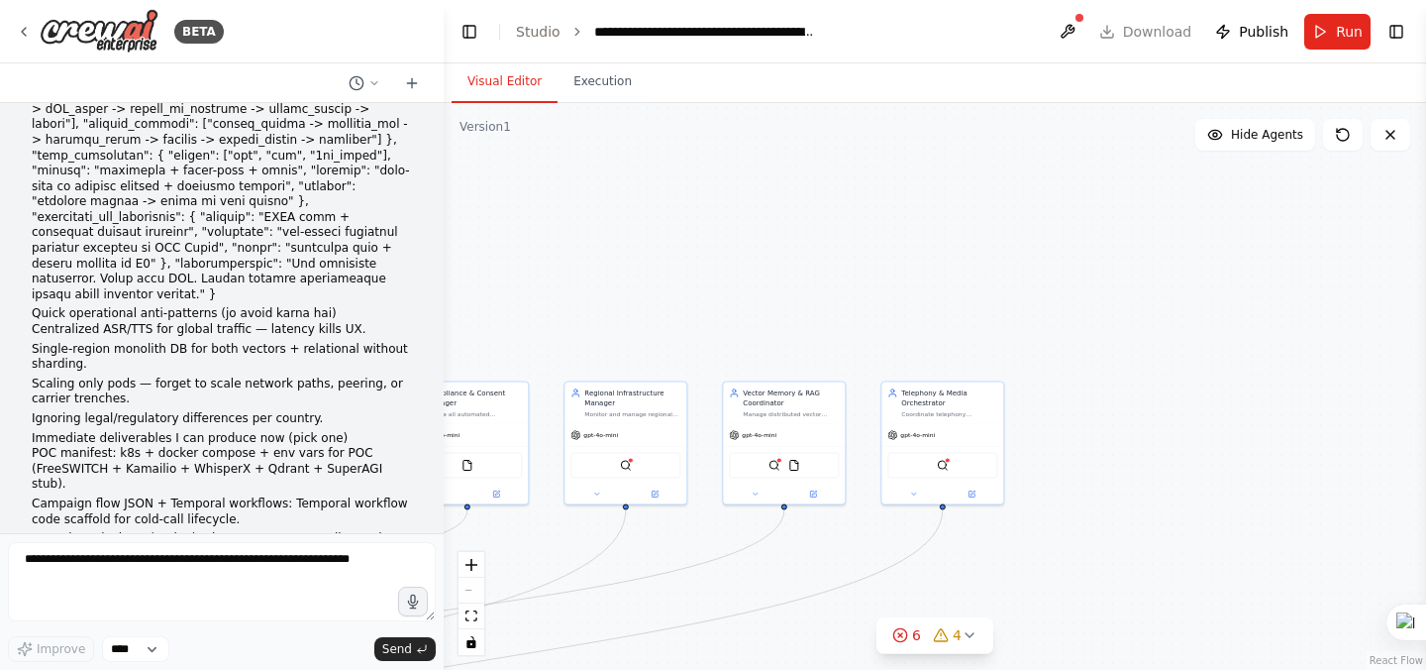
drag, startPoint x: 787, startPoint y: 281, endPoint x: 591, endPoint y: 305, distance: 197.5
click at [591, 305] on div ".deletable-edge-delete-btn { width: 20px; height: 20px; border: 0px solid #ffff…" at bounding box center [935, 386] width 982 height 567
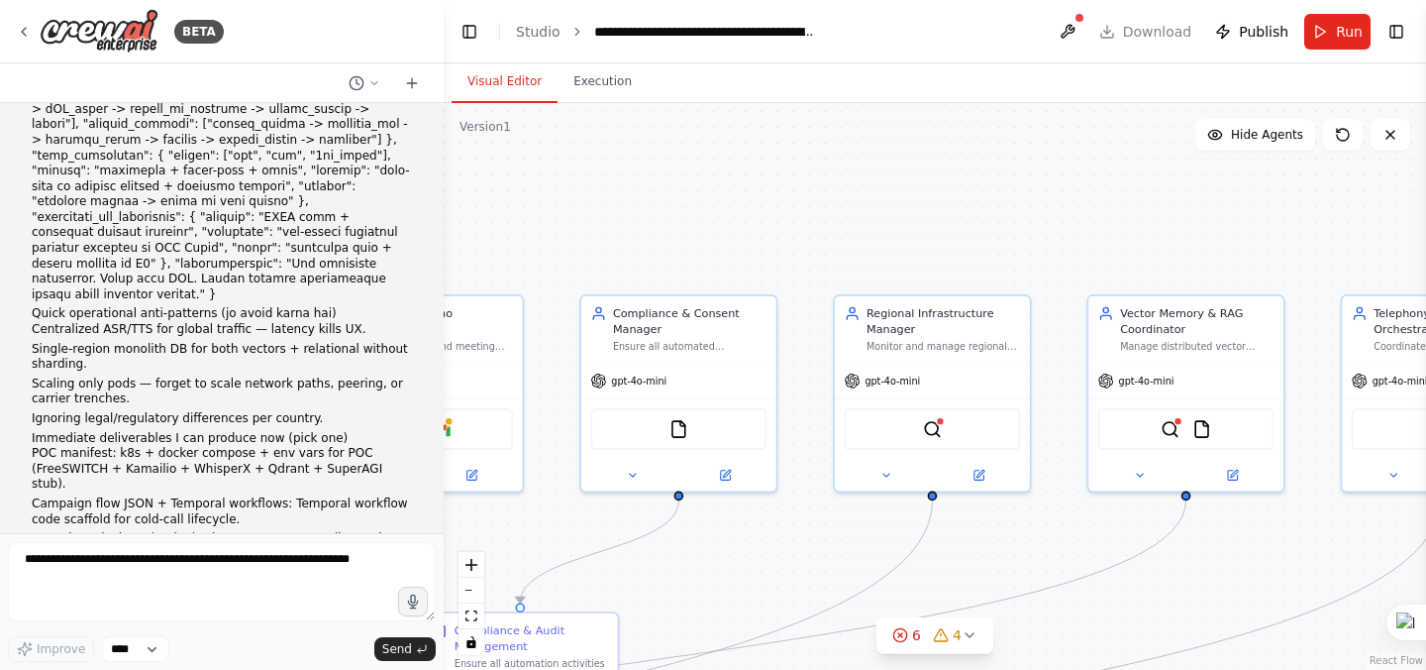
drag, startPoint x: 674, startPoint y: 351, endPoint x: 1225, endPoint y: 206, distance: 569.3
click at [1225, 206] on div ".deletable-edge-delete-btn { width: 20px; height: 20px; border: 0px solid #ffff…" at bounding box center [935, 386] width 982 height 567
